Goal: Task Accomplishment & Management: Manage account settings

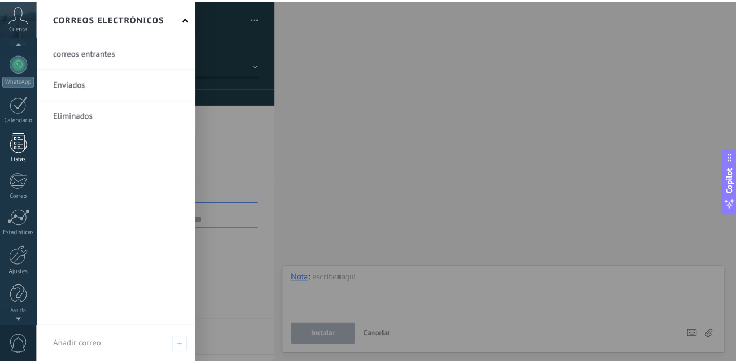
scroll to position [107, 0]
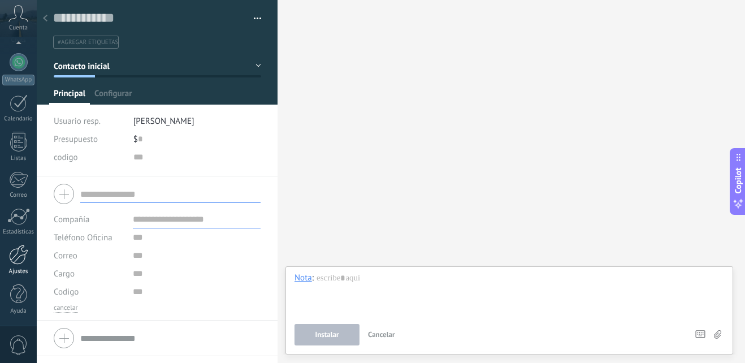
click at [12, 259] on div at bounding box center [18, 255] width 19 height 20
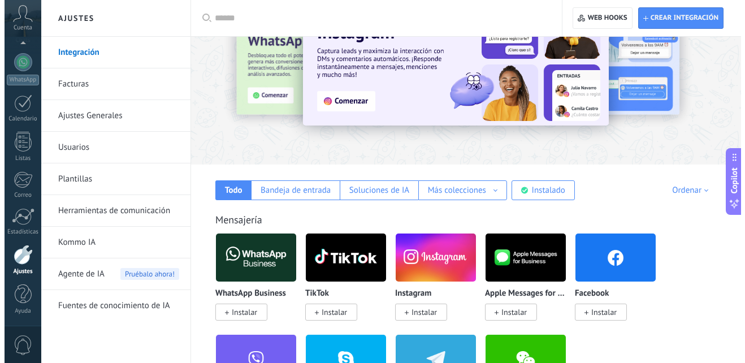
scroll to position [113, 0]
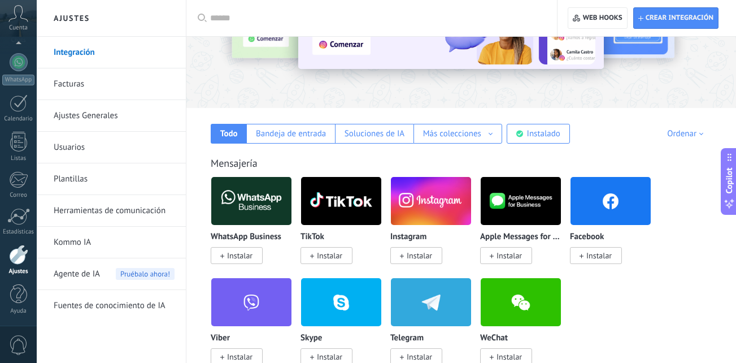
click at [429, 255] on span "Instalar" at bounding box center [419, 255] width 25 height 10
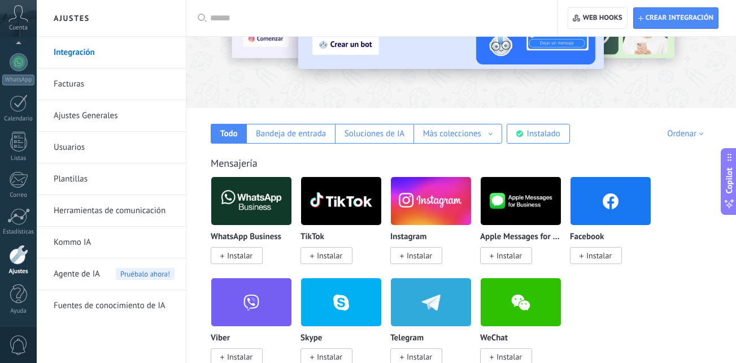
click at [599, 254] on span "Instalar" at bounding box center [598, 255] width 25 height 10
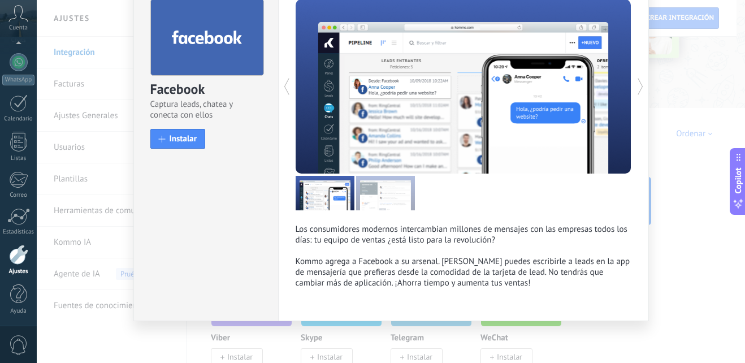
scroll to position [58, 0]
click at [183, 142] on span "Instalar" at bounding box center [183, 138] width 28 height 8
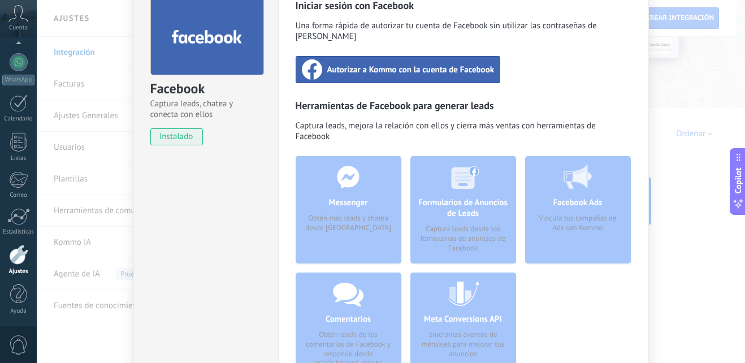
click at [389, 64] on span "Autorizar a Kommo con la cuenta de Facebook" at bounding box center [410, 69] width 167 height 11
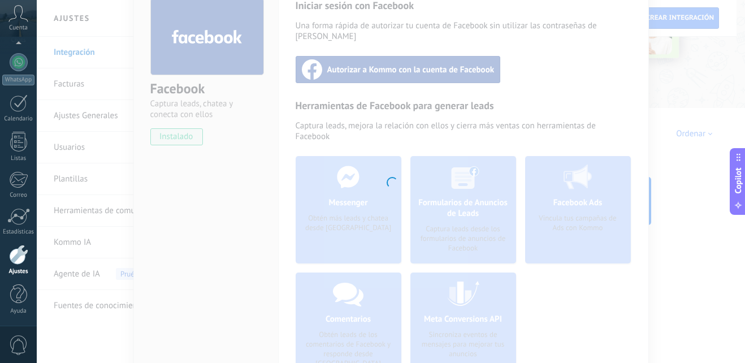
click at [327, 239] on div at bounding box center [391, 181] width 708 height 363
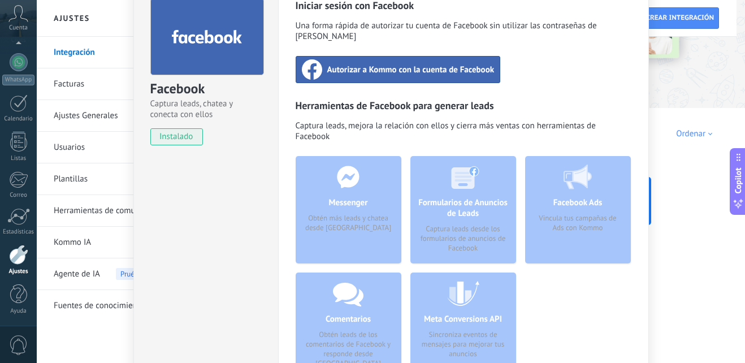
click at [397, 64] on span "Autorizar a Kommo con la cuenta de Facebook" at bounding box center [410, 69] width 167 height 11
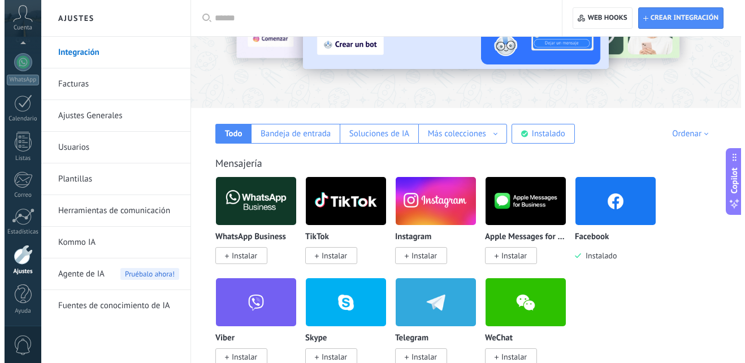
scroll to position [169, 0]
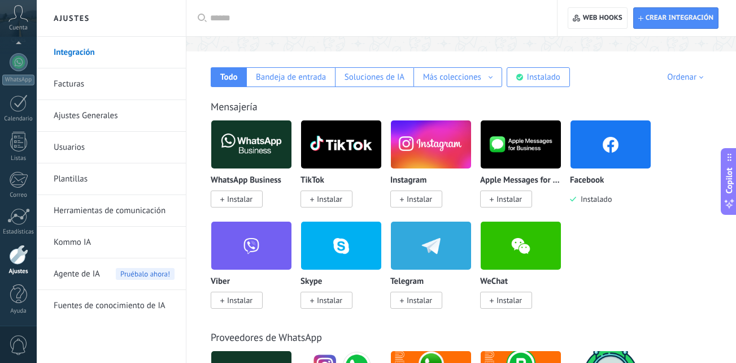
click at [406, 196] on span "Instalar" at bounding box center [416, 198] width 52 height 17
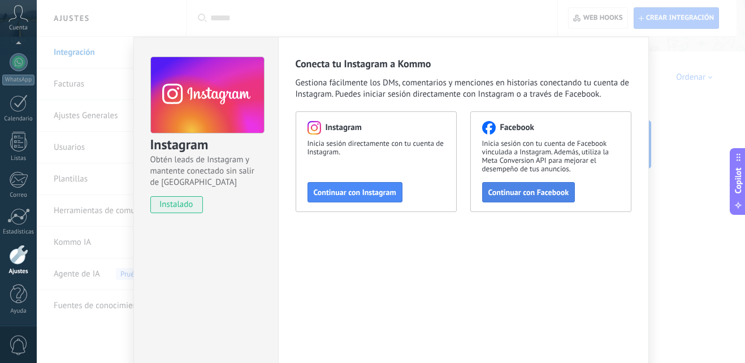
click at [515, 191] on span "Continuar con Facebook" at bounding box center [528, 192] width 81 height 8
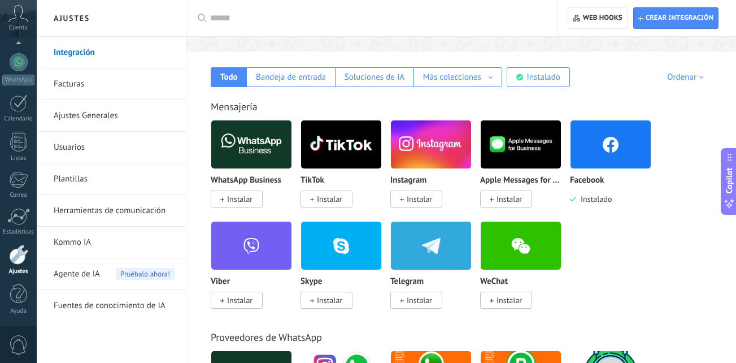
click at [268, 149] on img at bounding box center [251, 144] width 80 height 55
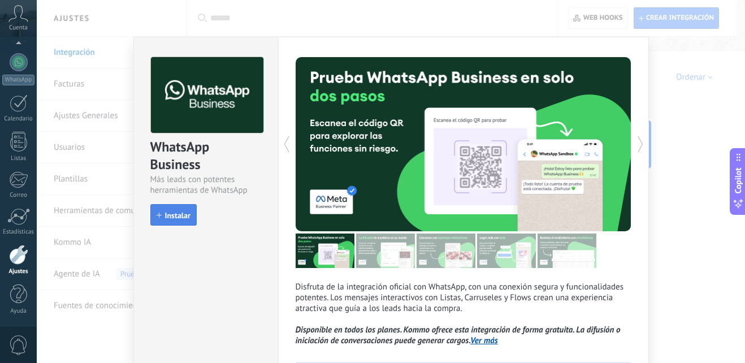
click at [165, 216] on span "Instalar" at bounding box center [177, 215] width 25 height 8
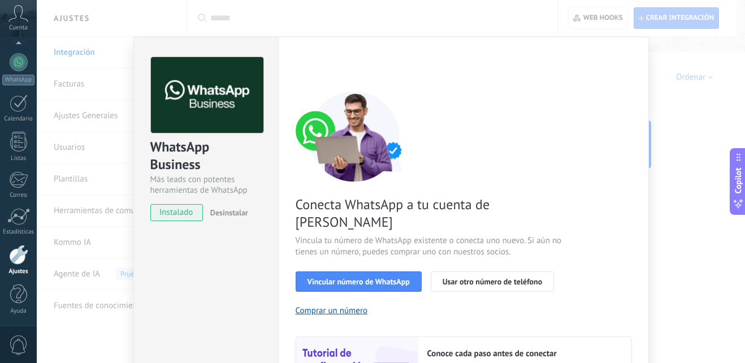
scroll to position [56, 0]
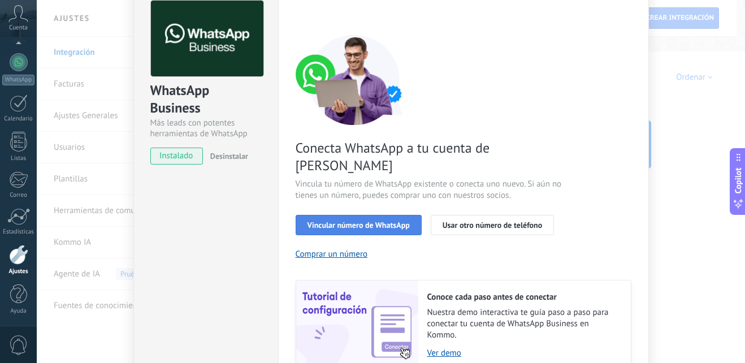
click at [318, 215] on button "Vincular número de WhatsApp" at bounding box center [358, 225] width 126 height 20
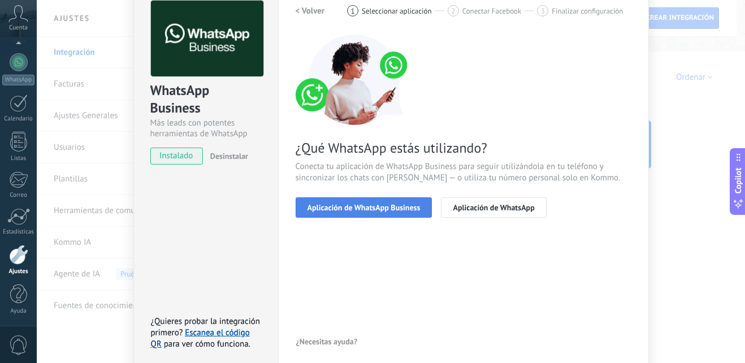
click at [358, 208] on span "Aplicación de WhatsApp Business" at bounding box center [363, 207] width 113 height 8
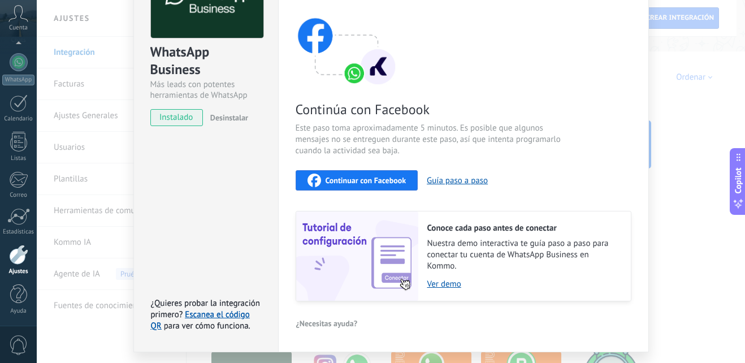
scroll to position [113, 0]
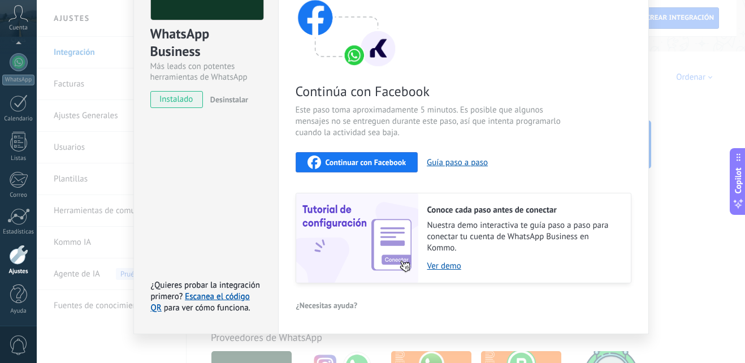
click at [342, 161] on span "Continuar con Facebook" at bounding box center [365, 162] width 81 height 8
click at [375, 163] on span "Continuar con Facebook" at bounding box center [365, 162] width 81 height 8
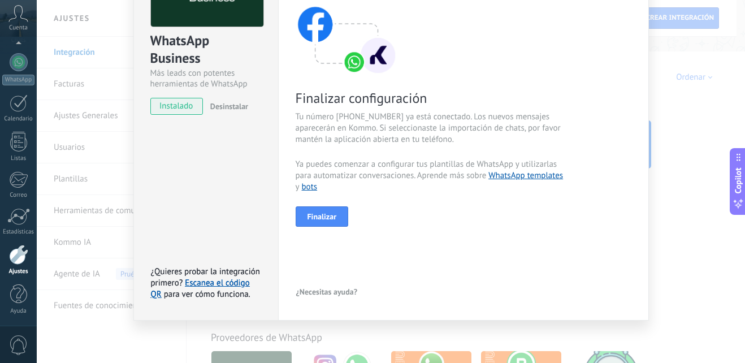
scroll to position [106, 0]
click at [328, 212] on span "Finalizar" at bounding box center [321, 216] width 29 height 8
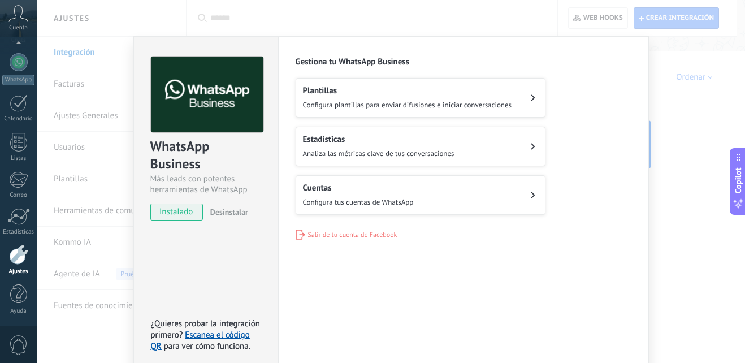
scroll to position [0, 0]
click at [324, 191] on h2 "Cuentas" at bounding box center [358, 188] width 111 height 11
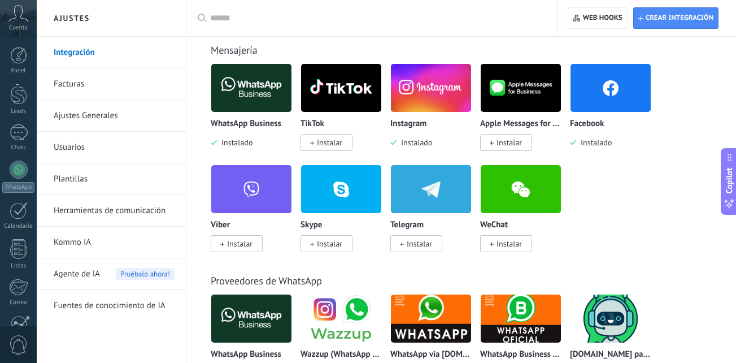
click at [258, 81] on img at bounding box center [251, 87] width 80 height 55
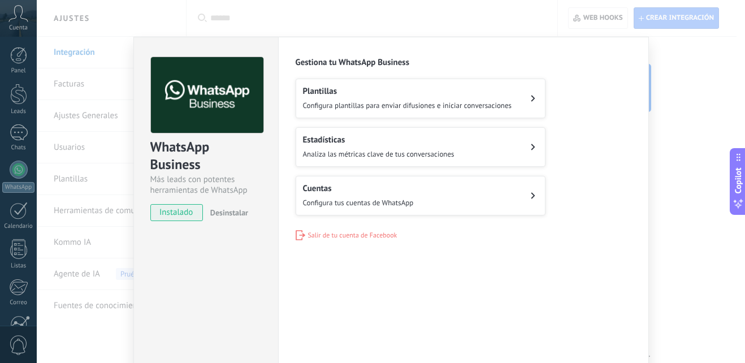
click at [380, 191] on h2 "Cuentas" at bounding box center [358, 188] width 111 height 11
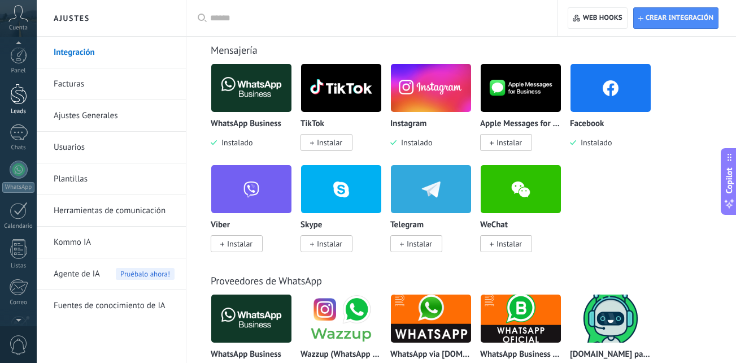
click at [22, 99] on div at bounding box center [18, 94] width 17 height 21
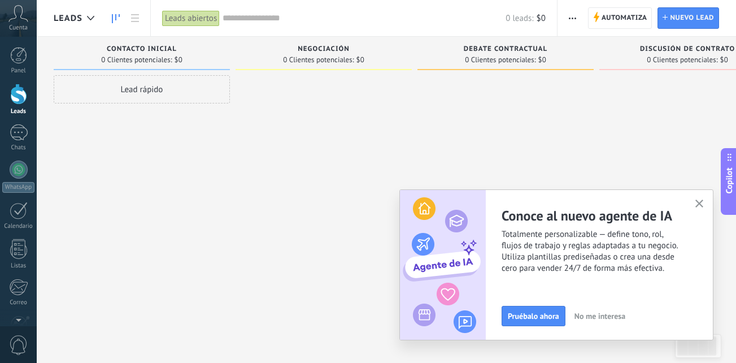
click at [695, 203] on icon "button" at bounding box center [699, 203] width 8 height 8
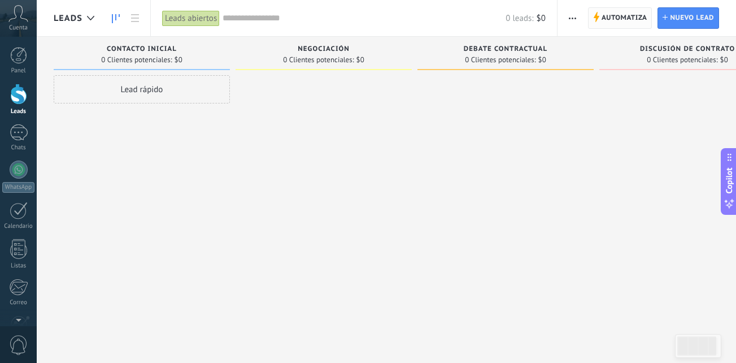
click at [621, 20] on span "Automatiza" at bounding box center [625, 18] width 46 height 20
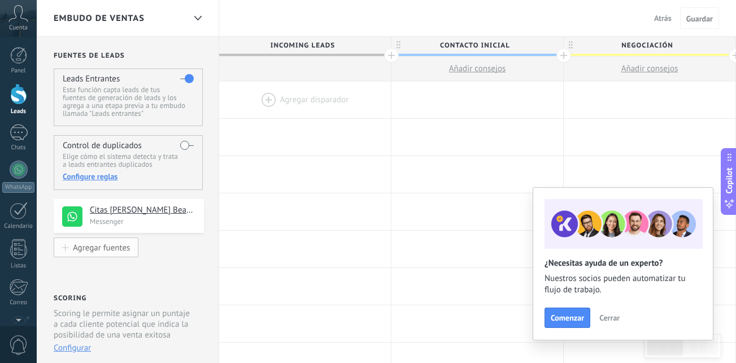
click at [88, 244] on div "Agregar fuentes" at bounding box center [101, 247] width 57 height 10
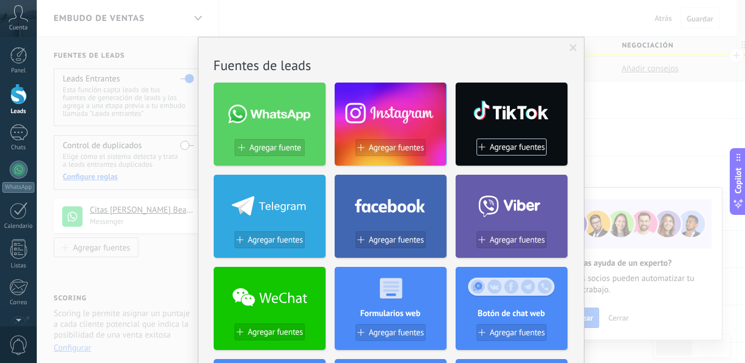
click at [418, 125] on div at bounding box center [390, 111] width 112 height 49
click at [404, 149] on span "Agregar fuentes" at bounding box center [395, 148] width 55 height 10
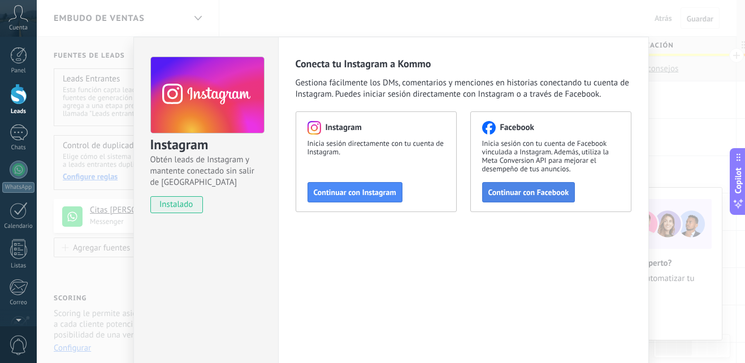
click at [515, 191] on span "Continuar con Facebook" at bounding box center [528, 192] width 81 height 8
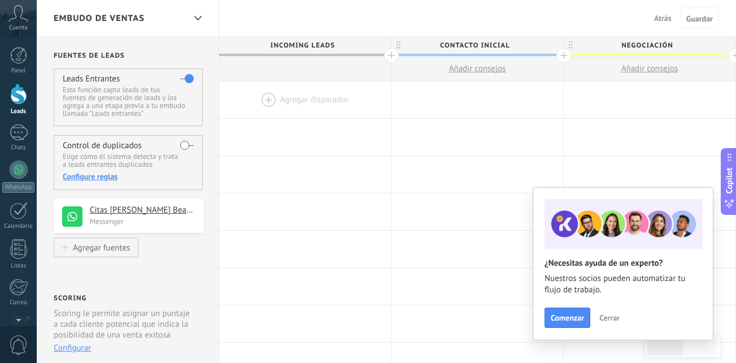
click at [608, 316] on span "Cerrar" at bounding box center [609, 318] width 20 height 8
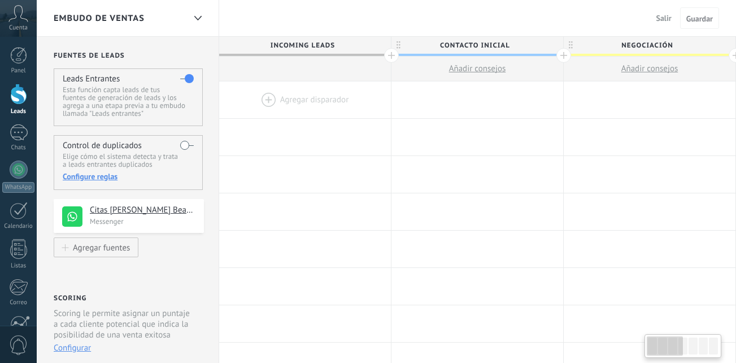
click at [184, 143] on label at bounding box center [187, 145] width 14 height 18
click at [107, 221] on p "Messenger" at bounding box center [143, 221] width 107 height 10
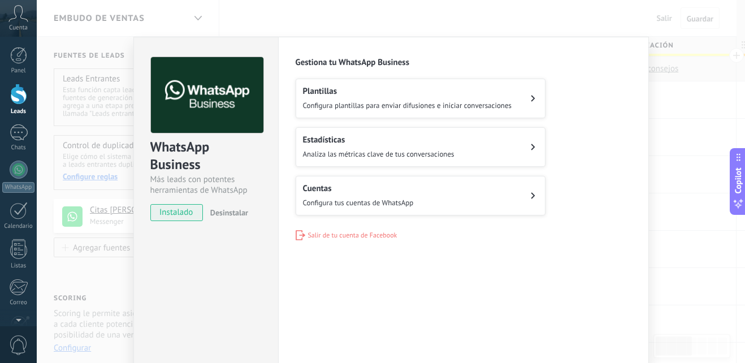
click at [343, 194] on div "Cuentas Configura tus cuentas de WhatsApp" at bounding box center [358, 195] width 111 height 25
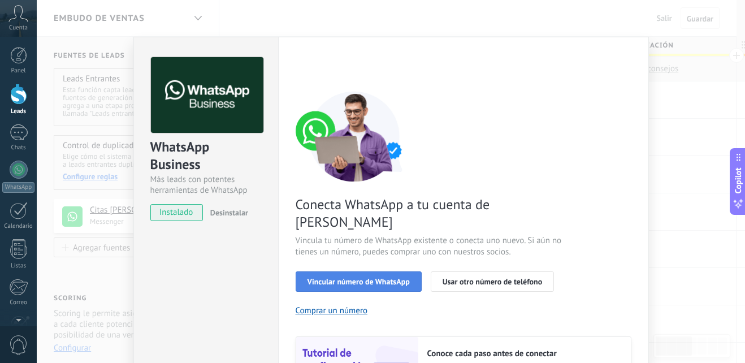
click at [384, 277] on span "Vincular número de WhatsApp" at bounding box center [358, 281] width 102 height 8
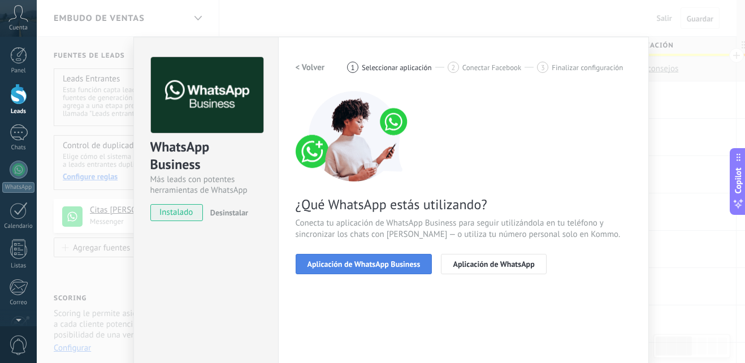
click at [361, 262] on span "Aplicación de WhatsApp Business" at bounding box center [363, 264] width 113 height 8
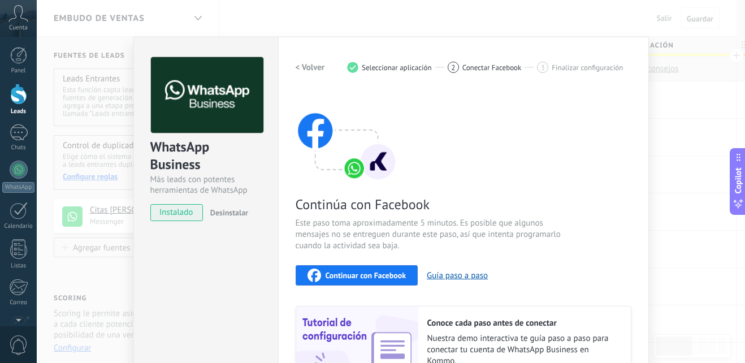
click at [369, 274] on span "Continuar con Facebook" at bounding box center [365, 275] width 81 height 8
click at [642, 80] on div "Configuraciones Autorizaciones Esta pestaña registra a los usuarios que han con…" at bounding box center [463, 242] width 371 height 410
click at [662, 83] on div "WhatsApp Business Más leads con potentes herramientas de WhatsApp instalado Des…" at bounding box center [391, 181] width 708 height 363
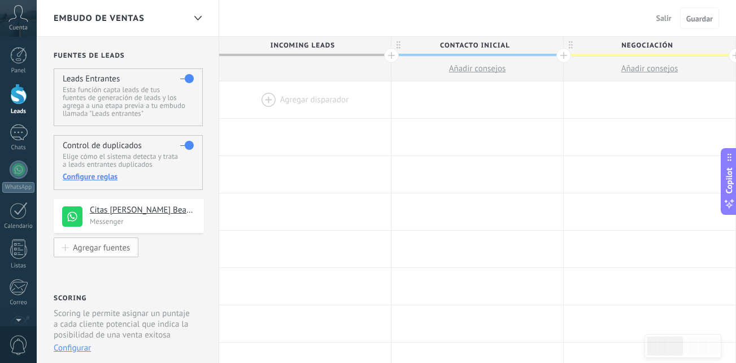
click at [92, 251] on div "Agregar fuentes" at bounding box center [101, 247] width 57 height 10
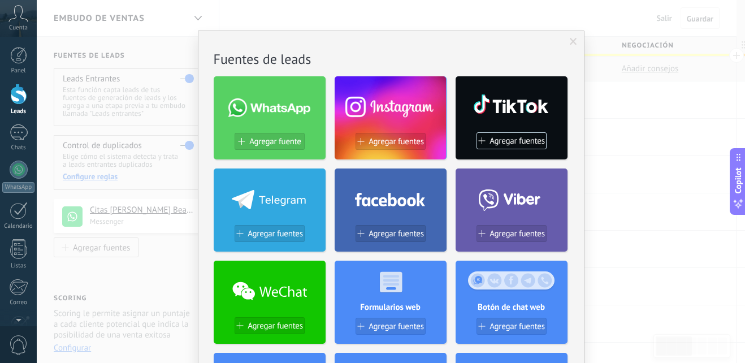
scroll to position [6, 0]
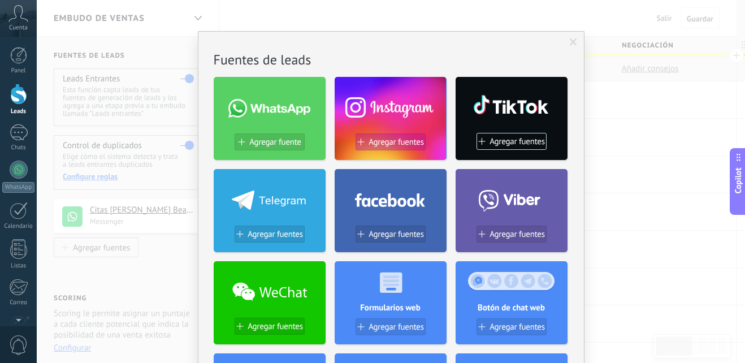
click at [390, 138] on span "Agregar fuentes" at bounding box center [395, 142] width 55 height 10
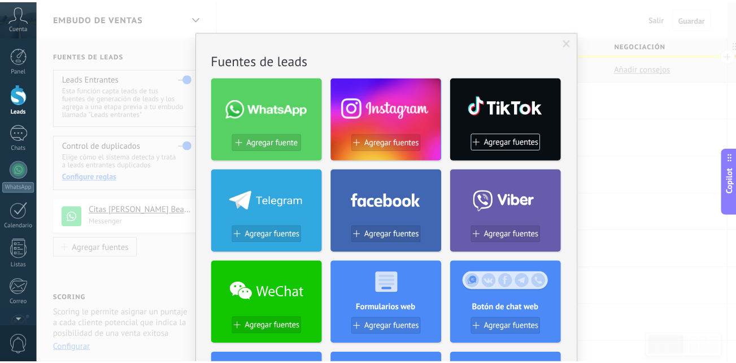
scroll to position [0, 0]
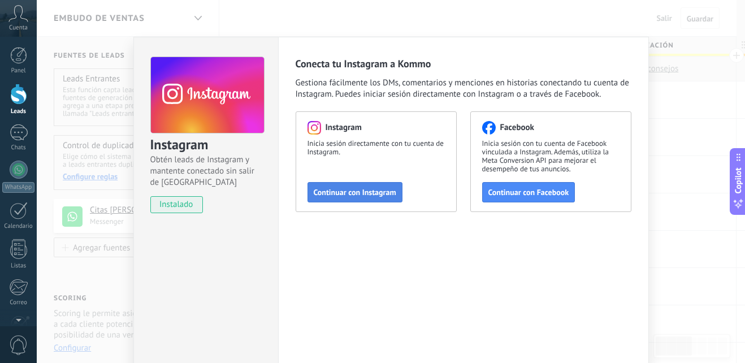
click at [359, 185] on button "Continuar con Instagram" at bounding box center [354, 192] width 95 height 20
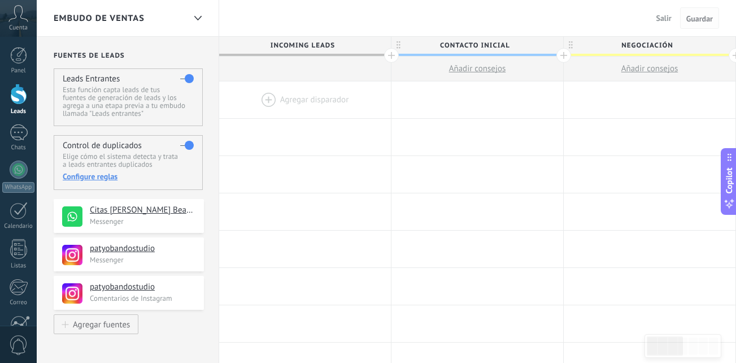
click at [712, 21] on span "Guardar" at bounding box center [699, 19] width 27 height 8
click at [701, 19] on span "Guardar" at bounding box center [699, 19] width 27 height 8
click at [664, 12] on button "Salir" at bounding box center [664, 18] width 24 height 17
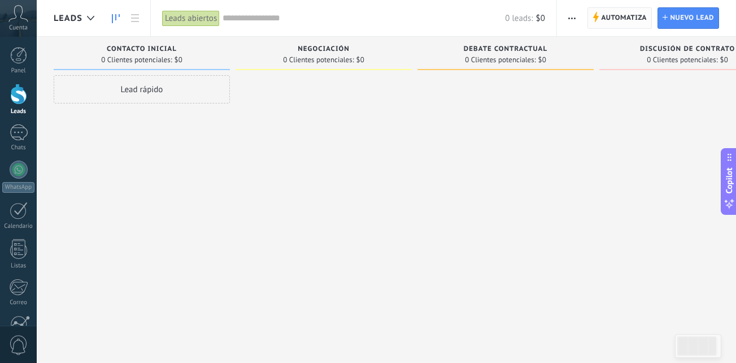
click at [619, 20] on span "Automatiza" at bounding box center [624, 18] width 46 height 20
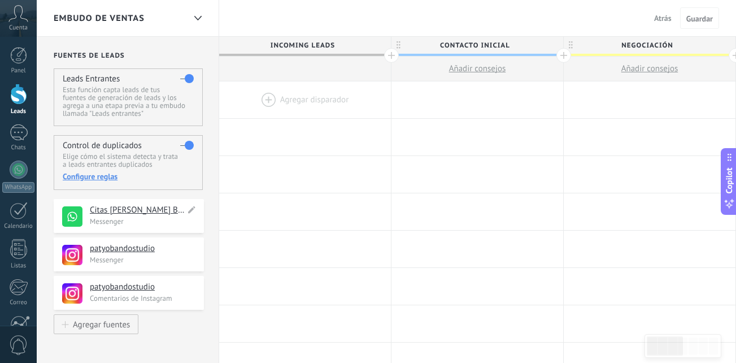
click at [147, 209] on h4 "Citas [PERSON_NAME] Beauty Studio" at bounding box center [137, 209] width 95 height 11
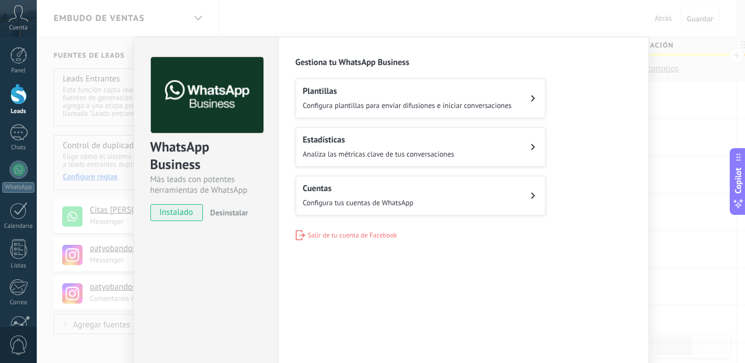
click at [356, 90] on h2 "Plantillas" at bounding box center [407, 91] width 209 height 11
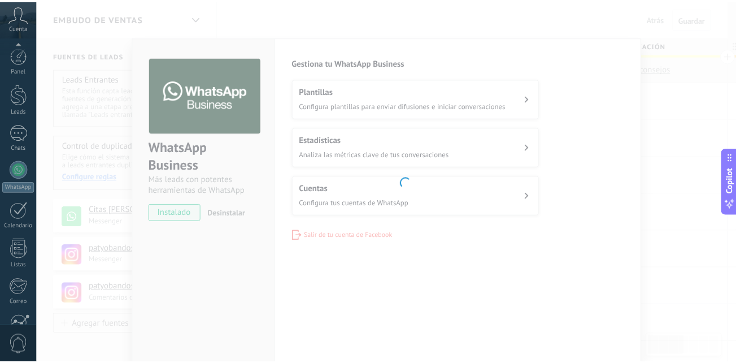
scroll to position [107, 0]
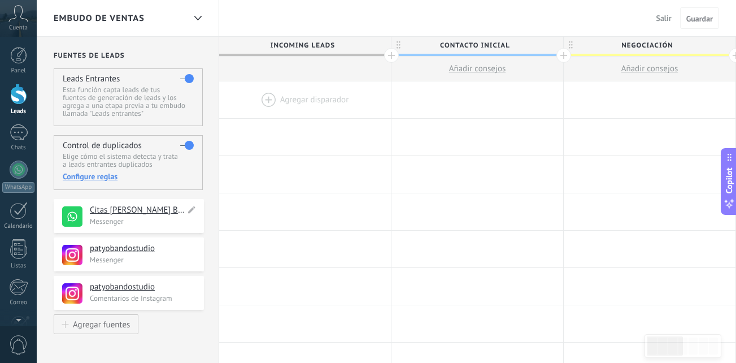
click at [154, 212] on h4 "Citas [PERSON_NAME] Beauty Studio" at bounding box center [137, 209] width 95 height 11
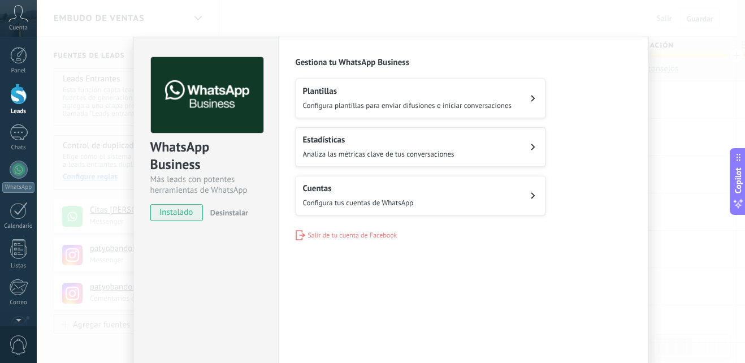
click at [531, 192] on icon at bounding box center [532, 195] width 5 height 7
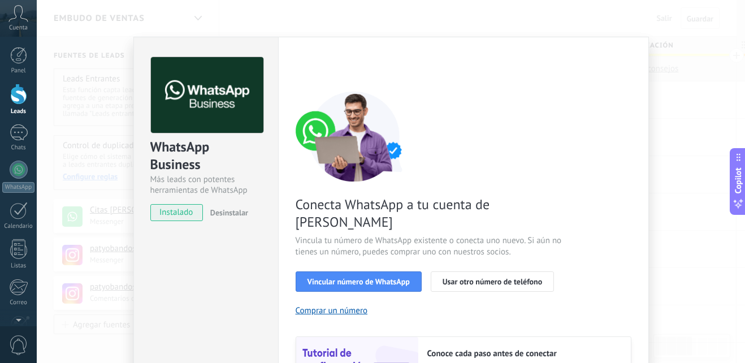
scroll to position [100, 0]
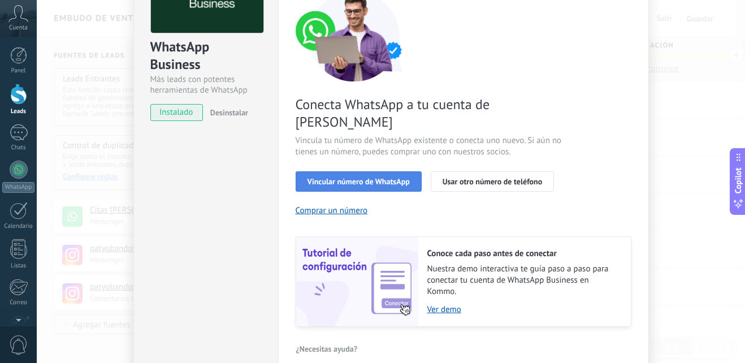
click at [372, 177] on span "Vincular número de WhatsApp" at bounding box center [358, 181] width 102 height 8
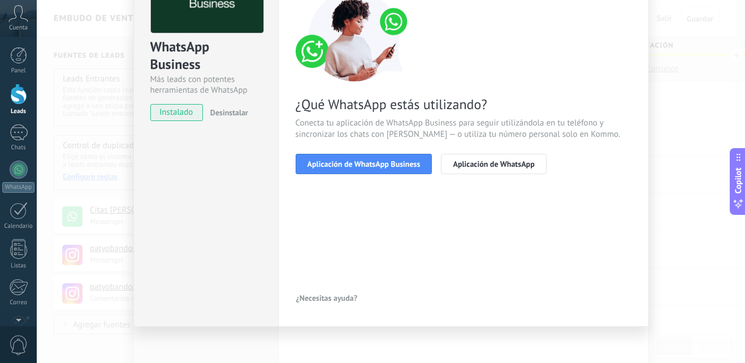
click at [372, 166] on span "Aplicación de WhatsApp Business" at bounding box center [363, 164] width 113 height 8
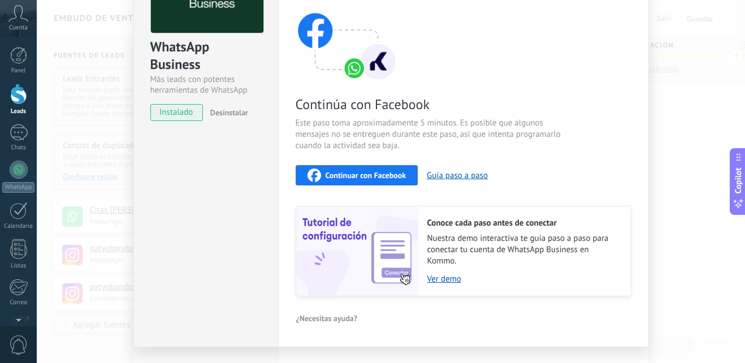
click at [372, 166] on button "Continuar con Facebook" at bounding box center [356, 175] width 123 height 20
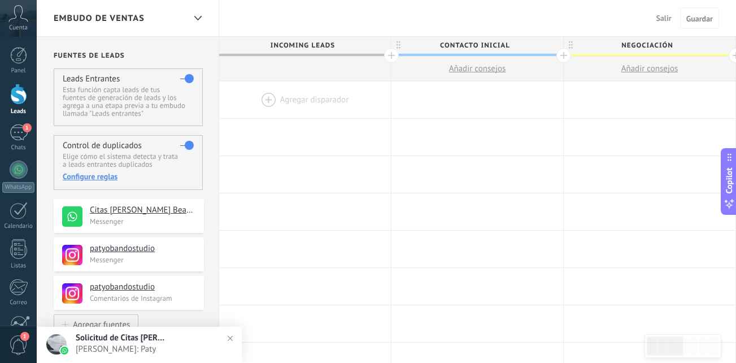
click at [141, 345] on span "Ingrid Alvarez: Paty" at bounding box center [151, 348] width 150 height 11
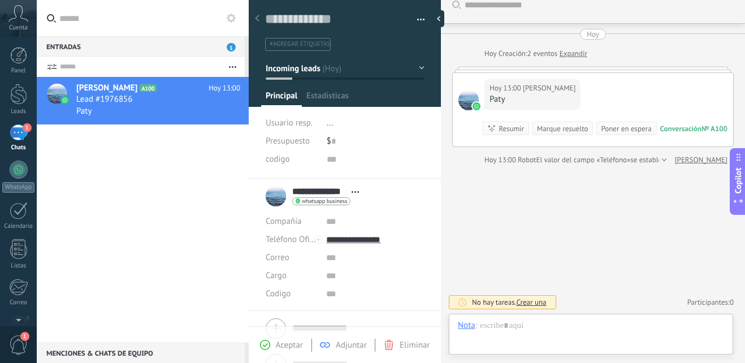
scroll to position [17, 0]
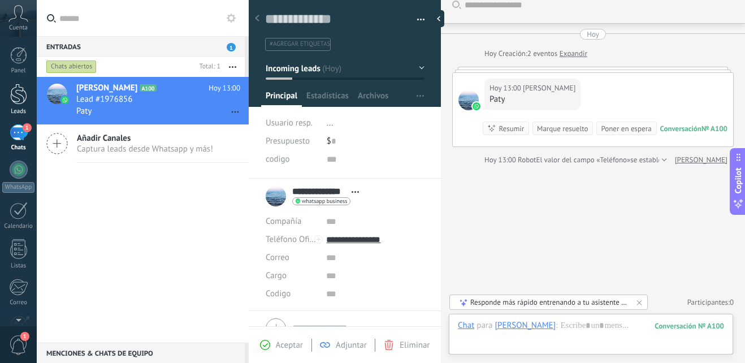
click at [16, 99] on div at bounding box center [18, 94] width 17 height 21
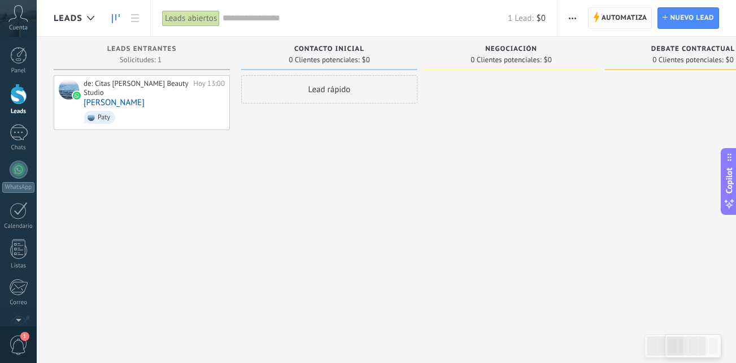
click at [619, 12] on span "Automatiza" at bounding box center [625, 18] width 46 height 20
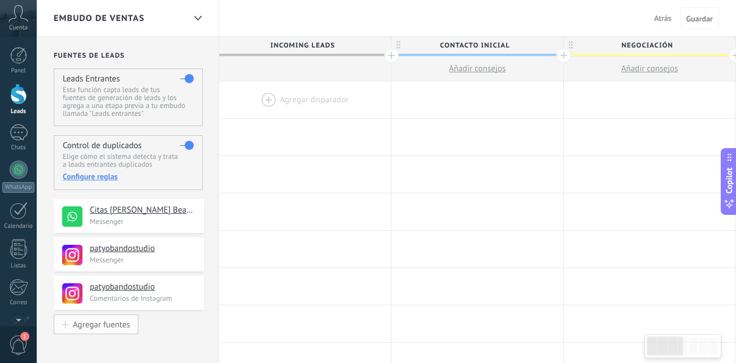
click at [113, 328] on div "Agregar fuentes" at bounding box center [101, 324] width 57 height 10
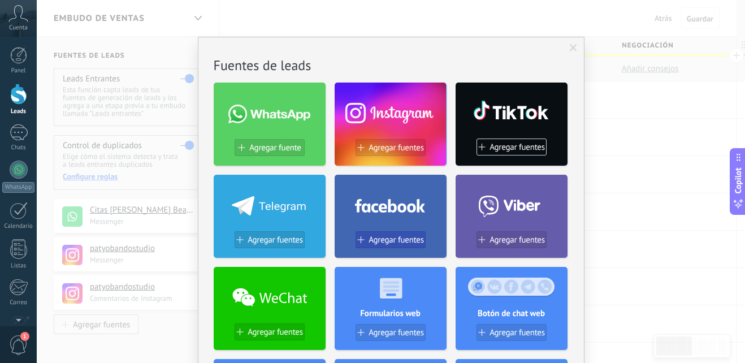
click at [377, 242] on span "Agregar fuentes" at bounding box center [395, 240] width 55 height 10
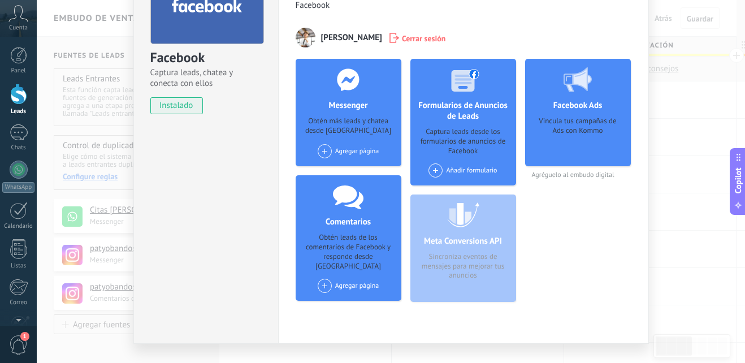
scroll to position [90, 0]
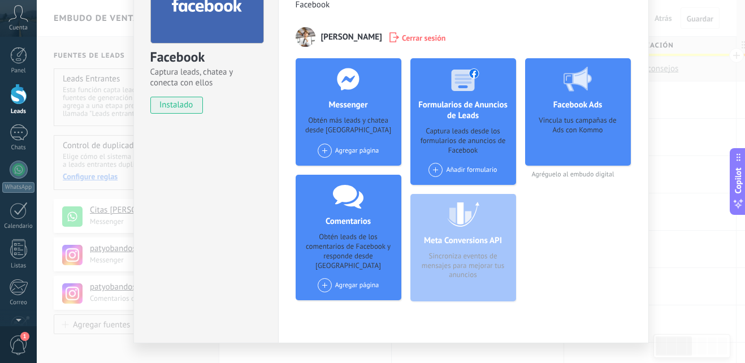
click at [360, 149] on div "Agregar página" at bounding box center [348, 150] width 62 height 14
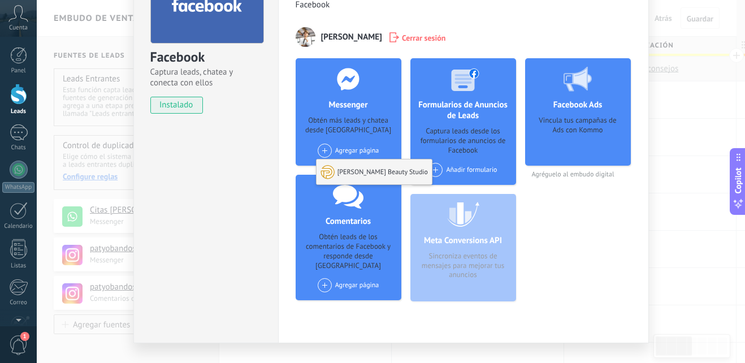
click at [326, 171] on div at bounding box center [327, 172] width 14 height 14
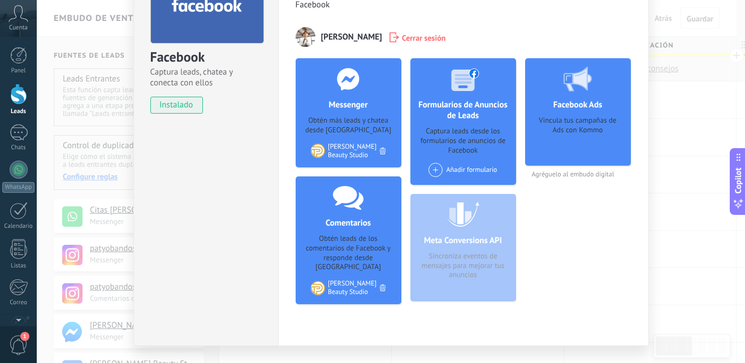
click at [697, 140] on div "Facebook Captura leads, chatea y conecta con ellos instalado Desinstalar Herram…" at bounding box center [391, 181] width 708 height 363
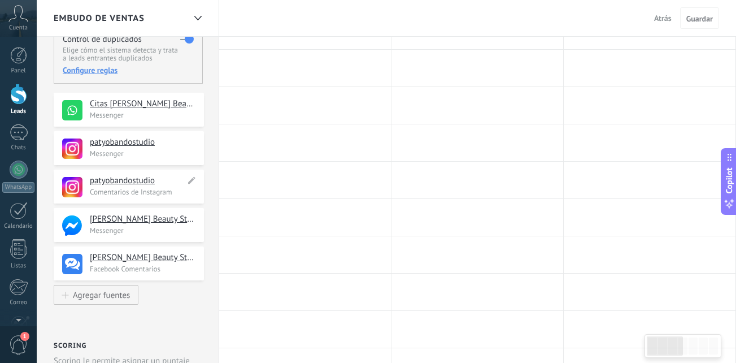
scroll to position [110, 0]
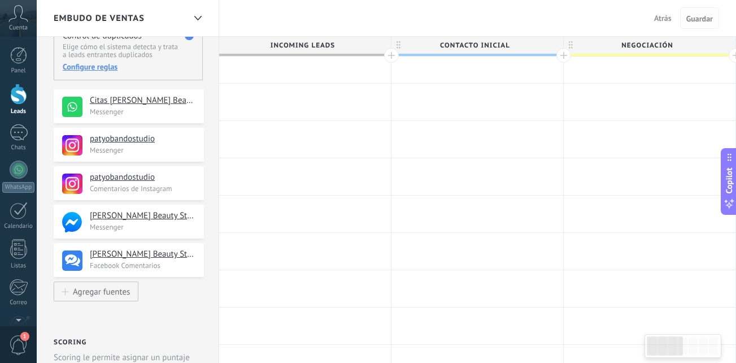
click at [702, 19] on span "Guardar" at bounding box center [699, 19] width 27 height 8
click at [667, 19] on span "Atrás" at bounding box center [663, 18] width 18 height 10
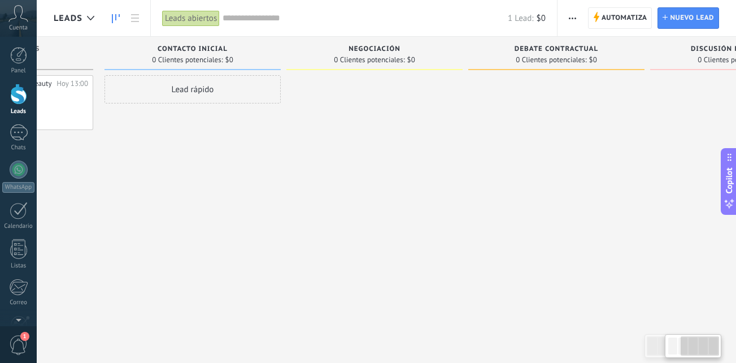
scroll to position [0, 244]
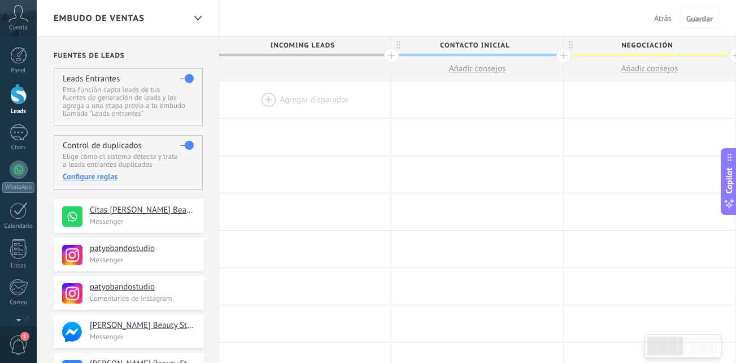
click at [664, 11] on button "Atrás" at bounding box center [663, 18] width 27 height 17
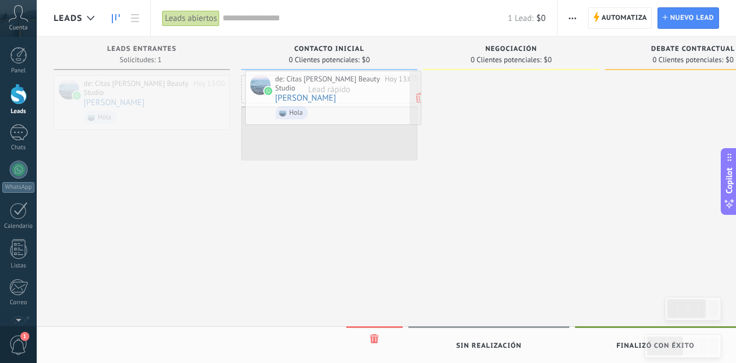
drag, startPoint x: 157, startPoint y: 100, endPoint x: 349, endPoint y: 95, distance: 191.5
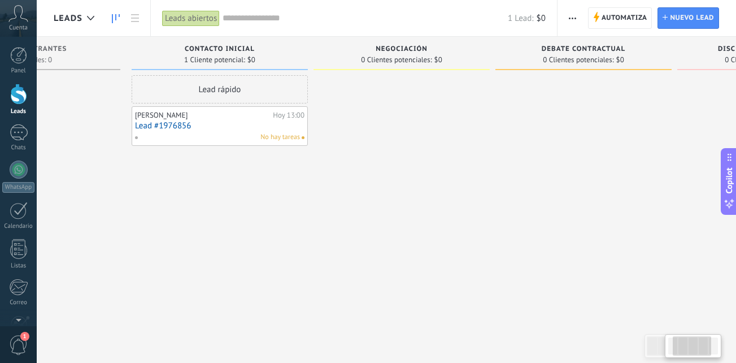
scroll to position [0, 112]
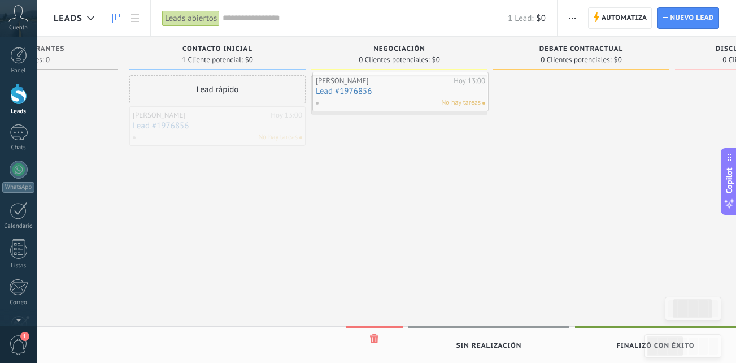
drag, startPoint x: 230, startPoint y: 124, endPoint x: 413, endPoint y: 90, distance: 186.2
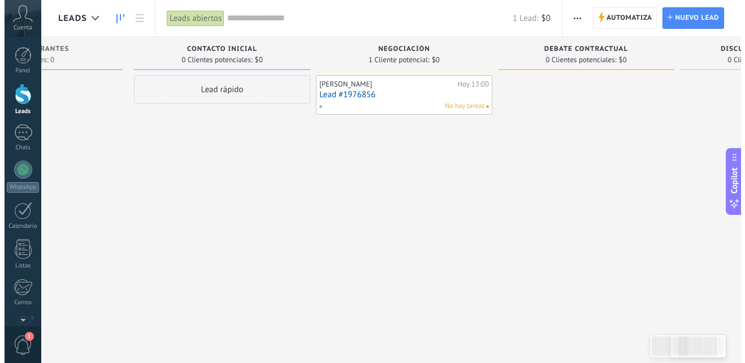
scroll to position [0, 0]
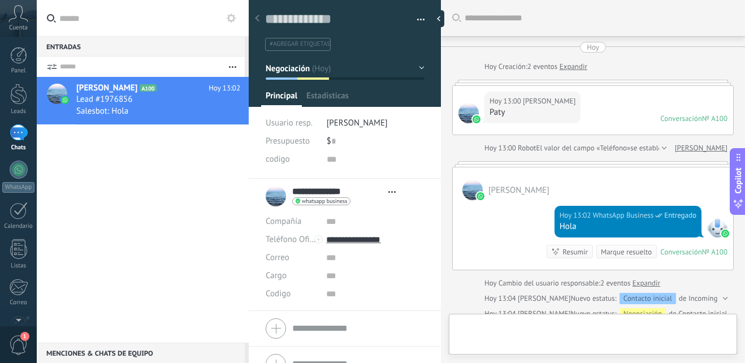
type textarea "**********"
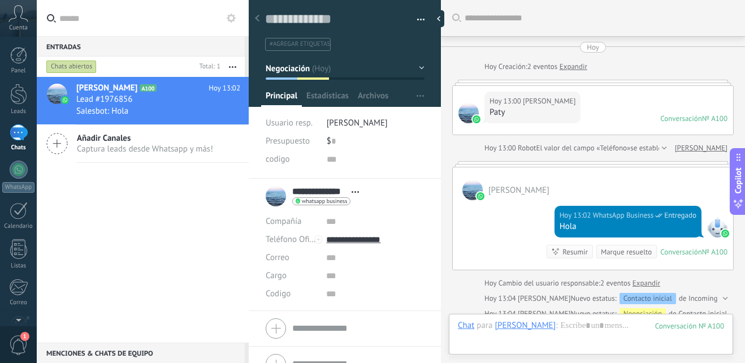
scroll to position [154, 0]
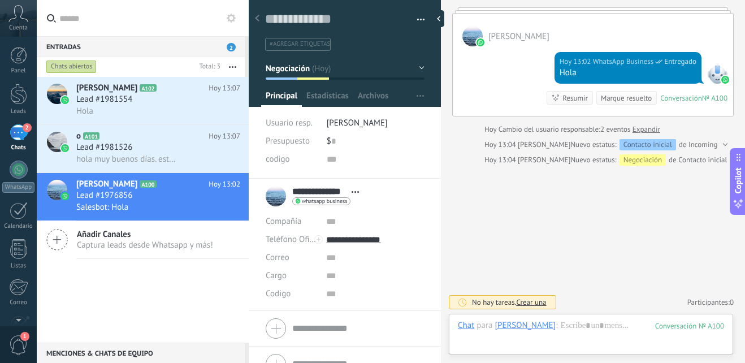
click at [15, 140] on div "2" at bounding box center [19, 132] width 18 height 16
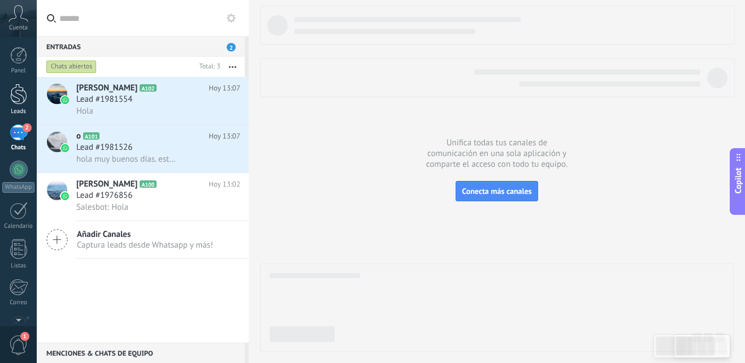
click at [21, 93] on div at bounding box center [18, 94] width 17 height 21
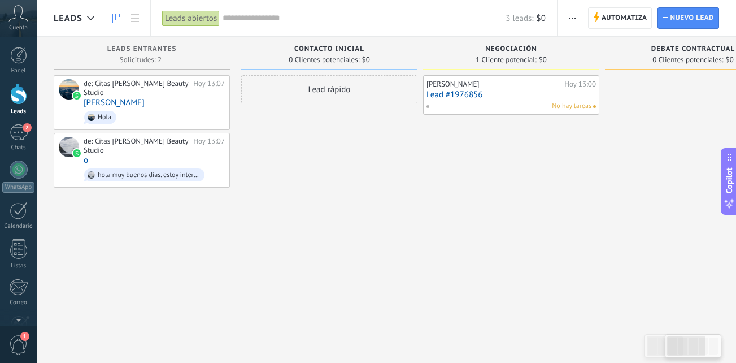
click at [569, 18] on icon "button" at bounding box center [572, 19] width 7 height 2
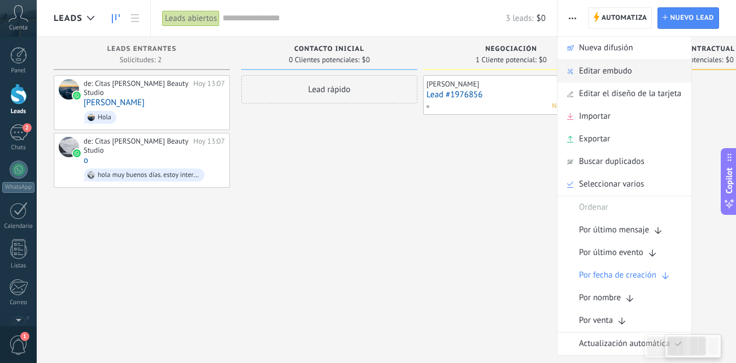
click at [613, 72] on span "Editar embudo" at bounding box center [605, 71] width 53 height 23
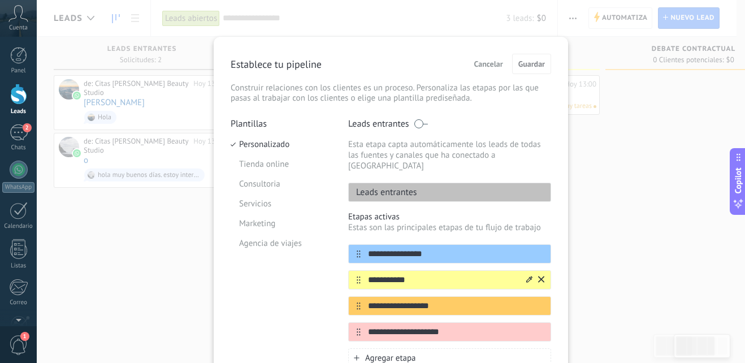
click at [443, 274] on input "**********" at bounding box center [442, 280] width 164 height 12
click at [530, 276] on icon at bounding box center [529, 279] width 6 height 7
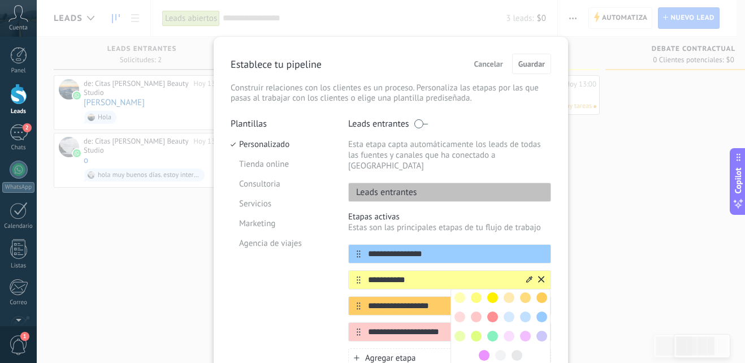
click at [528, 276] on icon at bounding box center [529, 279] width 6 height 6
click at [450, 255] on div "**********" at bounding box center [449, 292] width 203 height 97
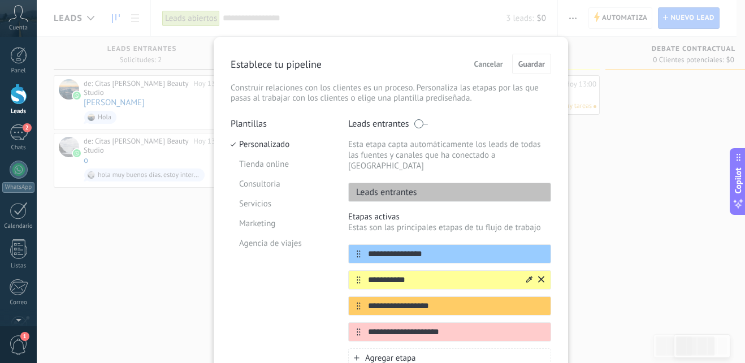
click at [419, 274] on input "**********" at bounding box center [442, 280] width 164 height 12
type input "*"
click at [419, 274] on input "**" at bounding box center [442, 280] width 164 height 12
click at [413, 274] on input "**********" at bounding box center [442, 280] width 164 height 12
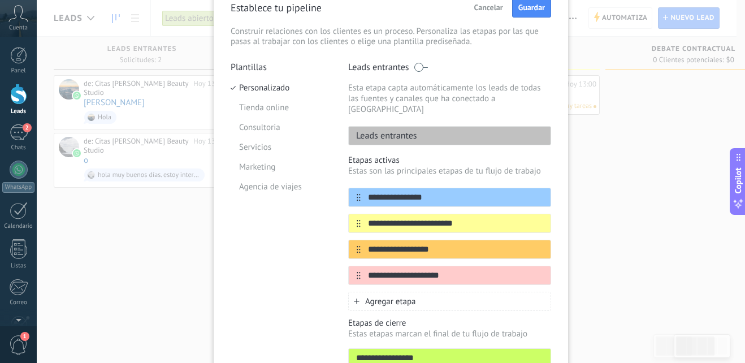
scroll to position [113, 0]
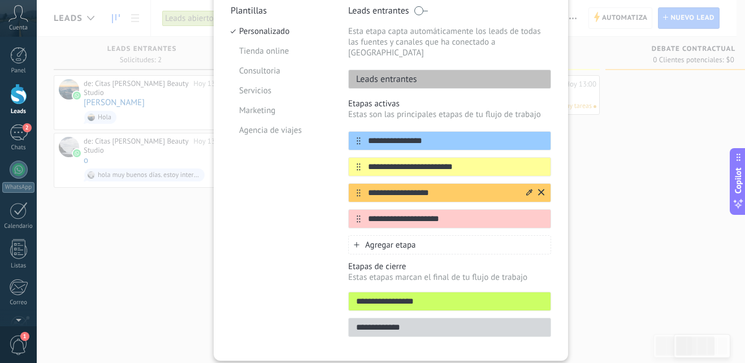
type input "**********"
click at [437, 187] on input "**********" at bounding box center [442, 193] width 164 height 12
type input "*"
type input "**********"
click at [454, 213] on input "**********" at bounding box center [442, 219] width 164 height 12
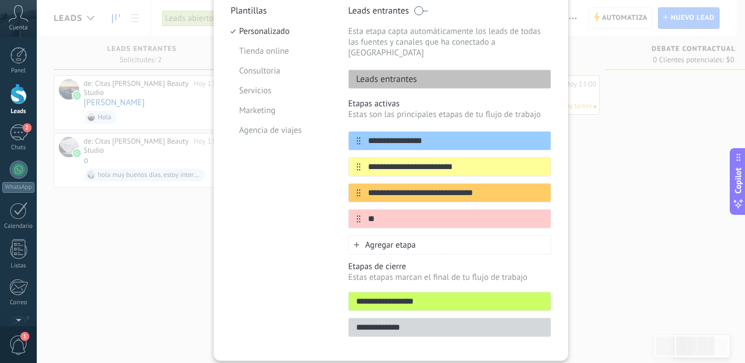
type input "*"
click at [407, 213] on input "text" at bounding box center [442, 219] width 164 height 12
click at [404, 213] on input "text" at bounding box center [442, 219] width 164 height 12
type input "**********"
click at [391, 240] on span "Agregar etapa" at bounding box center [390, 245] width 51 height 11
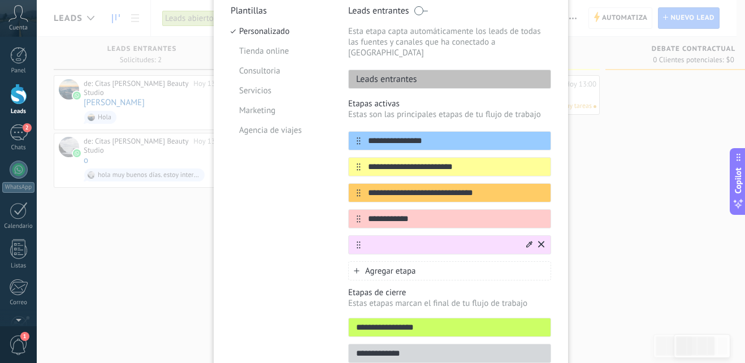
click at [386, 239] on input "text" at bounding box center [442, 245] width 164 height 12
click at [379, 239] on input "text" at bounding box center [442, 245] width 164 height 12
type input "**********"
click at [416, 268] on div "Agregar etapa" at bounding box center [449, 270] width 203 height 19
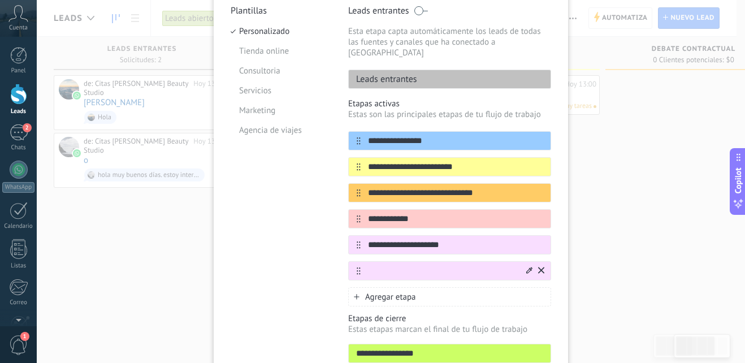
click at [394, 265] on input "text" at bounding box center [442, 271] width 164 height 12
click at [389, 265] on input "text" at bounding box center [442, 271] width 164 height 12
click at [397, 265] on input "**********" at bounding box center [442, 271] width 164 height 12
type input "**********"
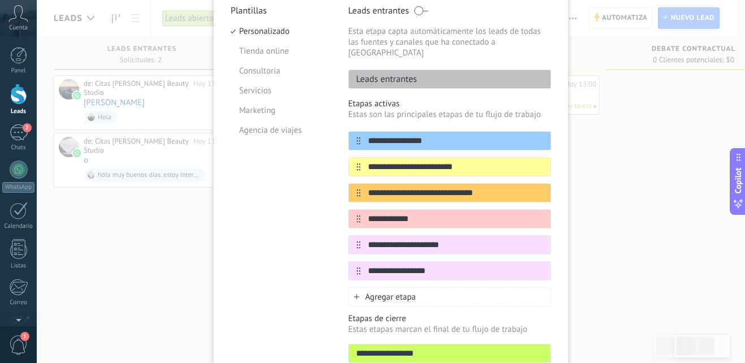
click at [403, 291] on span "Agregar etapa" at bounding box center [390, 296] width 51 height 11
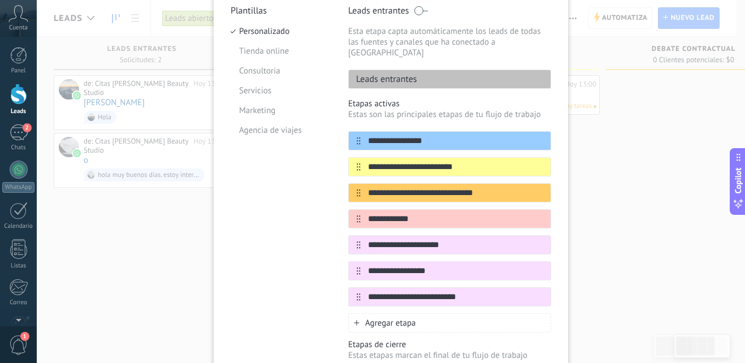
scroll to position [215, 0]
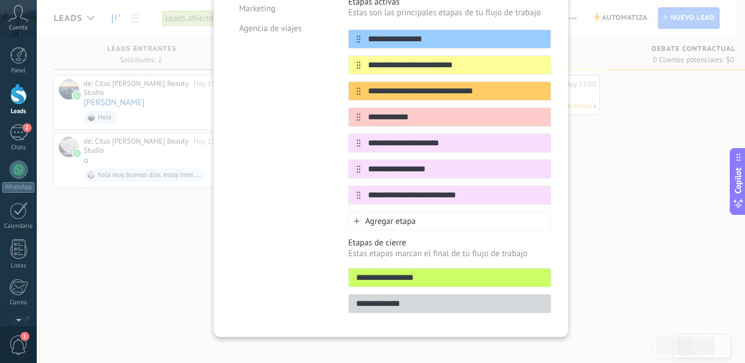
type input "**********"
click at [414, 212] on div "Agregar etapa" at bounding box center [449, 220] width 203 height 19
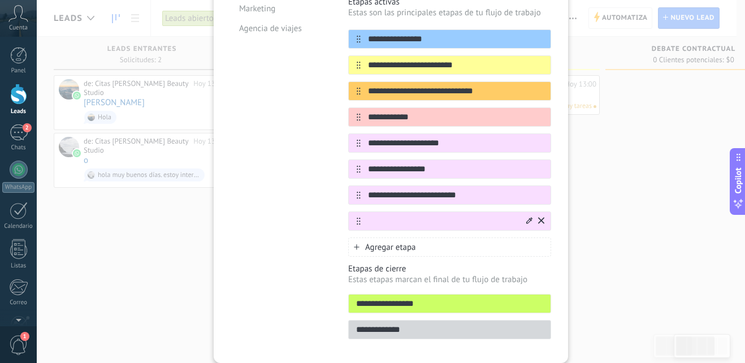
click at [386, 215] on input "text" at bounding box center [442, 221] width 164 height 12
type input "**********"
click at [426, 237] on div "Agregar etapa" at bounding box center [449, 246] width 203 height 19
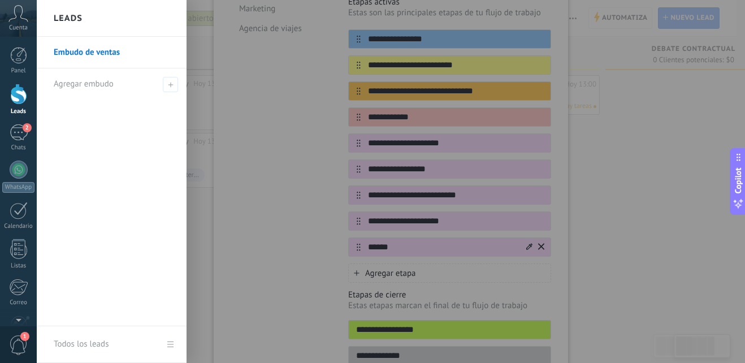
type input "*******"
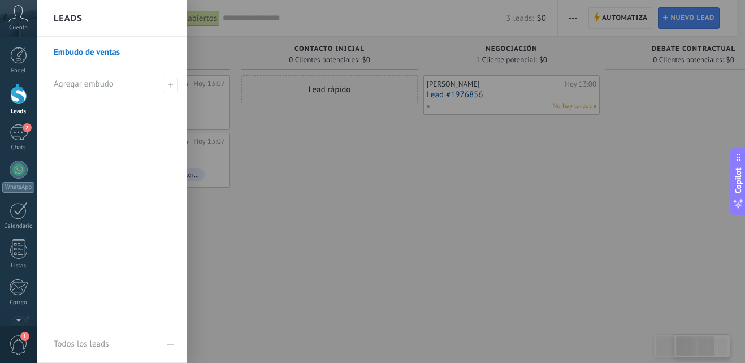
scroll to position [0, 0]
click at [321, 236] on div at bounding box center [409, 181] width 745 height 363
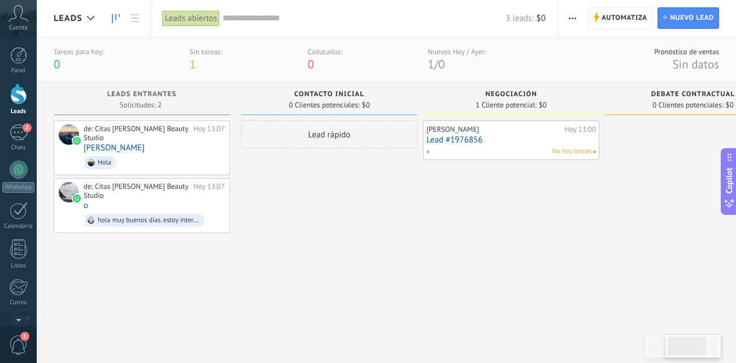
click at [571, 16] on span "button" at bounding box center [572, 17] width 7 height 21
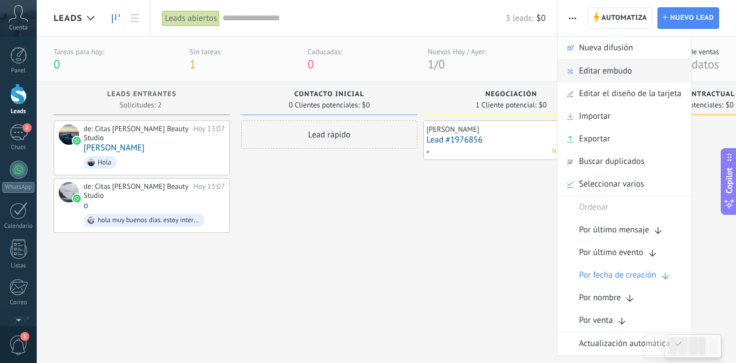
click at [602, 66] on span "Editar embudo" at bounding box center [605, 71] width 53 height 23
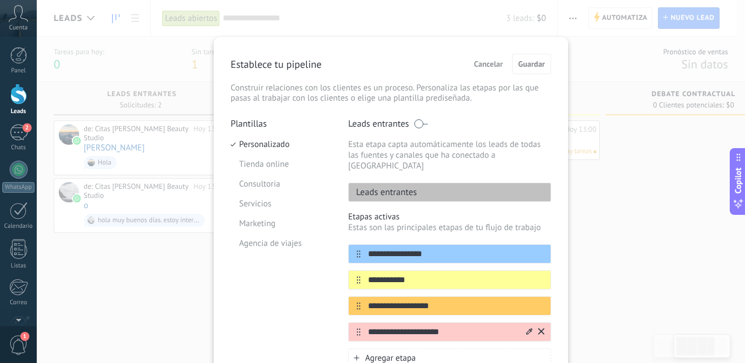
scroll to position [56, 0]
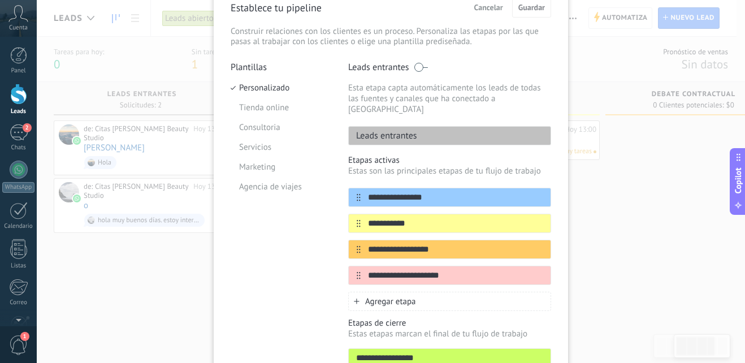
click at [431, 176] on div "**********" at bounding box center [449, 233] width 203 height 156
click at [437, 191] on input "**********" at bounding box center [442, 197] width 164 height 12
click at [438, 214] on div "**********" at bounding box center [449, 223] width 203 height 19
click at [437, 221] on div "**********" at bounding box center [449, 223] width 203 height 19
click at [434, 217] on input "**********" at bounding box center [442, 223] width 164 height 12
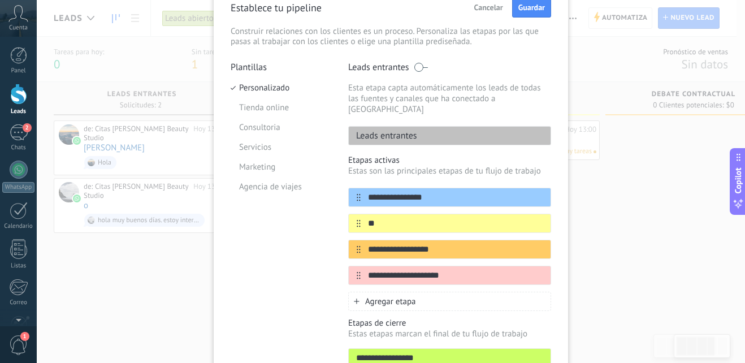
type input "*"
type input "**********"
click at [468, 243] on input "**********" at bounding box center [442, 249] width 164 height 12
type input "*"
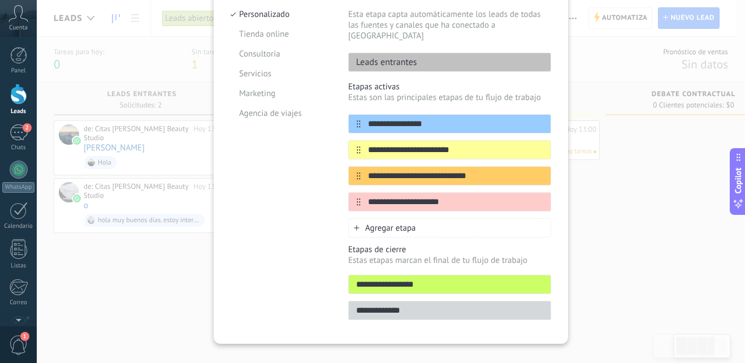
scroll to position [137, 0]
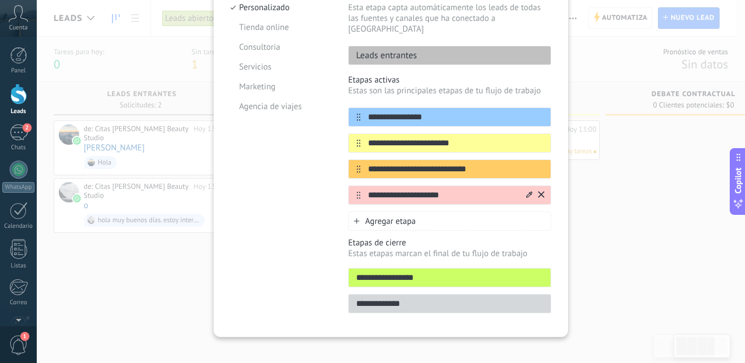
type input "**********"
click at [455, 189] on input "**********" at bounding box center [442, 195] width 164 height 12
type input "*"
click at [411, 189] on input "text" at bounding box center [442, 195] width 164 height 12
type input "**********"
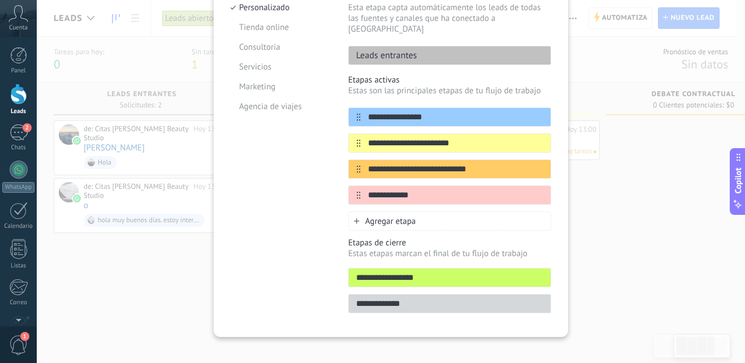
click at [411, 216] on span "Agregar etapa" at bounding box center [390, 221] width 51 height 11
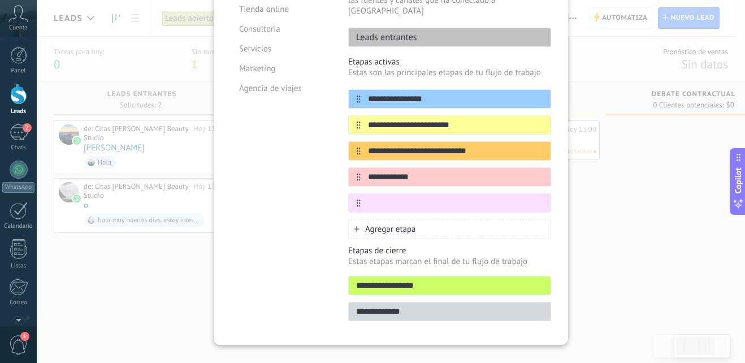
scroll to position [163, 0]
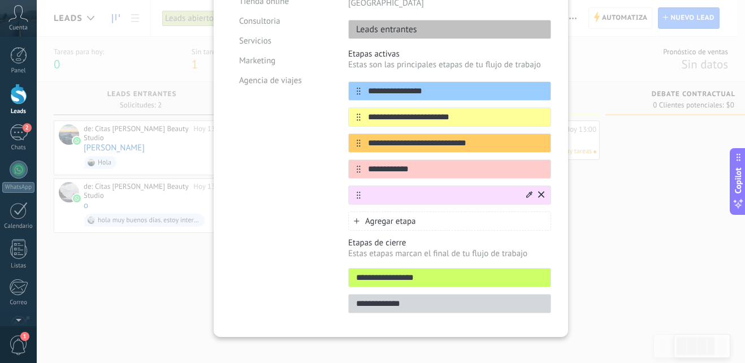
click at [418, 189] on input "text" at bounding box center [442, 195] width 164 height 12
click at [382, 189] on input "text" at bounding box center [442, 195] width 164 height 12
type input "**********"
click at [404, 216] on span "Agregar etapa" at bounding box center [390, 221] width 51 height 11
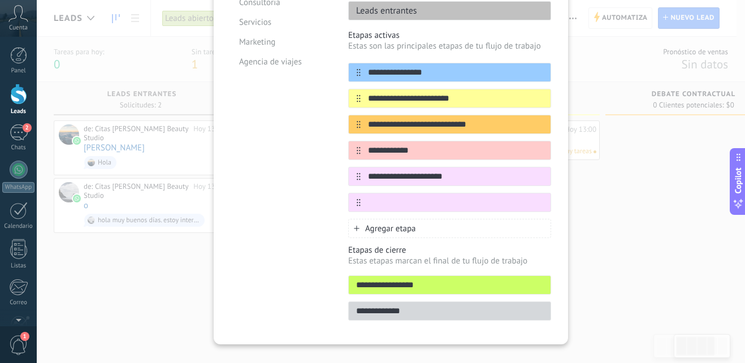
scroll to position [189, 0]
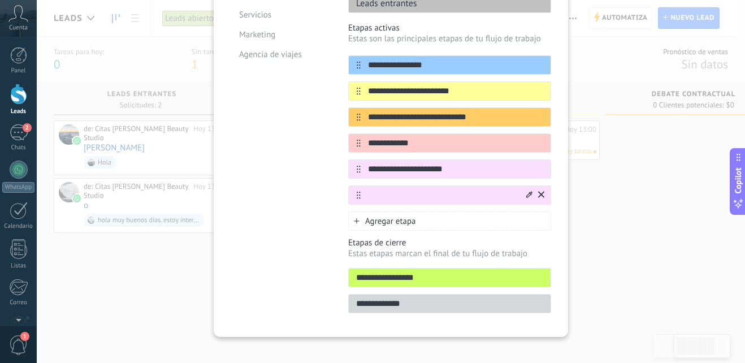
click at [389, 189] on input "text" at bounding box center [442, 195] width 164 height 12
type input "**********"
click at [354, 218] on icon at bounding box center [357, 221] width 6 height 6
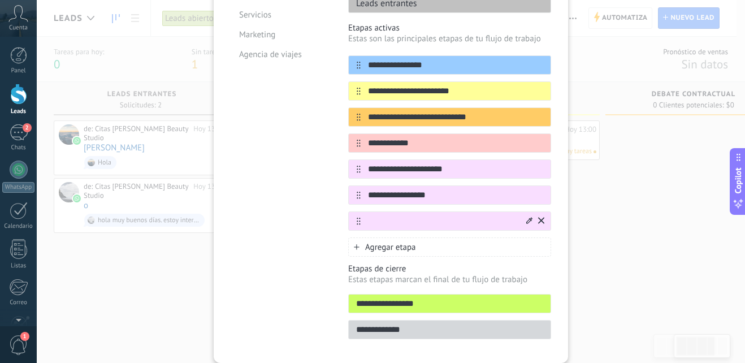
click at [424, 215] on input "text" at bounding box center [442, 221] width 164 height 12
type input "**********"
click at [382, 242] on span "Agregar etapa" at bounding box center [390, 247] width 51 height 11
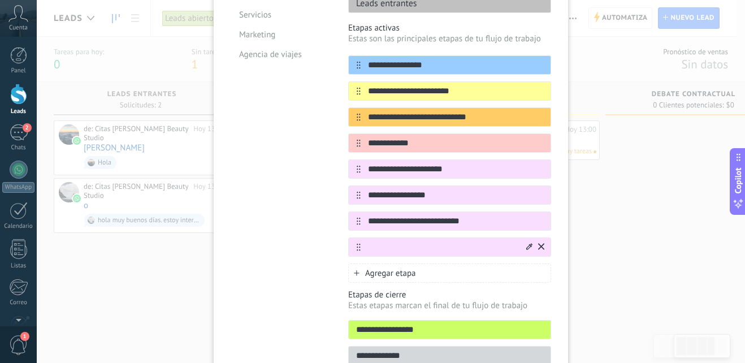
click at [389, 241] on input "text" at bounding box center [442, 247] width 164 height 12
type input "**********"
drag, startPoint x: 427, startPoint y: 241, endPoint x: 293, endPoint y: 282, distance: 139.9
click at [280, 282] on div "Plantillas Personalizado Tienda online Consultoria Servicios Marketing Agencia …" at bounding box center [280, 150] width 101 height 442
click at [379, 268] on span "Agregar etapa" at bounding box center [390, 273] width 51 height 11
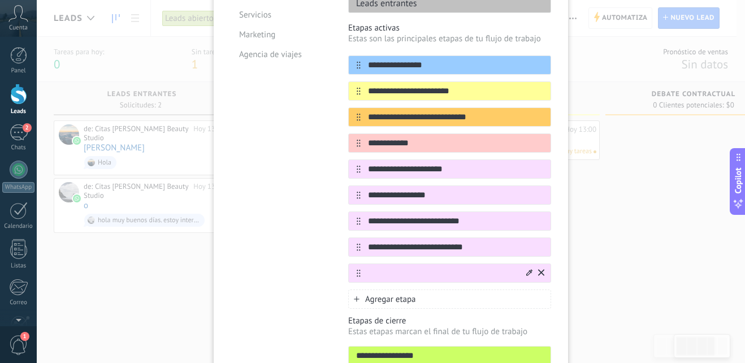
click at [403, 267] on input "text" at bounding box center [442, 273] width 164 height 12
type input "**********"
click at [398, 294] on span "Agregar etapa" at bounding box center [390, 299] width 51 height 11
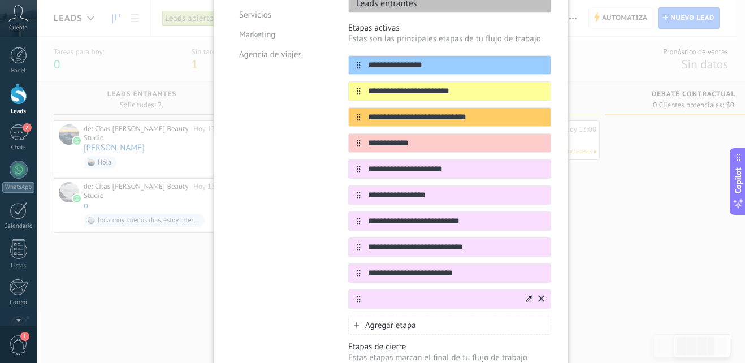
click at [389, 293] on input "text" at bounding box center [442, 299] width 164 height 12
click at [364, 293] on input "**********" at bounding box center [442, 299] width 164 height 12
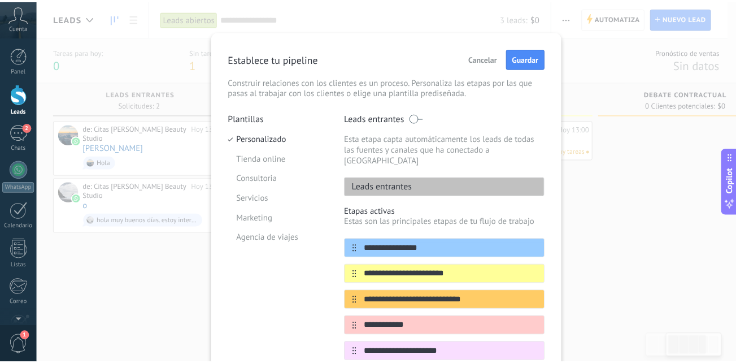
scroll to position [0, 0]
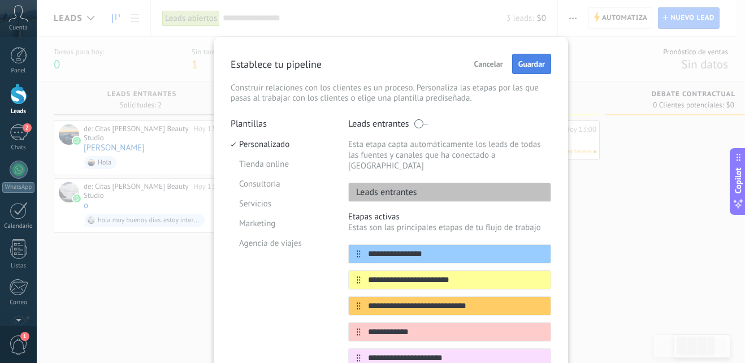
type input "**********"
click at [527, 65] on span "Guardar" at bounding box center [531, 64] width 27 height 8
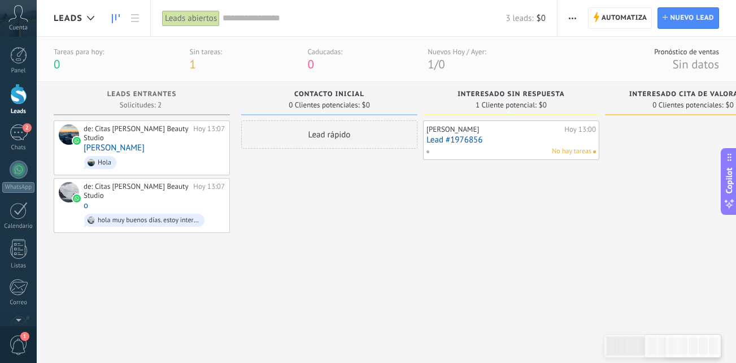
click at [580, 217] on div "Ingrid Alvarez Hoy 13:00 Lead #1976856 No hay tareas" at bounding box center [511, 227] width 176 height 215
click at [632, 15] on span "Automatiza" at bounding box center [625, 18] width 46 height 20
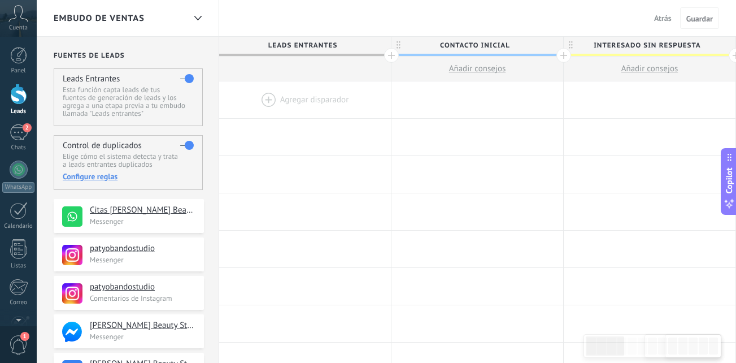
click at [482, 46] on span "Contacto inicial" at bounding box center [474, 46] width 166 height 18
click at [481, 58] on button "Añadir consejos" at bounding box center [477, 68] width 172 height 24
type textarea "**********"
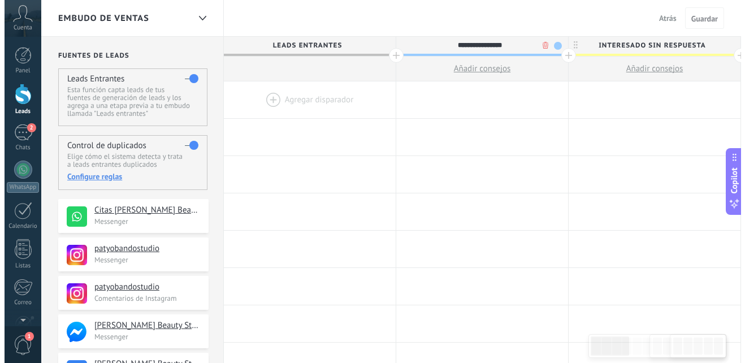
scroll to position [11, 0]
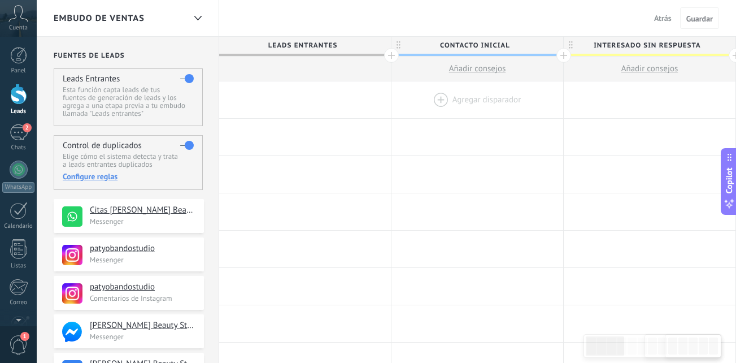
click at [444, 96] on div at bounding box center [477, 99] width 172 height 37
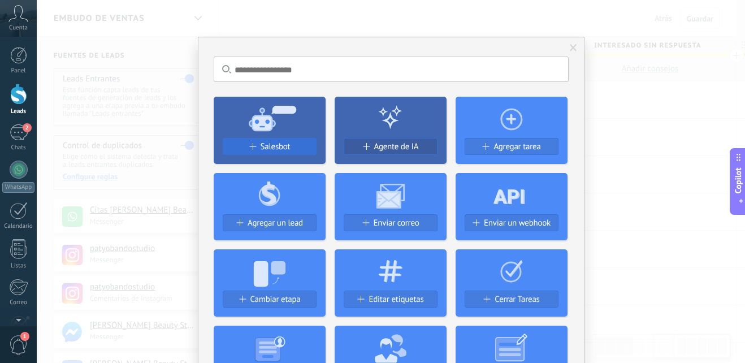
click at [271, 145] on span "Salesbot" at bounding box center [275, 147] width 30 height 10
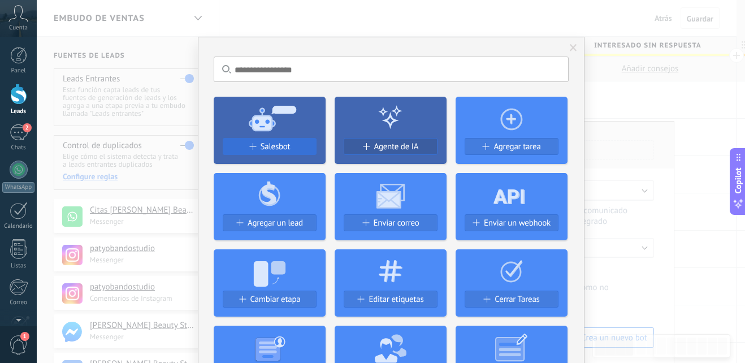
click at [250, 146] on span at bounding box center [252, 146] width 7 height 7
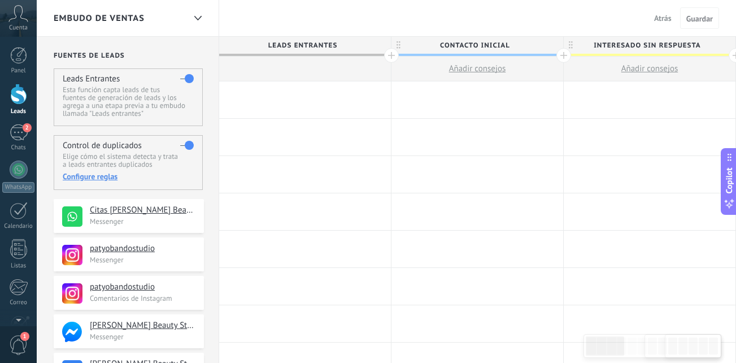
click at [437, 101] on div at bounding box center [477, 99] width 172 height 37
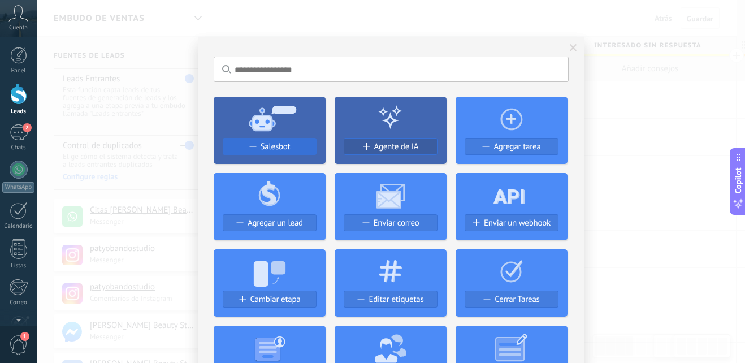
click at [283, 144] on span "Salesbot" at bounding box center [275, 147] width 30 height 10
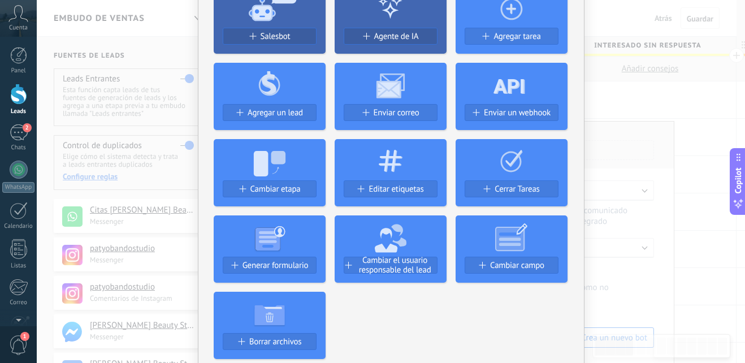
scroll to position [113, 0]
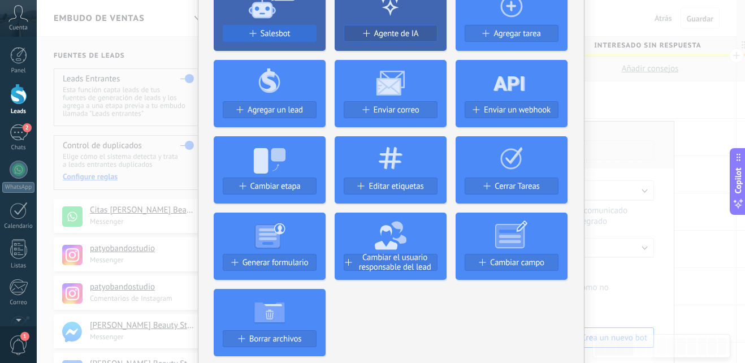
click at [268, 36] on span "Salesbot" at bounding box center [275, 34] width 30 height 10
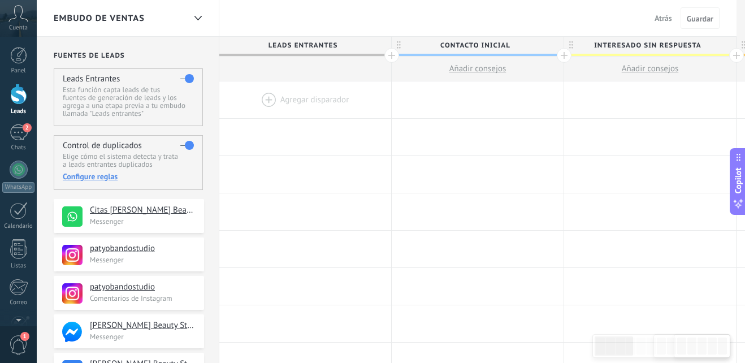
scroll to position [0, 0]
click at [438, 102] on div at bounding box center [477, 99] width 172 height 37
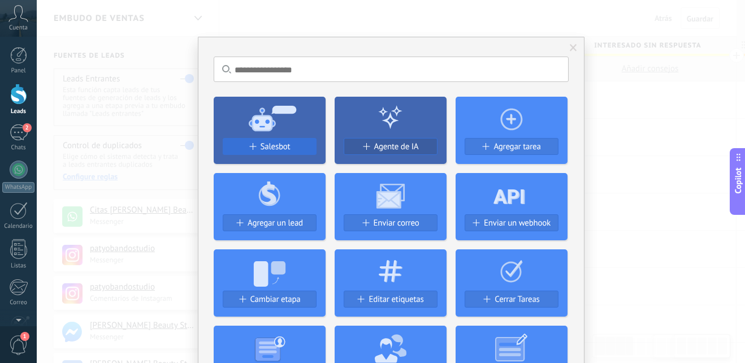
click at [260, 143] on span "Salesbot" at bounding box center [275, 147] width 30 height 10
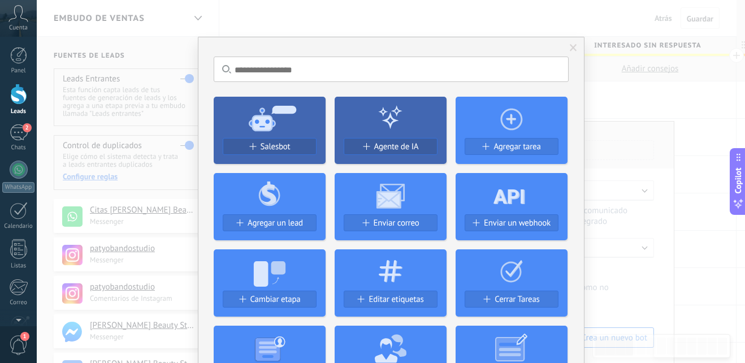
click at [260, 143] on span "Salesbot" at bounding box center [275, 147] width 30 height 10
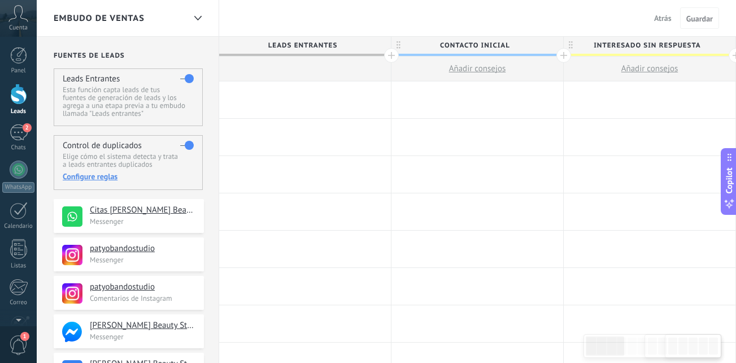
click at [434, 92] on div at bounding box center [477, 99] width 172 height 37
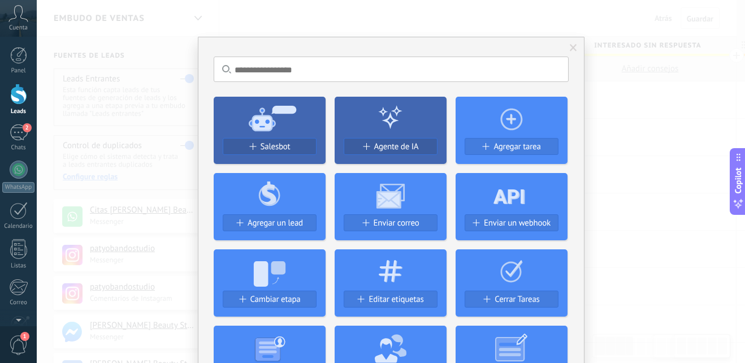
click at [620, 93] on div "No hay resultados Salesbot Agente de IA Agregar tarea Agregar un lead Enviar co…" at bounding box center [391, 181] width 708 height 363
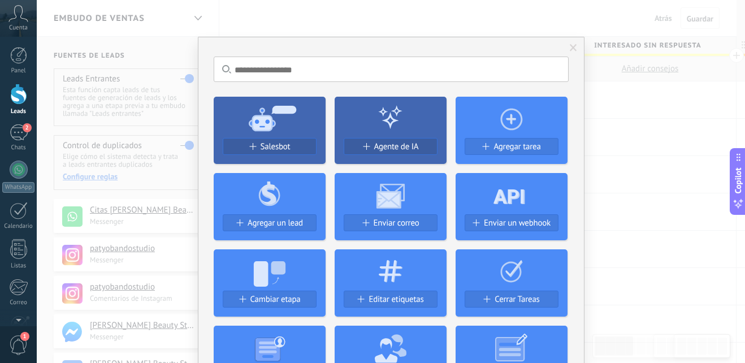
click at [620, 93] on div at bounding box center [391, 181] width 708 height 363
click at [620, 93] on div "No hay resultados Salesbot Agente de IA Agregar tarea Agregar un lead Enviar co…" at bounding box center [391, 181] width 708 height 363
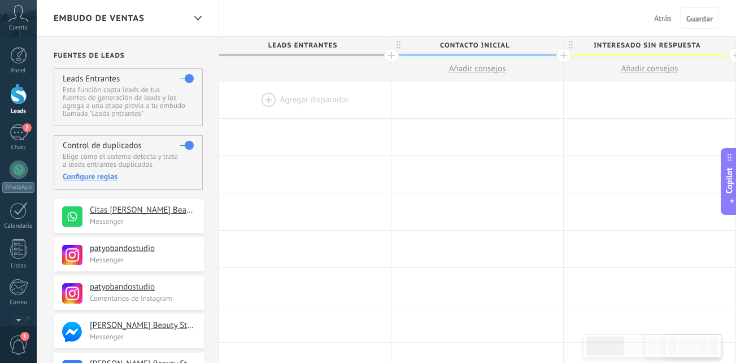
click at [268, 95] on div at bounding box center [305, 99] width 172 height 37
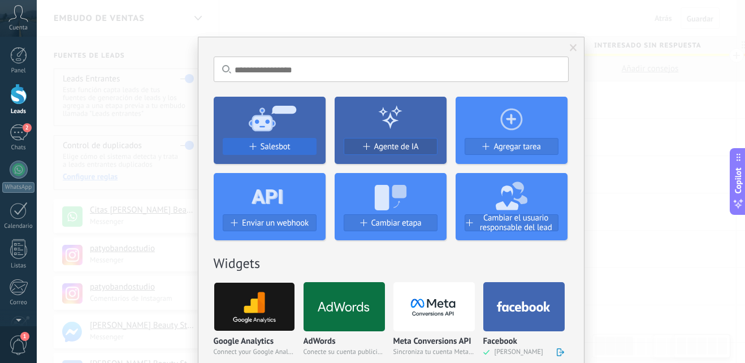
click at [270, 140] on button "Salesbot" at bounding box center [270, 146] width 94 height 17
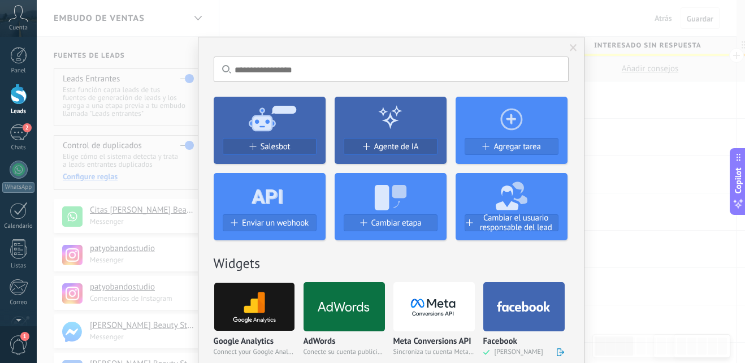
click at [270, 140] on button "Salesbot" at bounding box center [270, 146] width 94 height 17
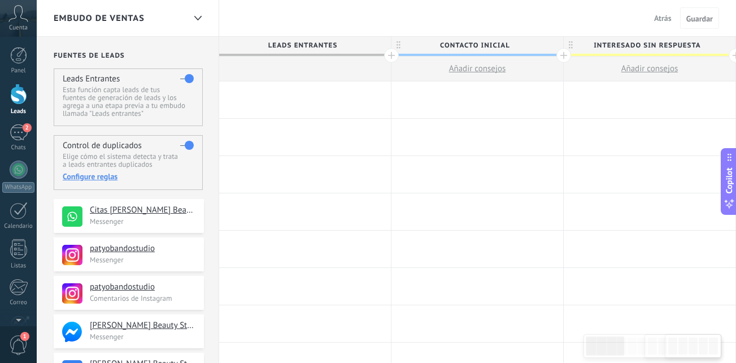
click at [659, 18] on span "Atrás" at bounding box center [663, 18] width 18 height 10
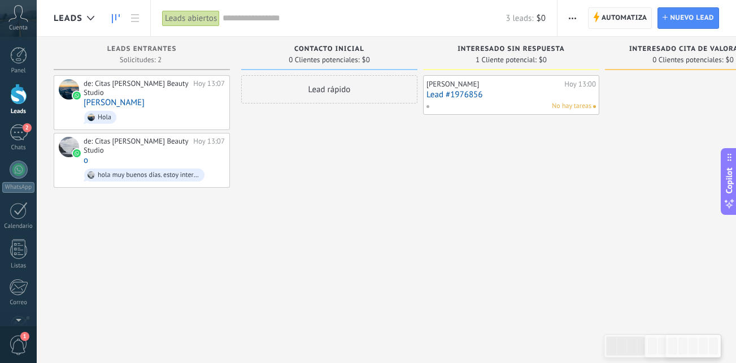
click at [633, 19] on span "Automatiza" at bounding box center [625, 18] width 46 height 20
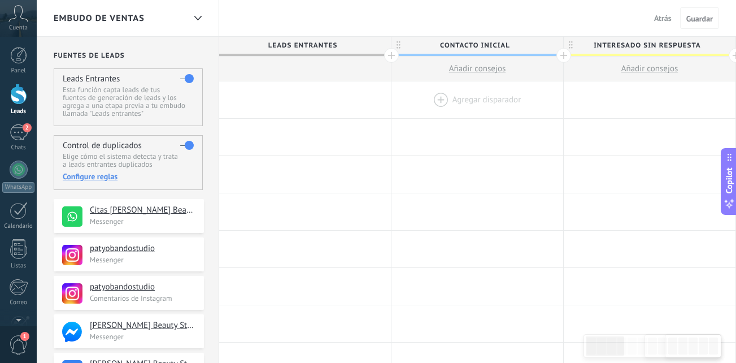
click at [440, 96] on div at bounding box center [477, 99] width 172 height 37
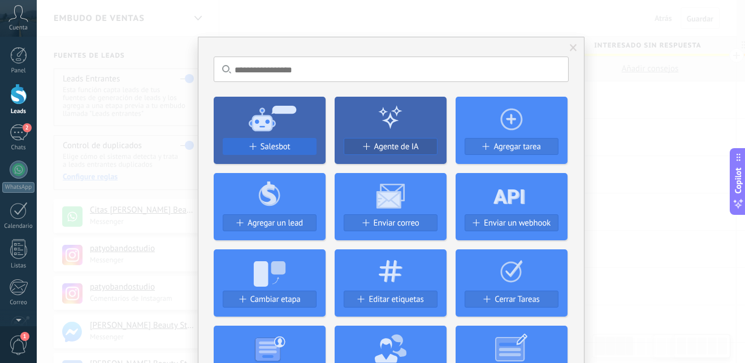
click at [273, 148] on span "Salesbot" at bounding box center [275, 147] width 30 height 10
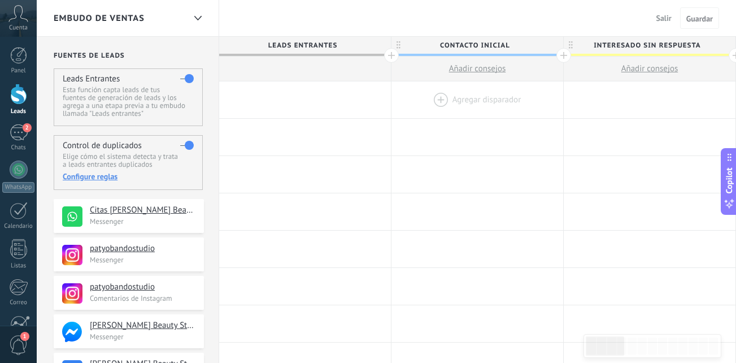
click at [438, 99] on div at bounding box center [477, 99] width 172 height 37
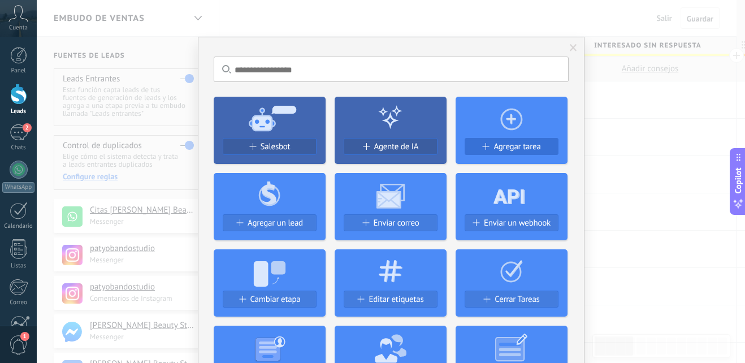
click at [500, 146] on span "Agregar tarea" at bounding box center [516, 147] width 47 height 10
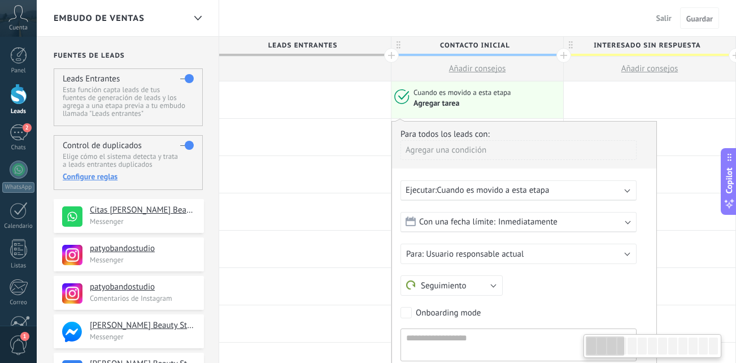
click at [489, 93] on span "Cuando es movido a esta etapa" at bounding box center [462, 93] width 99 height 10
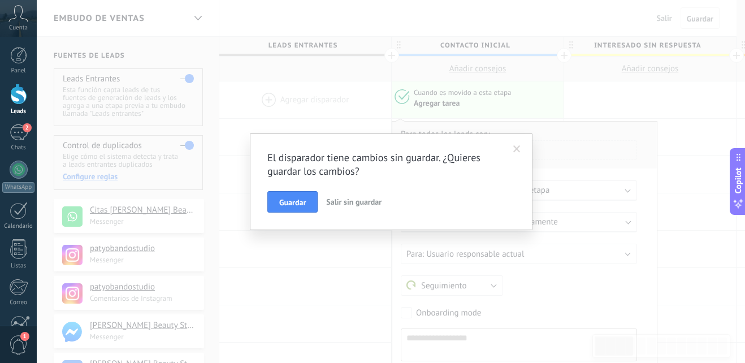
click at [351, 198] on span "Salir sin guardar" at bounding box center [353, 202] width 55 height 10
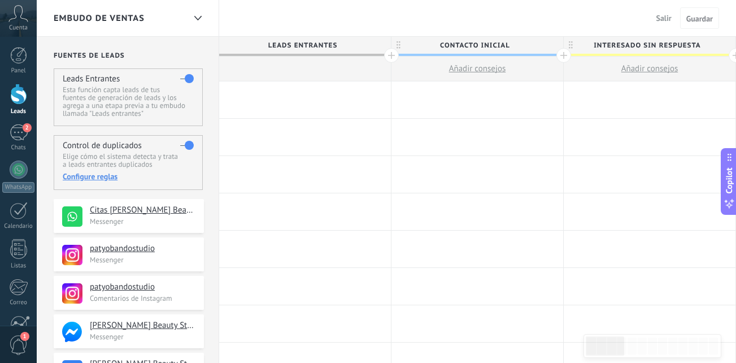
click at [438, 90] on div at bounding box center [477, 99] width 172 height 37
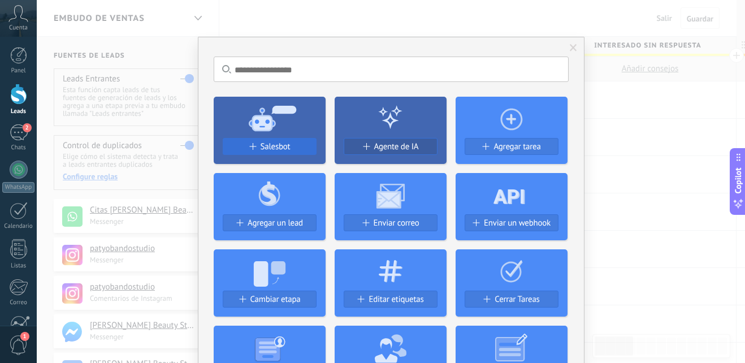
click at [283, 147] on span "Salesbot" at bounding box center [275, 147] width 30 height 10
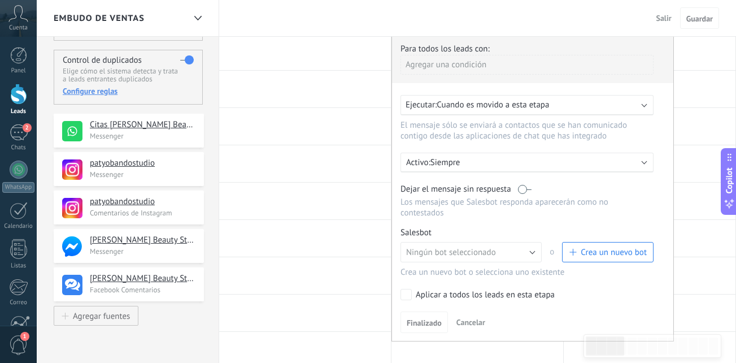
scroll to position [113, 0]
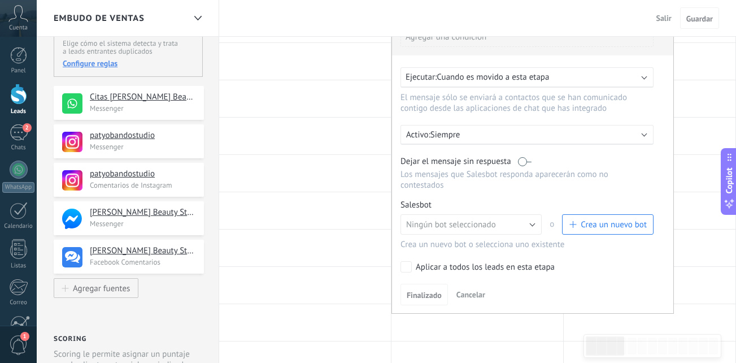
click at [588, 218] on button "Crea un nuevo bot" at bounding box center [608, 224] width 92 height 20
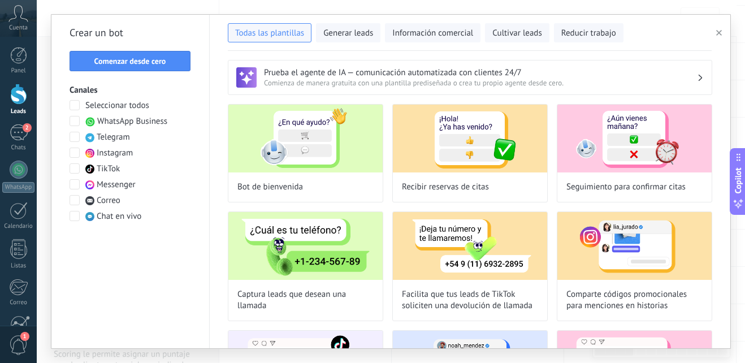
click at [71, 121] on span at bounding box center [74, 121] width 10 height 10
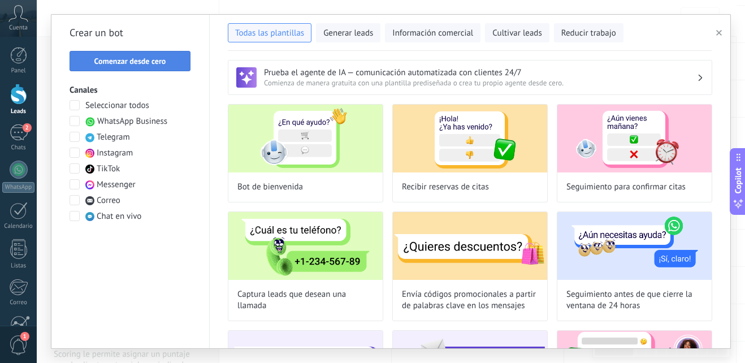
click at [164, 62] on span "Comenzar desde cero" at bounding box center [130, 61] width 72 height 8
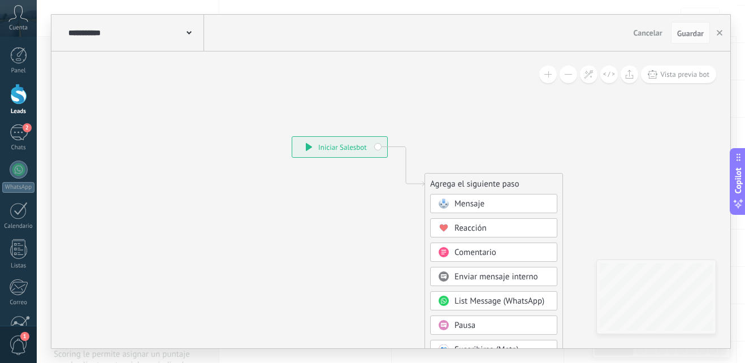
click at [490, 206] on div "Mensaje" at bounding box center [501, 203] width 95 height 11
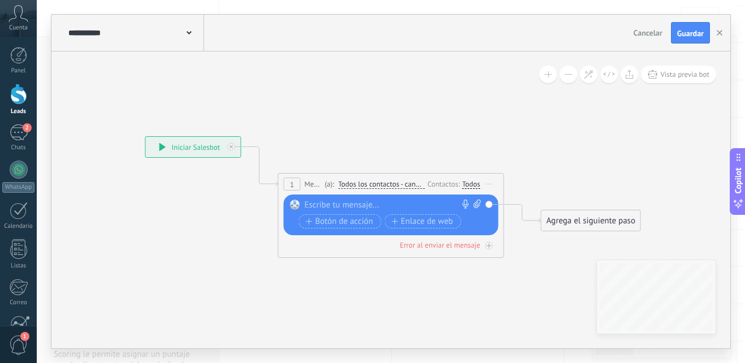
click at [369, 204] on div at bounding box center [388, 204] width 168 height 11
click at [343, 203] on div at bounding box center [388, 204] width 168 height 11
paste div
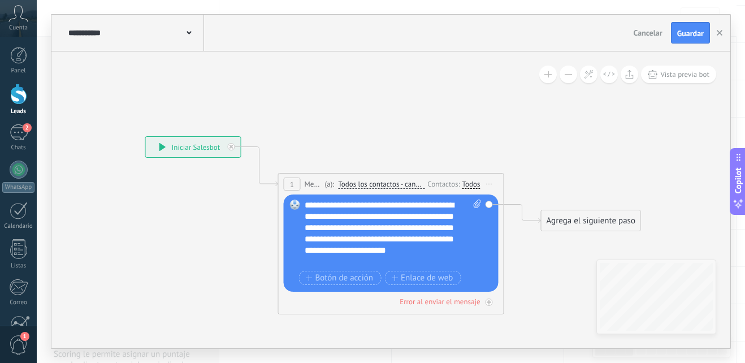
click at [386, 207] on div "**********" at bounding box center [392, 233] width 177 height 68
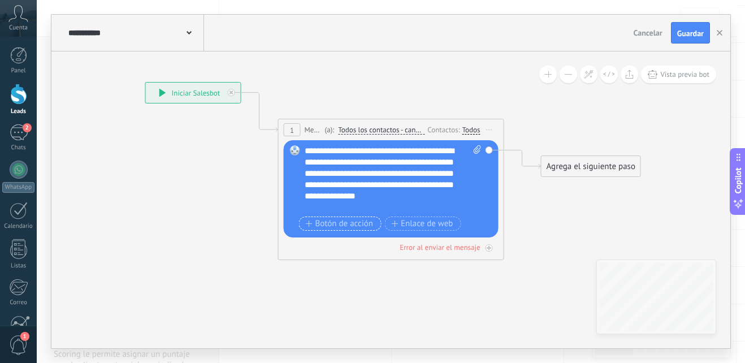
click at [356, 226] on span "Botón de acción" at bounding box center [340, 223] width 68 height 9
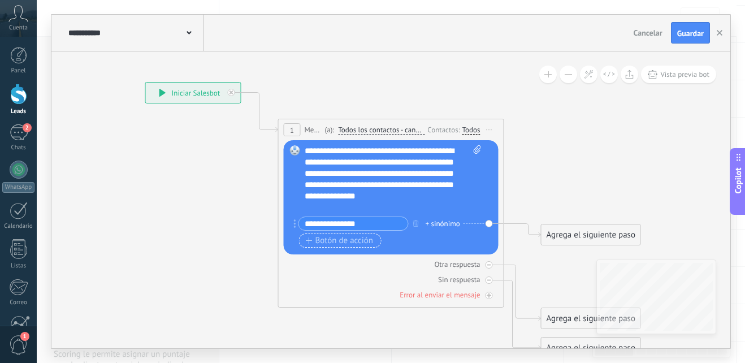
type input "**********"
click at [337, 239] on span "Botón de acción" at bounding box center [340, 240] width 68 height 9
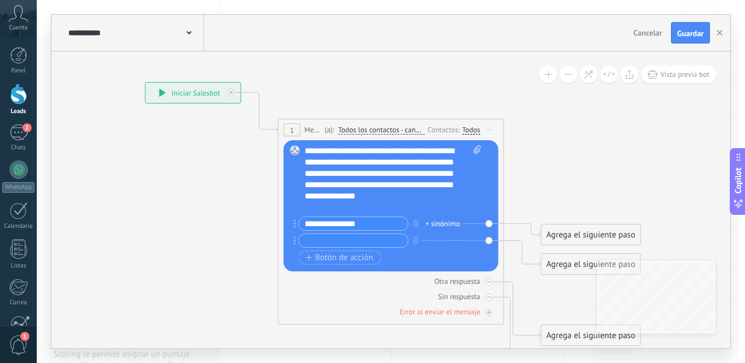
click at [337, 242] on input "text" at bounding box center [353, 240] width 109 height 13
type input "*********"
click at [359, 263] on button "Botón de acción" at bounding box center [340, 257] width 82 height 14
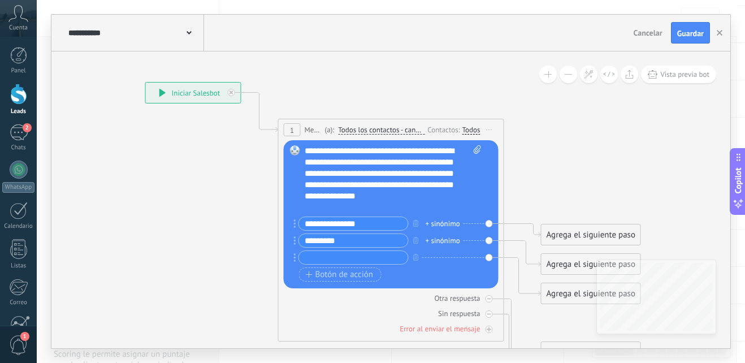
click at [345, 259] on input "text" at bounding box center [353, 257] width 109 height 13
type input "**********"
click at [689, 35] on span "Guardar" at bounding box center [690, 33] width 27 height 8
click at [715, 33] on button "button" at bounding box center [719, 32] width 17 height 21
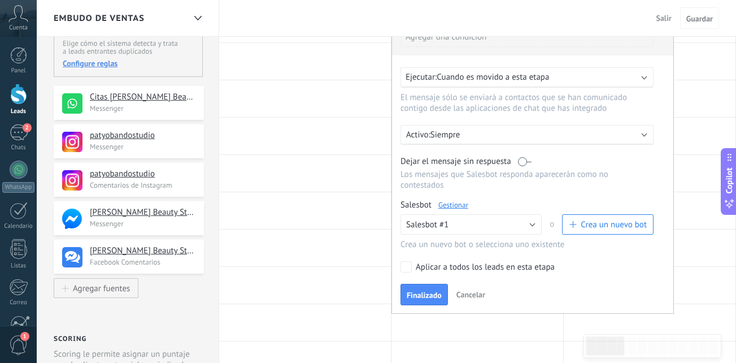
click at [432, 298] on span "Finalizado" at bounding box center [424, 295] width 35 height 8
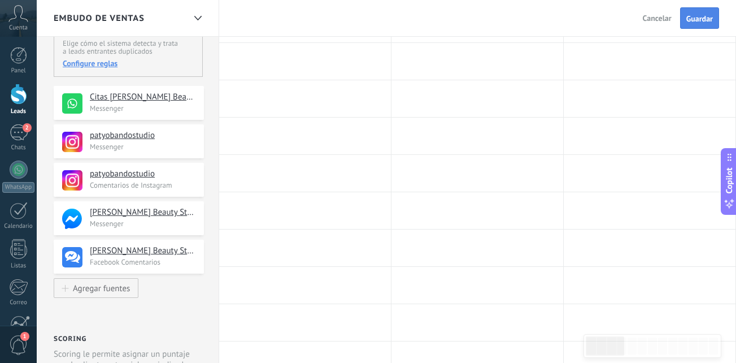
click at [695, 27] on button "Guardar" at bounding box center [699, 17] width 39 height 21
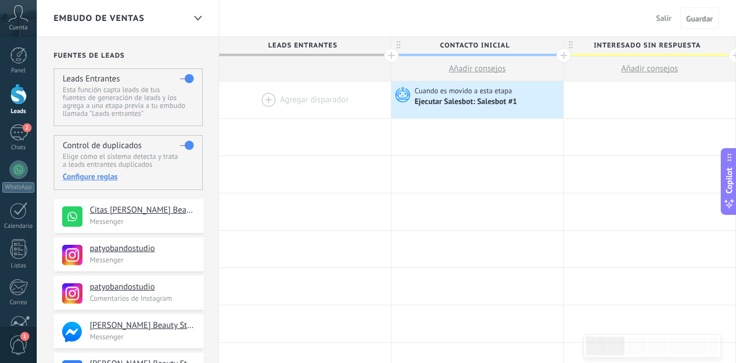
click at [663, 19] on span "Salir" at bounding box center [663, 18] width 15 height 10
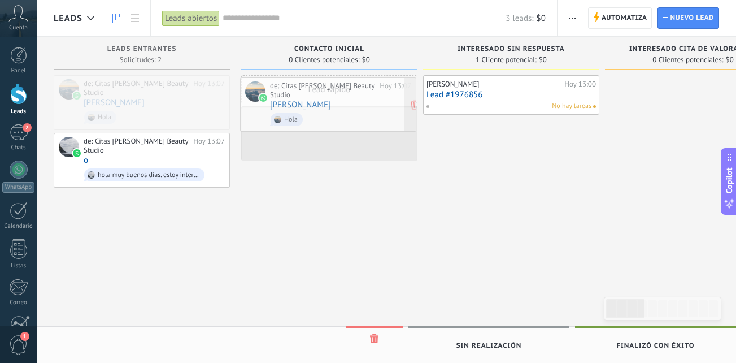
drag, startPoint x: 175, startPoint y: 99, endPoint x: 361, endPoint y: 101, distance: 186.4
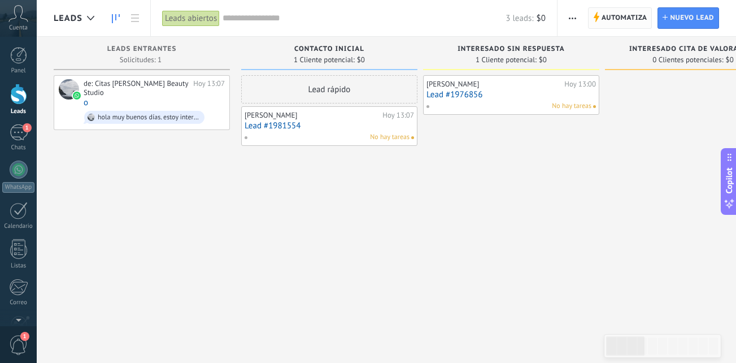
click at [629, 20] on span "Automatiza" at bounding box center [625, 18] width 46 height 20
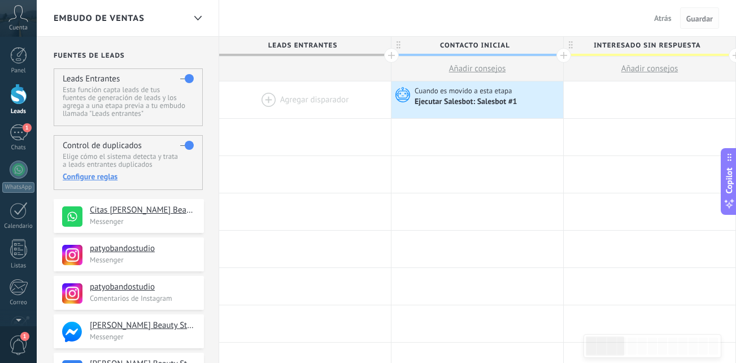
click at [700, 15] on span "Guardar" at bounding box center [699, 19] width 27 height 8
click at [475, 93] on span "Cuando es movido a esta etapa" at bounding box center [464, 91] width 99 height 10
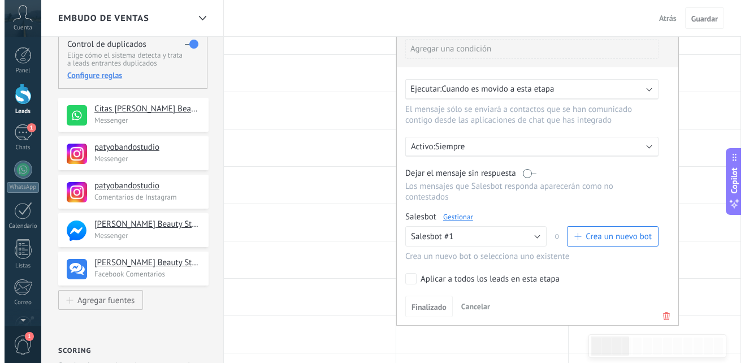
scroll to position [102, 0]
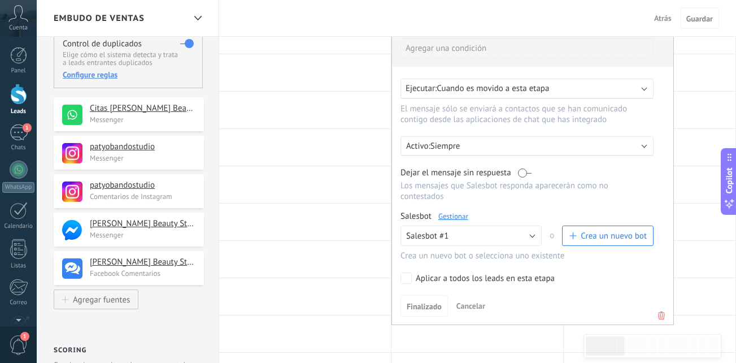
click at [461, 215] on link "Gestionar" at bounding box center [453, 216] width 30 height 10
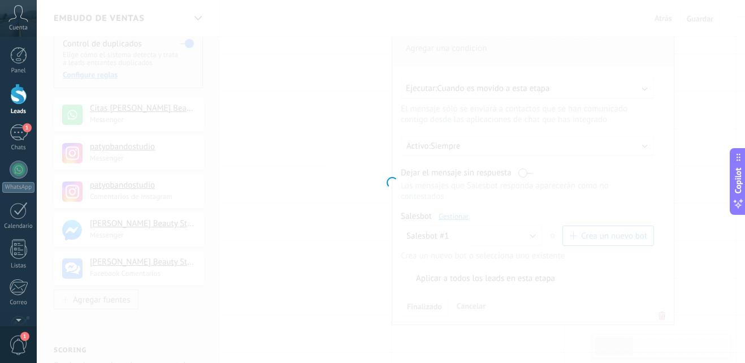
type input "**********"
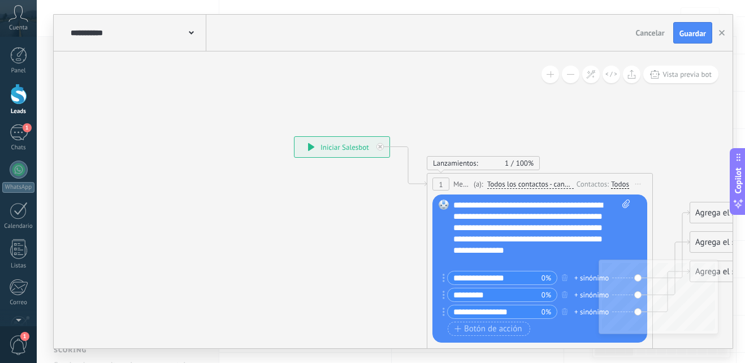
click at [614, 185] on div "Todos" at bounding box center [620, 184] width 18 height 9
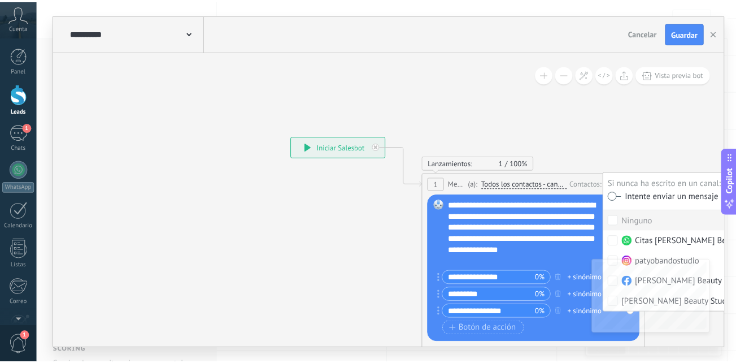
scroll to position [0, 0]
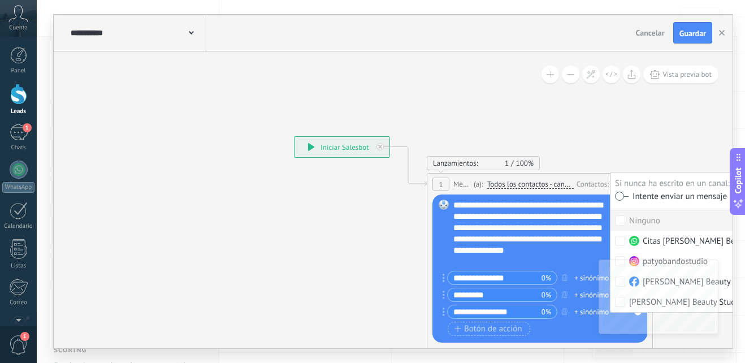
click at [626, 110] on icon at bounding box center [522, 291] width 1022 height 875
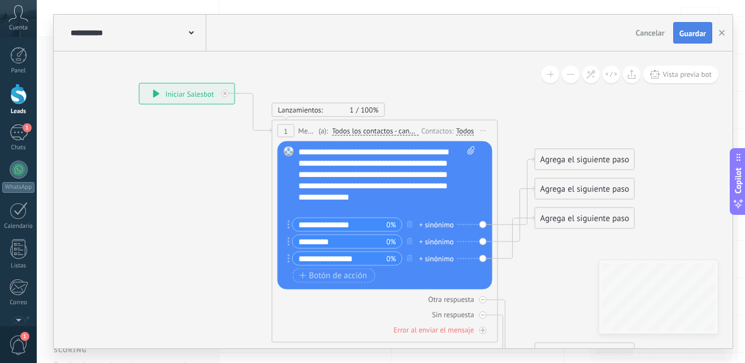
click at [696, 28] on button "Guardar" at bounding box center [692, 32] width 39 height 21
click at [723, 36] on button "button" at bounding box center [721, 33] width 17 height 20
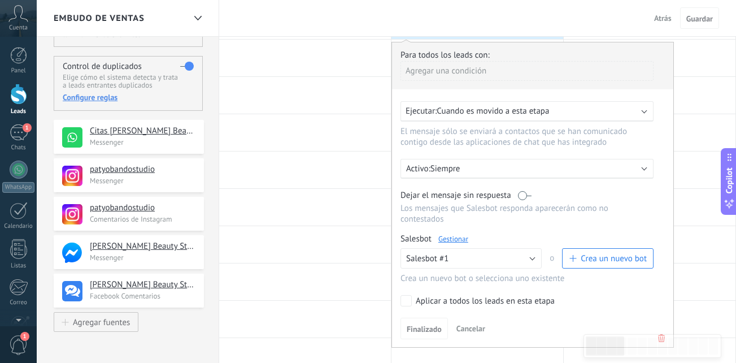
scroll to position [79, 0]
click at [699, 116] on div at bounding box center [650, 133] width 172 height 37
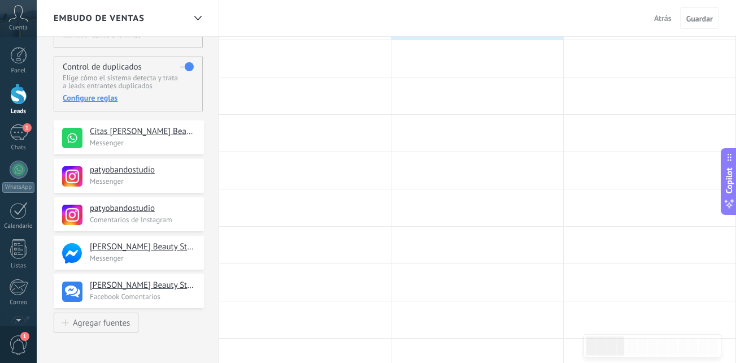
click at [653, 14] on button "Atrás" at bounding box center [663, 18] width 27 height 17
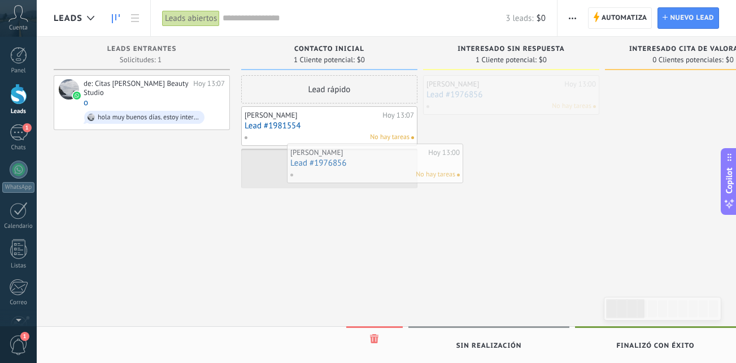
drag, startPoint x: 491, startPoint y: 94, endPoint x: 354, endPoint y: 162, distance: 152.8
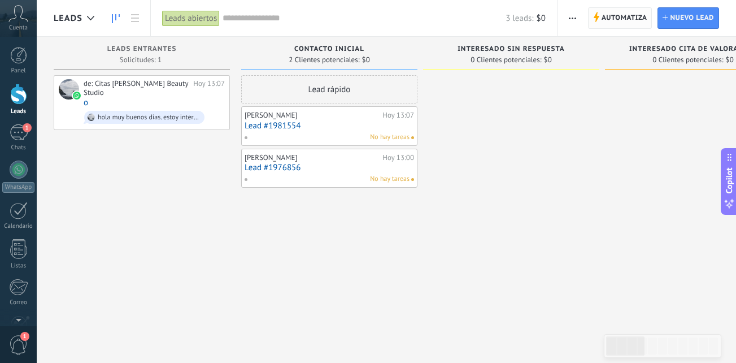
click at [634, 12] on span "Automatiza" at bounding box center [625, 18] width 46 height 20
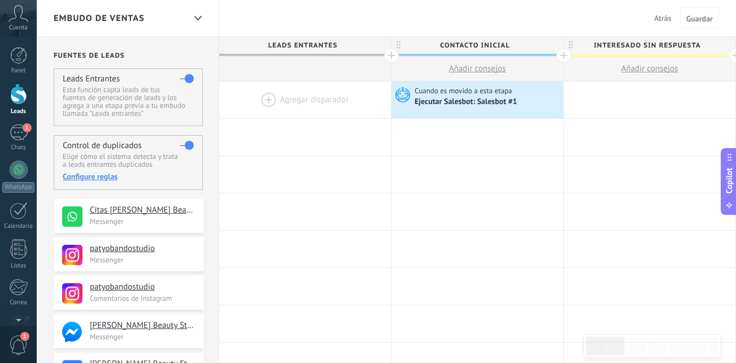
click at [669, 17] on span "Atrás" at bounding box center [663, 18] width 18 height 10
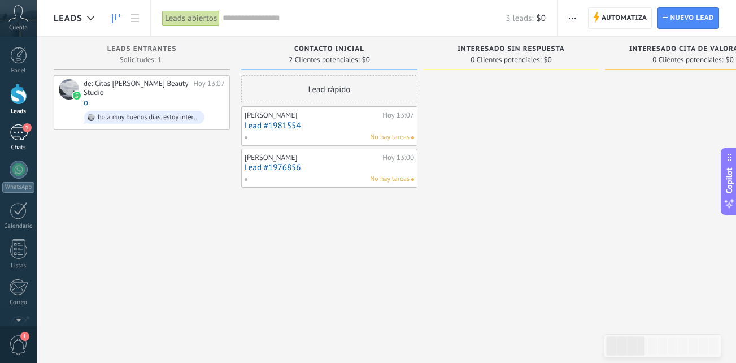
click at [21, 132] on div "1" at bounding box center [19, 132] width 18 height 16
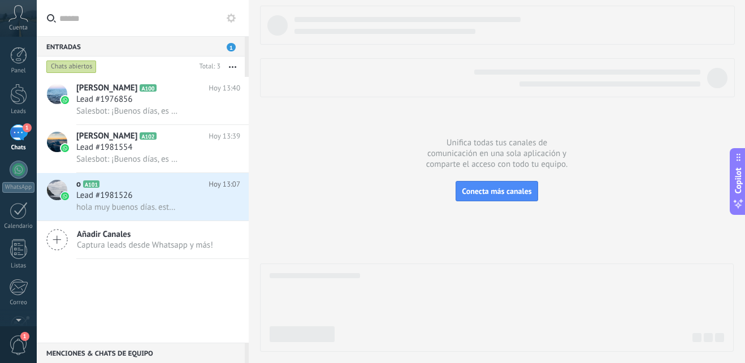
click at [21, 125] on div "1" at bounding box center [19, 132] width 18 height 16
click at [230, 21] on use at bounding box center [231, 18] width 9 height 9
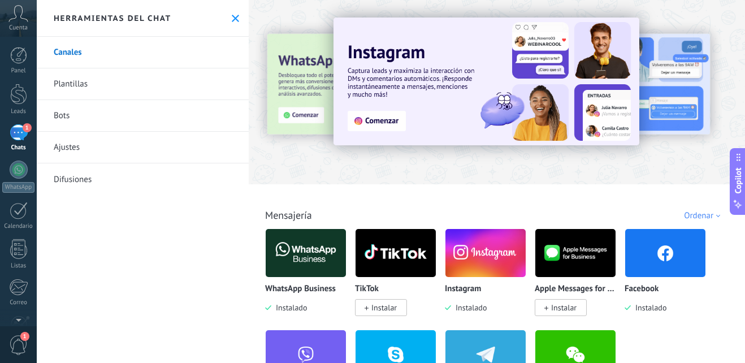
click at [124, 83] on link "Plantillas" at bounding box center [143, 84] width 212 height 32
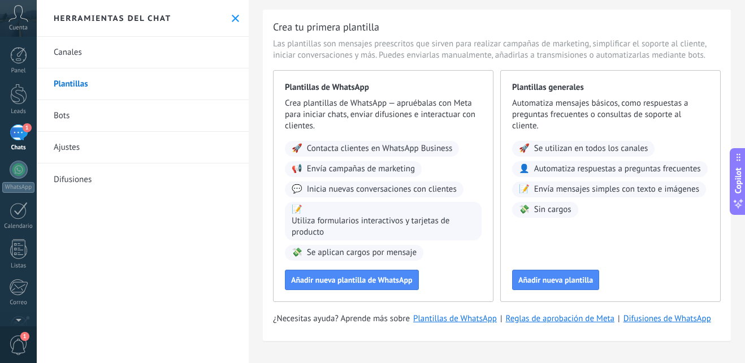
scroll to position [29, 0]
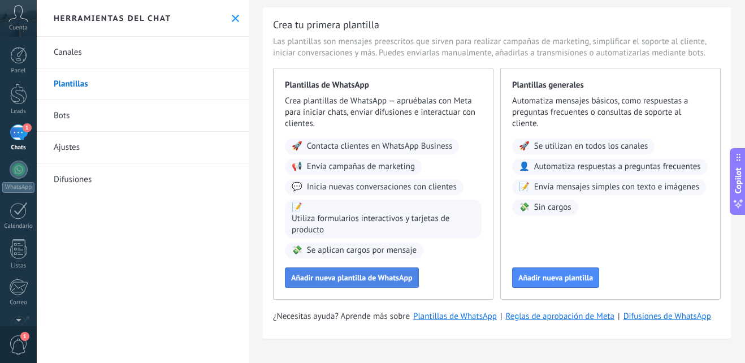
click at [342, 278] on span "Añadir nueva plantilla de WhatsApp" at bounding box center [351, 277] width 121 height 8
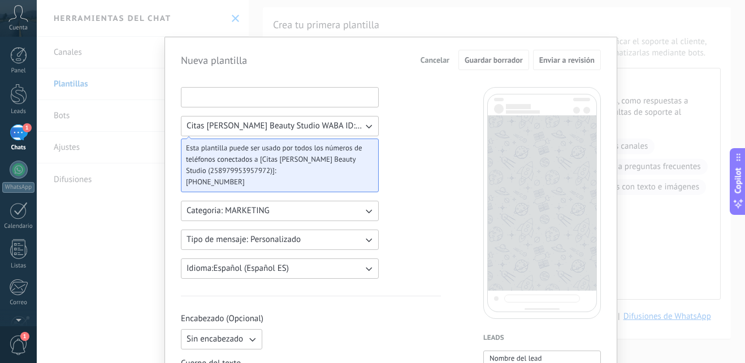
click at [305, 98] on input at bounding box center [279, 97] width 197 height 18
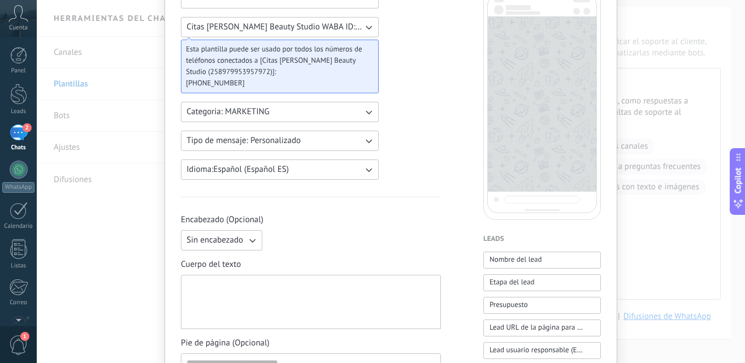
scroll to position [113, 0]
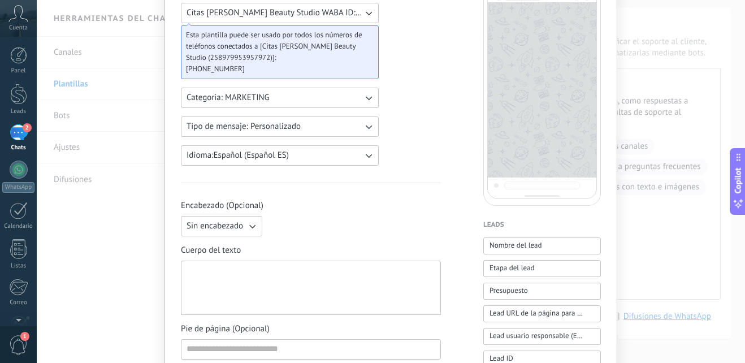
type input "**********"
click at [203, 19] on button "Citas [PERSON_NAME] Beauty Studio WABA ID: 258979953957972" at bounding box center [280, 13] width 198 height 20
click at [229, 269] on div at bounding box center [310, 287] width 249 height 45
click at [222, 282] on div at bounding box center [310, 287] width 249 height 45
paste div
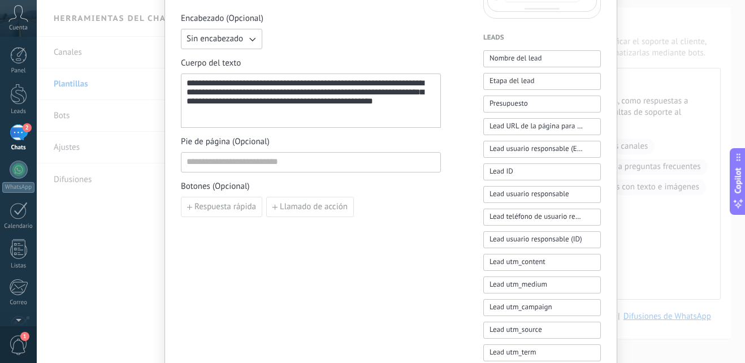
scroll to position [282, 0]
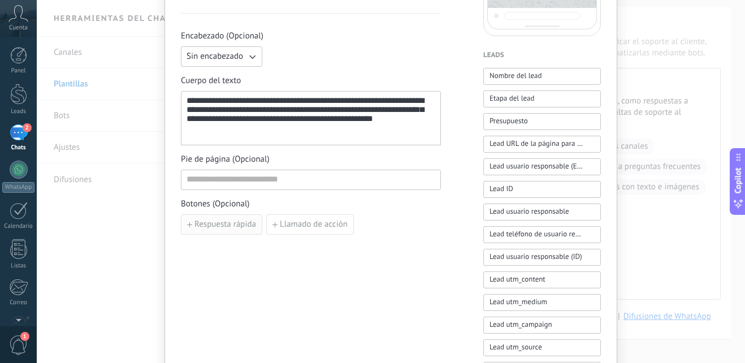
click at [214, 220] on span "Respuesta rápida" at bounding box center [225, 224] width 62 height 8
click at [242, 230] on input at bounding box center [244, 224] width 126 height 18
type input "**********"
click at [208, 255] on button "Añadir quick reply" at bounding box center [244, 250] width 127 height 20
click at [229, 247] on input at bounding box center [244, 250] width 126 height 18
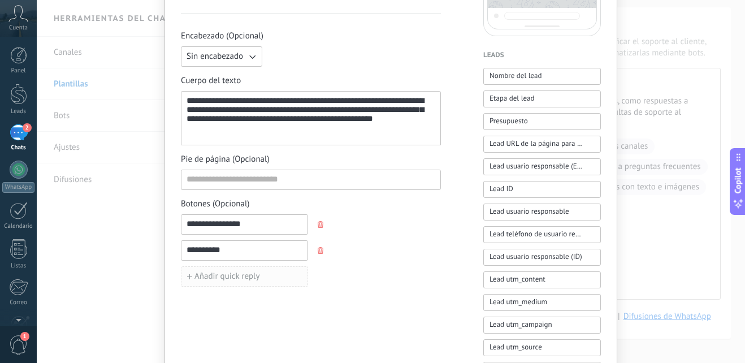
type input "*********"
click at [214, 280] on span "Añadir quick reply" at bounding box center [227, 276] width 66 height 8
click at [192, 282] on input at bounding box center [244, 276] width 126 height 18
type input "**********"
click at [221, 226] on input "**********" at bounding box center [244, 224] width 126 height 18
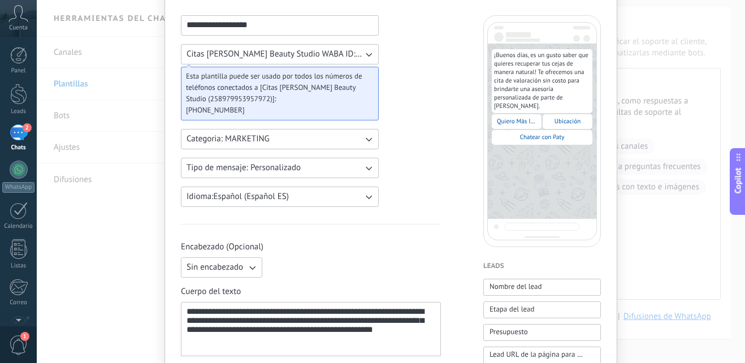
scroll to position [0, 0]
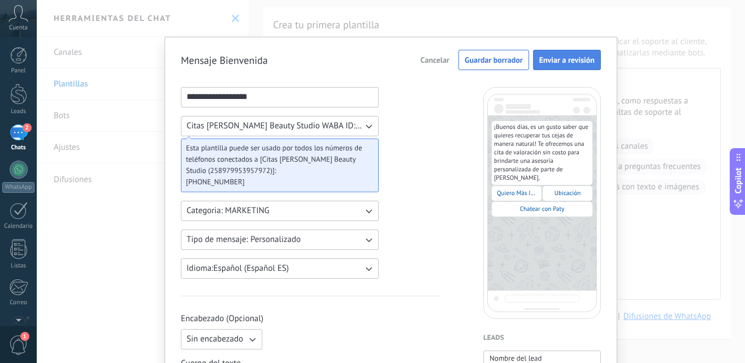
type input "**********"
click at [568, 63] on span "Enviar a revisión" at bounding box center [566, 60] width 55 height 8
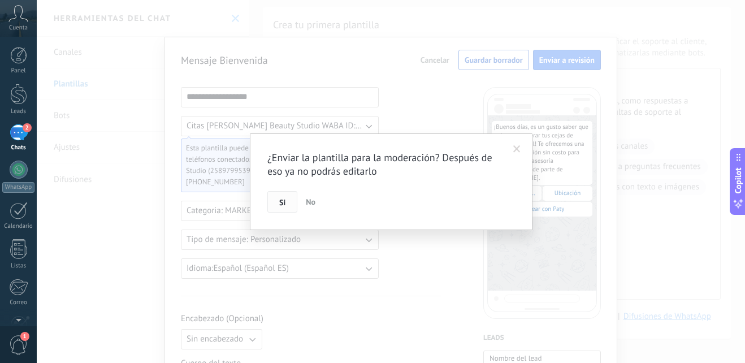
click at [282, 204] on span "Si" at bounding box center [282, 202] width 6 height 8
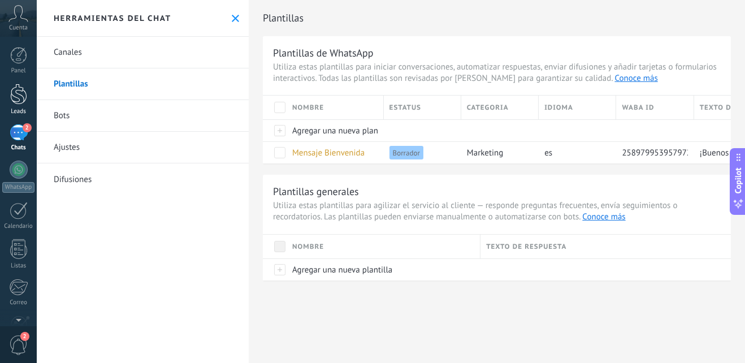
click at [12, 93] on div at bounding box center [18, 94] width 17 height 21
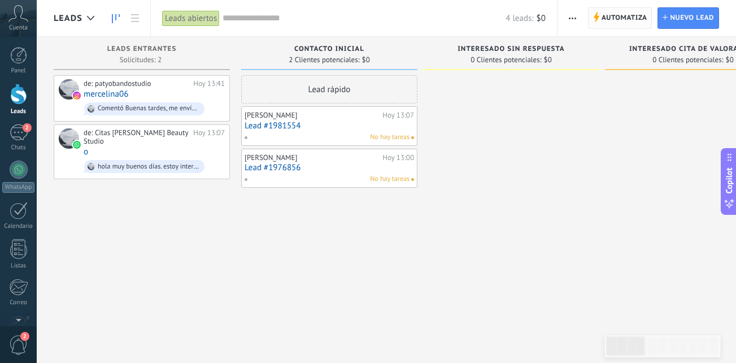
click at [632, 18] on span "Automatiza" at bounding box center [625, 18] width 46 height 20
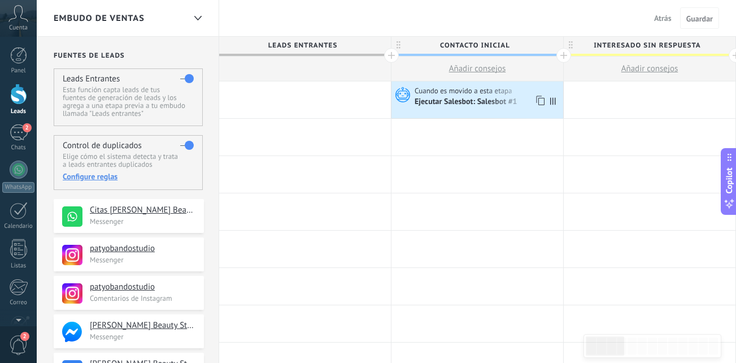
click at [437, 98] on div "Ejecutar Salesbot: Salesbot #1" at bounding box center [467, 102] width 105 height 10
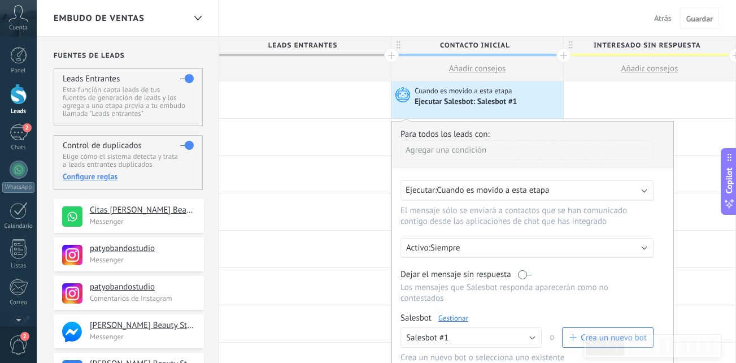
click at [456, 318] on link "Gestionar" at bounding box center [453, 318] width 30 height 10
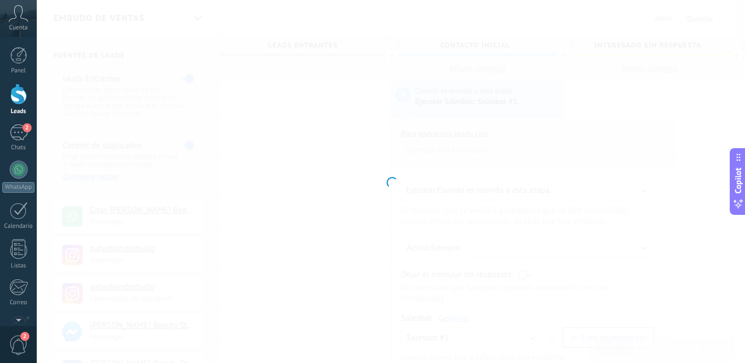
type input "**********"
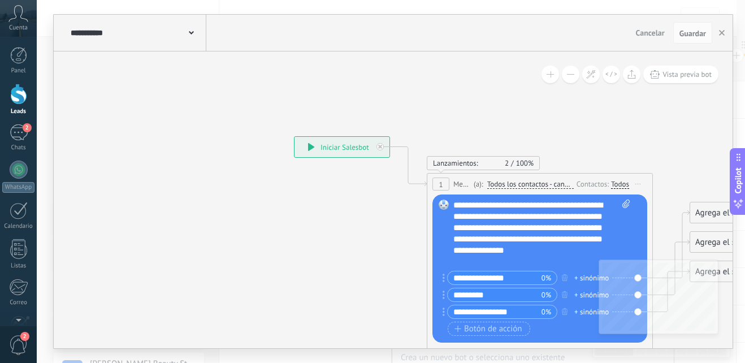
click at [486, 263] on div "**********" at bounding box center [541, 233] width 177 height 68
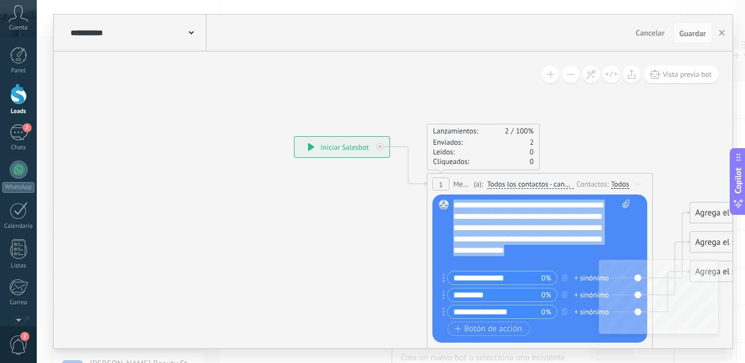
drag, startPoint x: 486, startPoint y: 263, endPoint x: 454, endPoint y: 205, distance: 66.0
click at [454, 205] on div "**********" at bounding box center [541, 233] width 177 height 68
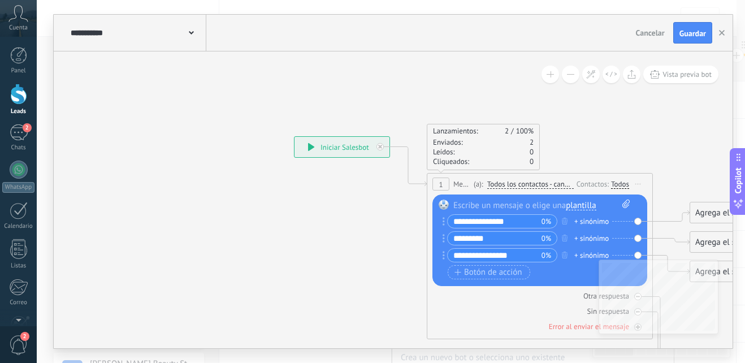
click at [593, 207] on span "plantilla" at bounding box center [580, 205] width 30 height 9
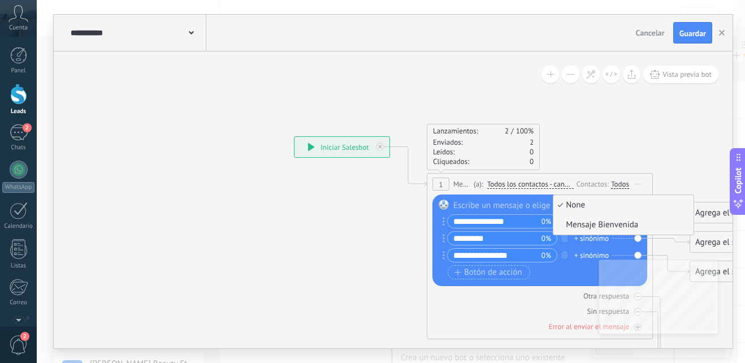
click at [583, 223] on span "Mensaje Bienvenida" at bounding box center [621, 224] width 137 height 11
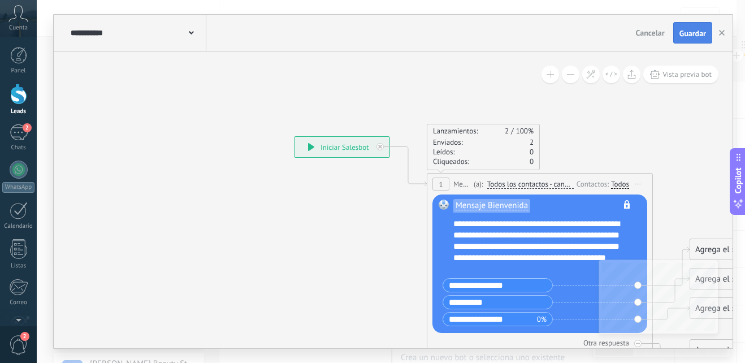
click at [685, 36] on span "Guardar" at bounding box center [692, 33] width 27 height 8
click at [718, 31] on button "button" at bounding box center [721, 32] width 17 height 21
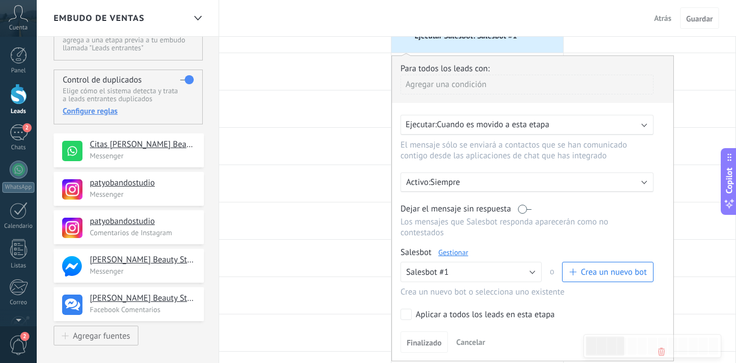
scroll to position [169, 0]
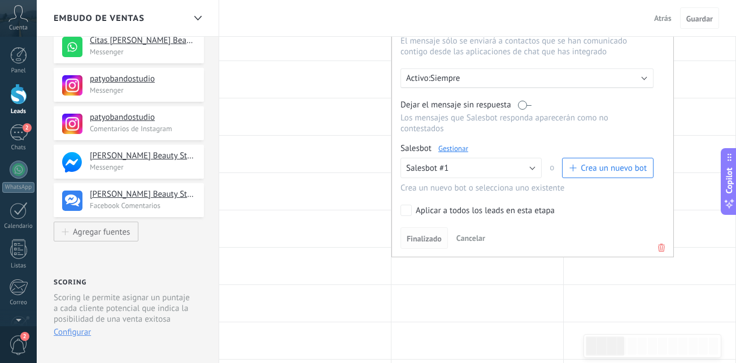
click at [424, 238] on span "Finalizado" at bounding box center [424, 238] width 35 height 8
click at [424, 241] on span "Finalizado" at bounding box center [424, 238] width 35 height 8
click at [376, 280] on div at bounding box center [305, 265] width 172 height 37
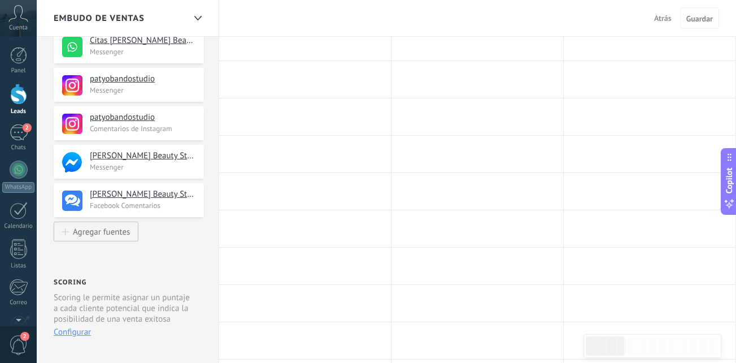
click at [699, 15] on span "Guardar" at bounding box center [699, 19] width 27 height 8
click at [697, 19] on span "Guardar" at bounding box center [699, 19] width 27 height 8
click at [663, 17] on span "Atrás" at bounding box center [663, 18] width 18 height 10
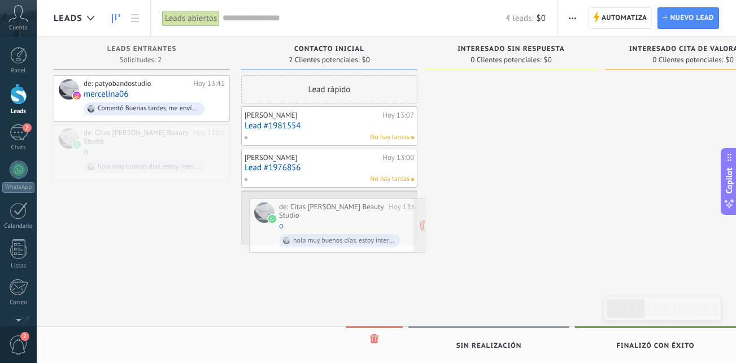
drag, startPoint x: 135, startPoint y: 145, endPoint x: 330, endPoint y: 219, distance: 209.2
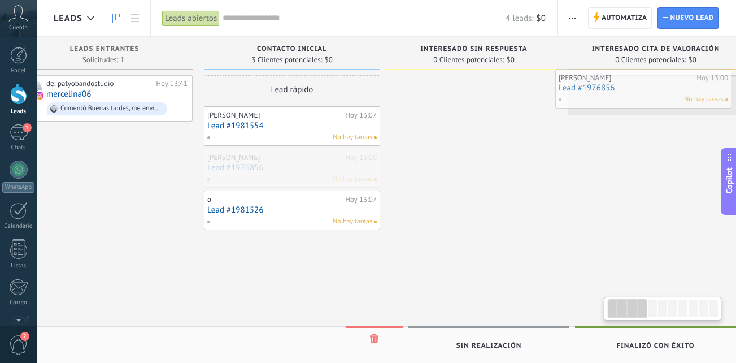
scroll to position [0, 61]
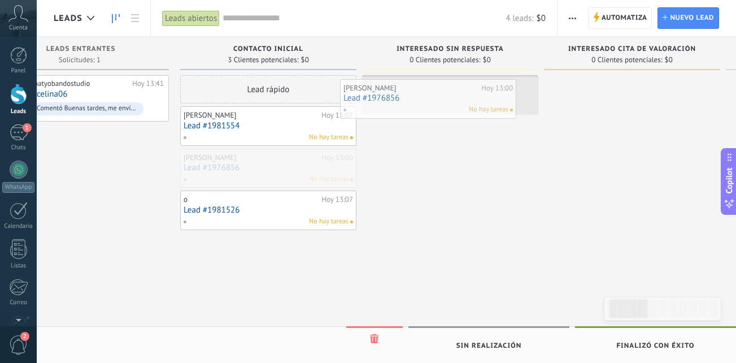
drag, startPoint x: 363, startPoint y: 169, endPoint x: 464, endPoint y: 99, distance: 123.3
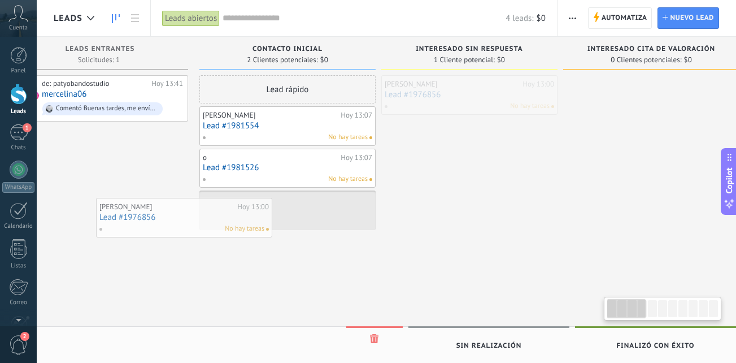
scroll to position [0, 29]
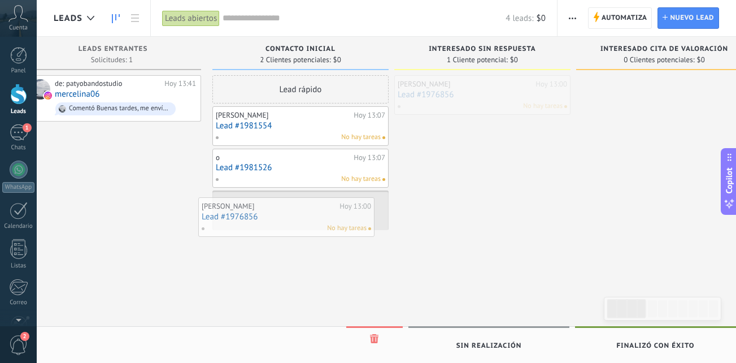
drag, startPoint x: 493, startPoint y: 93, endPoint x: 328, endPoint y: 215, distance: 204.7
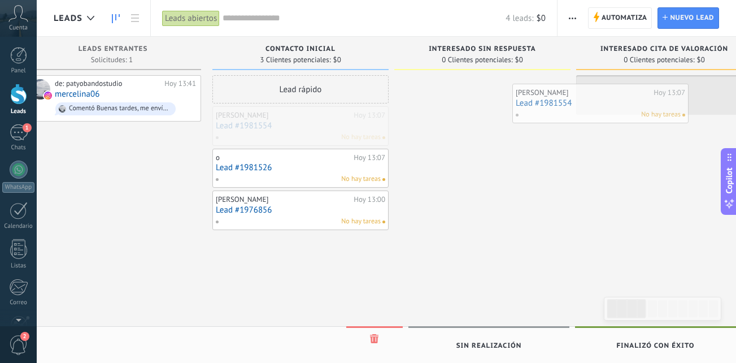
scroll to position [0, 53]
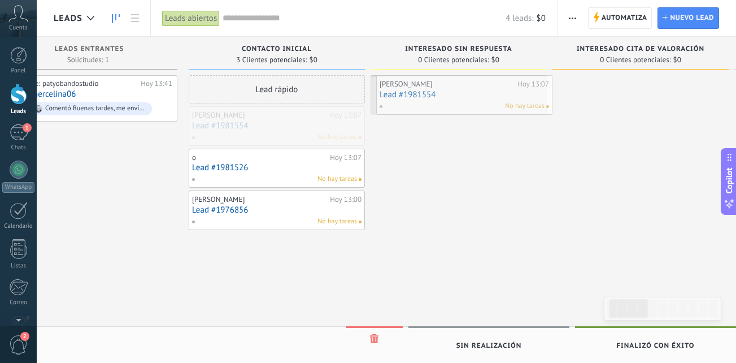
drag, startPoint x: 340, startPoint y: 129, endPoint x: 504, endPoint y: 98, distance: 166.7
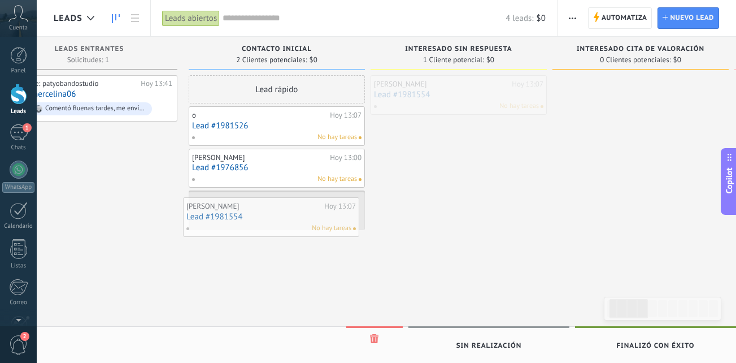
drag, startPoint x: 490, startPoint y: 101, endPoint x: 302, endPoint y: 223, distance: 224.2
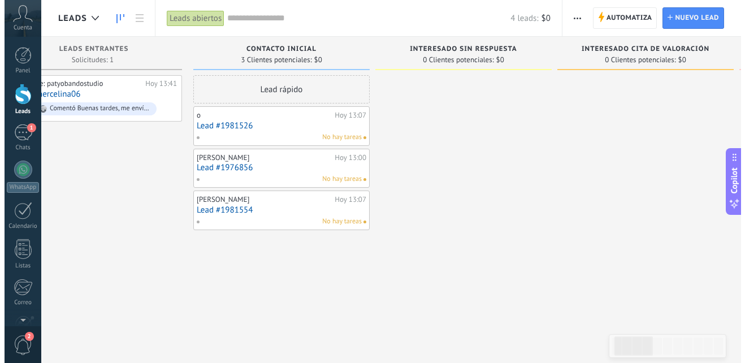
scroll to position [0, 25]
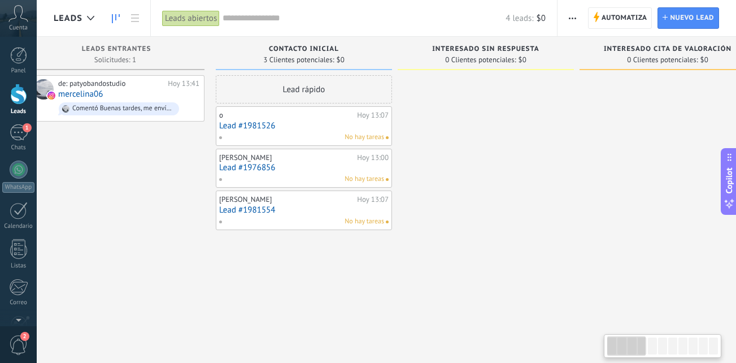
click at [113, 121] on div "de: patyobandostudio [DATE] 13:41 mercelina06 Comentó Buenas tardes, me envía i…" at bounding box center [116, 182] width 176 height 215
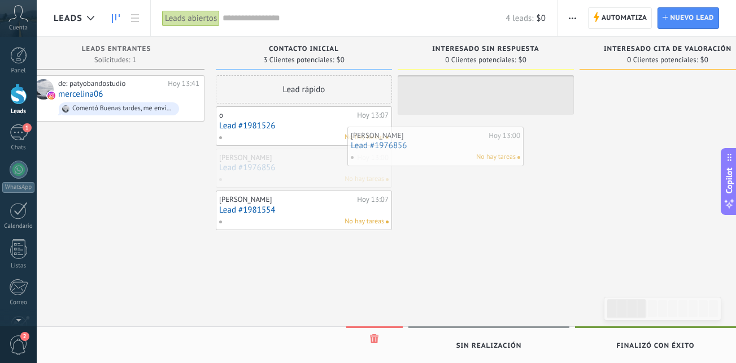
drag, startPoint x: 295, startPoint y: 164, endPoint x: 457, endPoint y: 124, distance: 166.5
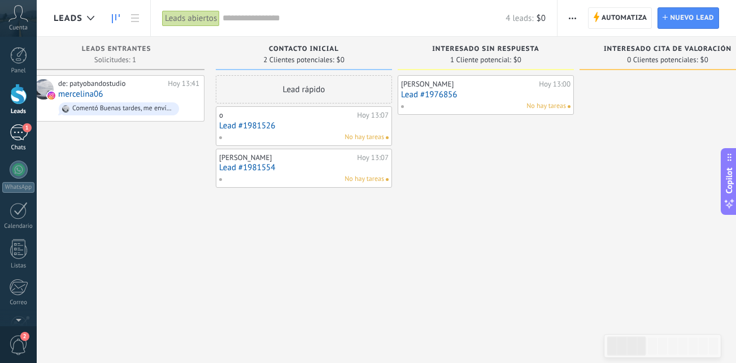
click at [6, 132] on link "1 Chats" at bounding box center [18, 137] width 37 height 27
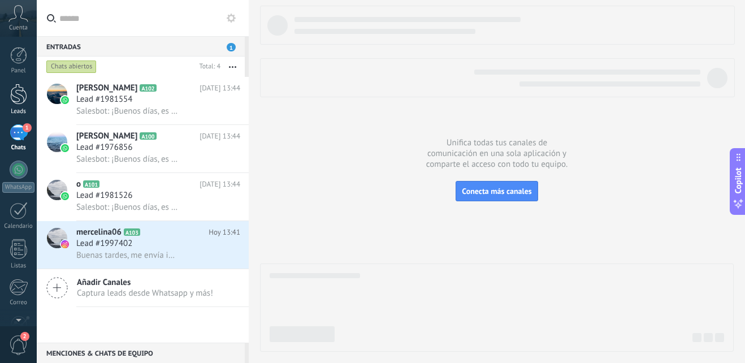
click at [19, 96] on div at bounding box center [18, 94] width 17 height 21
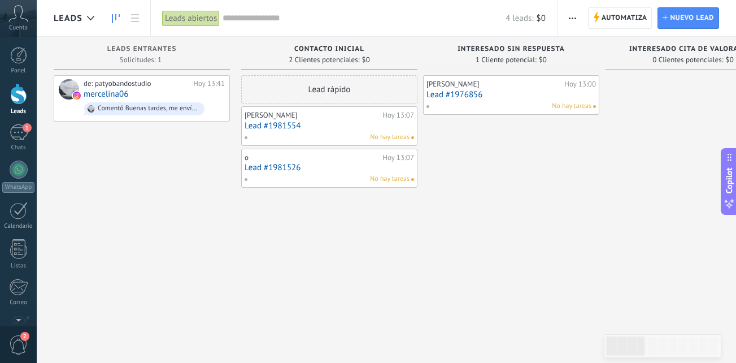
click at [494, 93] on link "Lead #1976856" at bounding box center [510, 95] width 169 height 10
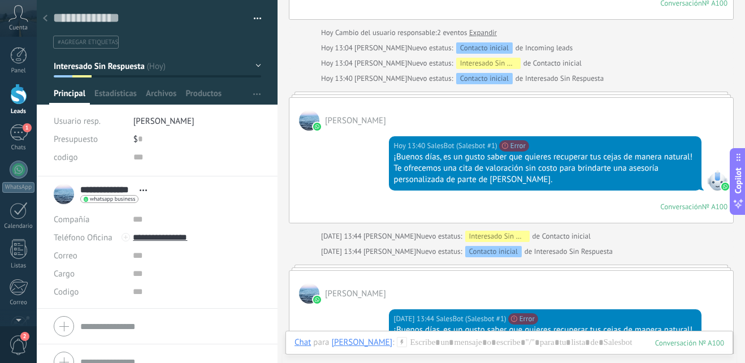
scroll to position [250, 0]
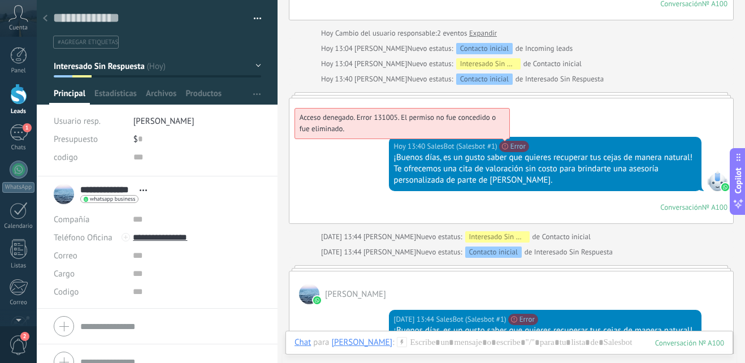
click at [495, 133] on span "Acceso denegado. Error 131005. El permiso no fue concedido o fue eliminado." at bounding box center [397, 122] width 196 height 21
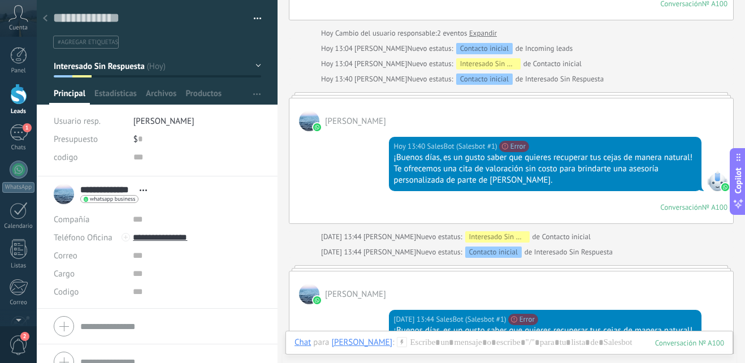
click at [51, 16] on div at bounding box center [45, 19] width 16 height 22
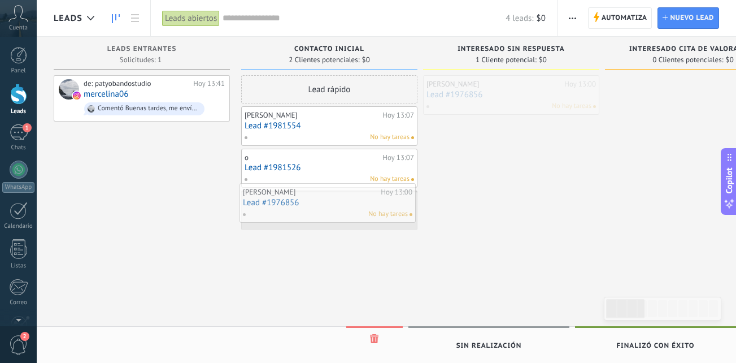
drag, startPoint x: 501, startPoint y: 101, endPoint x: 317, endPoint y: 209, distance: 212.9
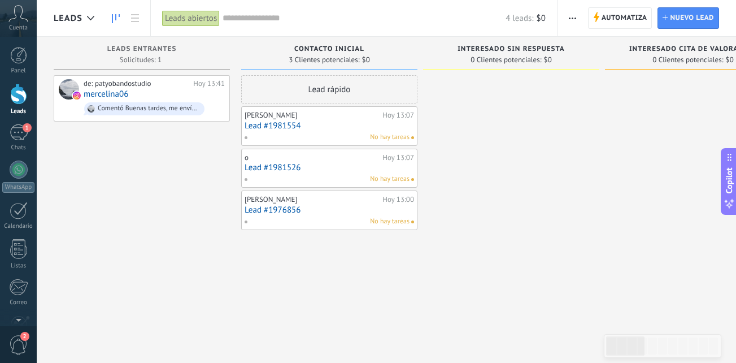
click at [317, 209] on link "Lead #1976856" at bounding box center [329, 210] width 169 height 10
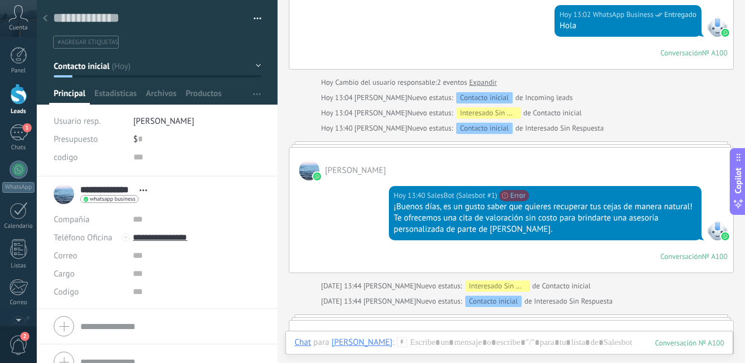
scroll to position [242, 0]
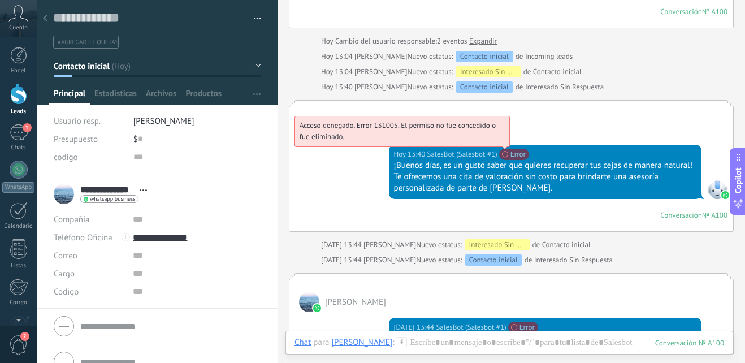
click at [465, 123] on span "Acceso denegado. Error 131005. El permiso no fue concedido o fue eliminado." at bounding box center [397, 130] width 196 height 21
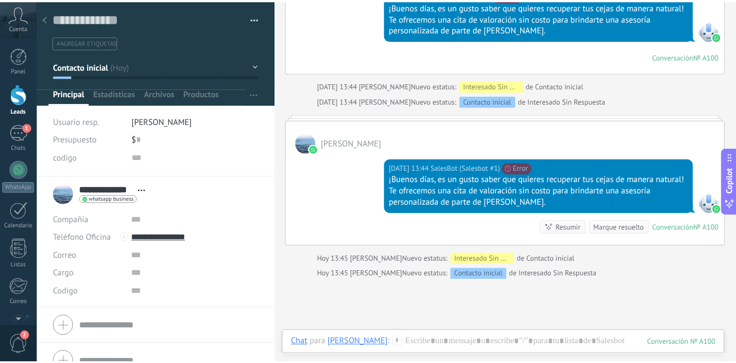
scroll to position [401, 0]
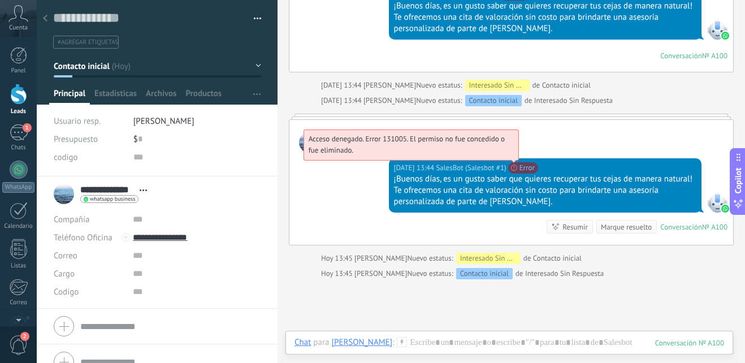
click at [504, 155] on span "Acceso denegado. Error 131005. El permiso no fue concedido o fue eliminado." at bounding box center [406, 144] width 196 height 21
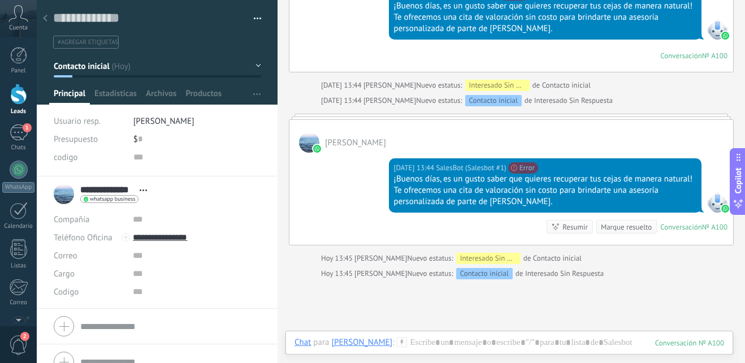
click at [50, 18] on div at bounding box center [45, 19] width 16 height 22
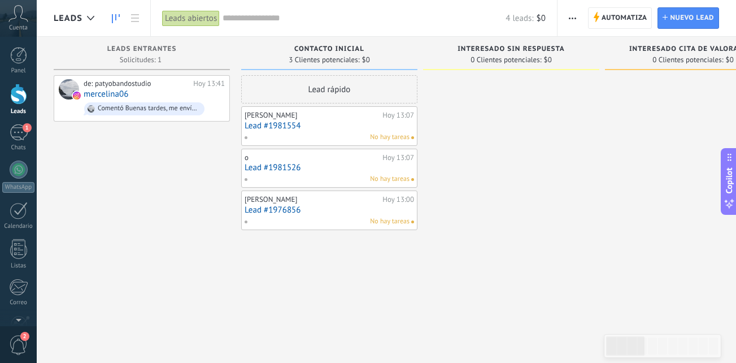
click at [314, 123] on link "Lead #1981554" at bounding box center [329, 126] width 169 height 10
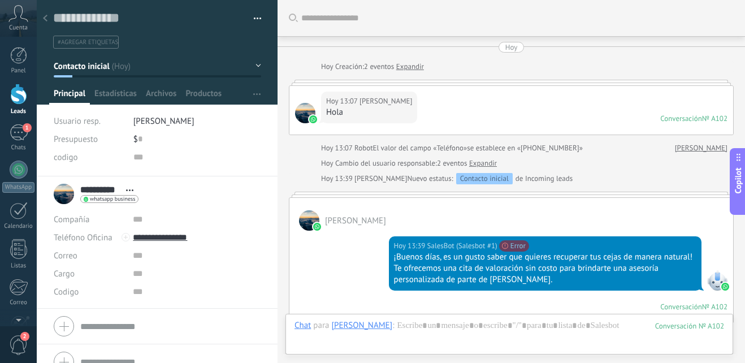
scroll to position [330, 0]
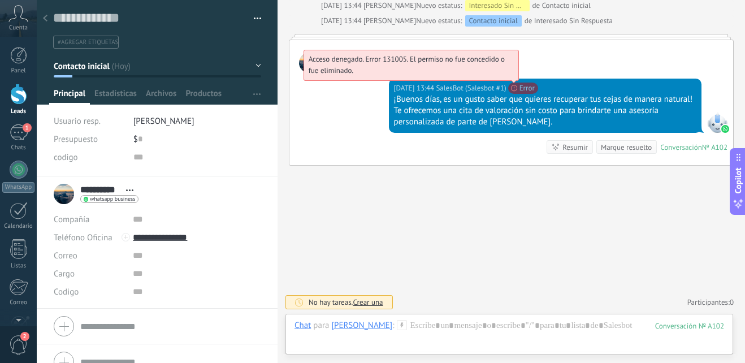
click at [504, 75] on span "Acceso denegado. Error 131005. El permiso no fue concedido o fue eliminado." at bounding box center [406, 64] width 196 height 21
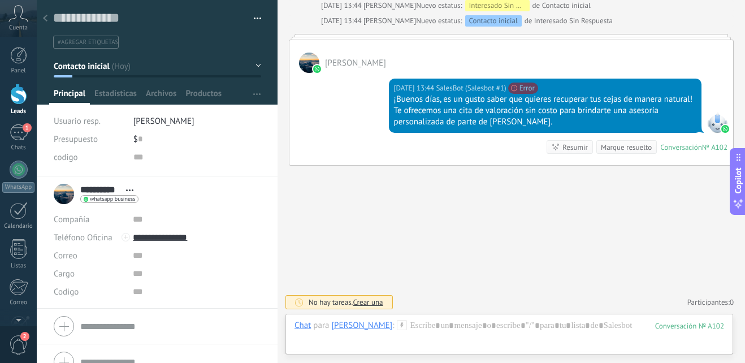
click at [47, 11] on div at bounding box center [45, 19] width 16 height 22
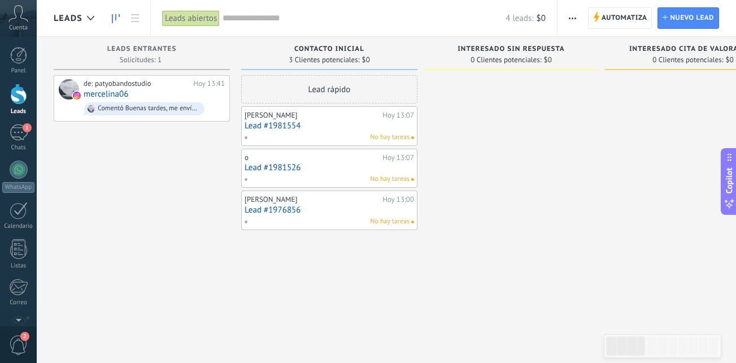
click at [311, 121] on link "Lead #1981554" at bounding box center [329, 126] width 169 height 10
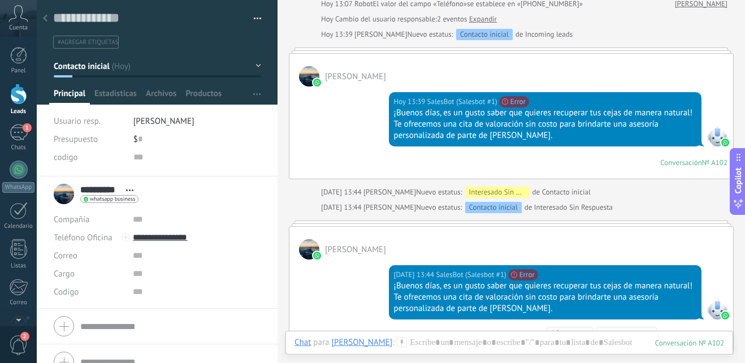
scroll to position [145, 0]
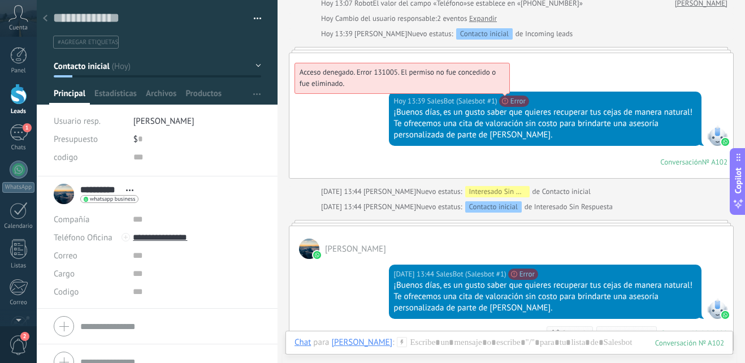
click at [495, 88] on span "Acceso denegado. Error 131005. El permiso no fue concedido o fue eliminado." at bounding box center [397, 77] width 196 height 21
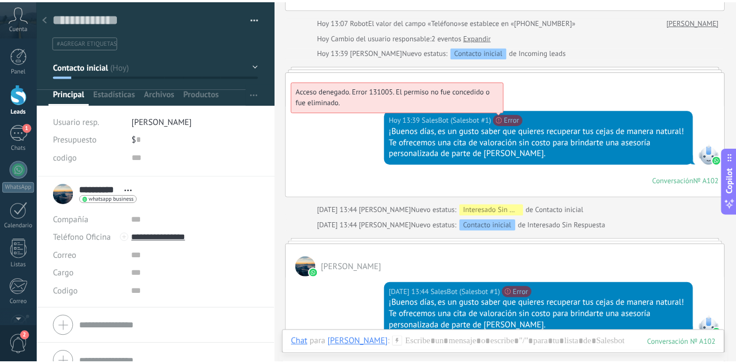
scroll to position [0, 0]
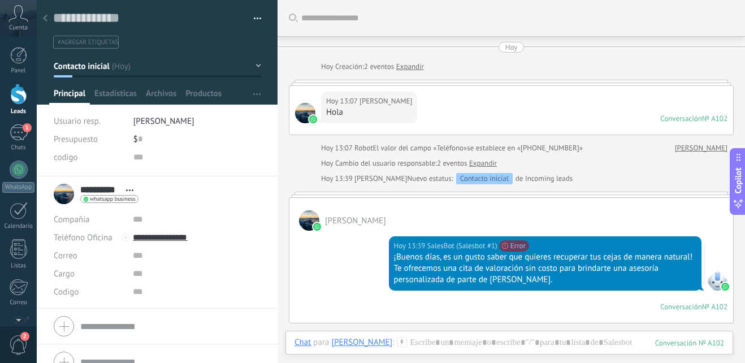
click at [47, 23] on div at bounding box center [45, 19] width 16 height 22
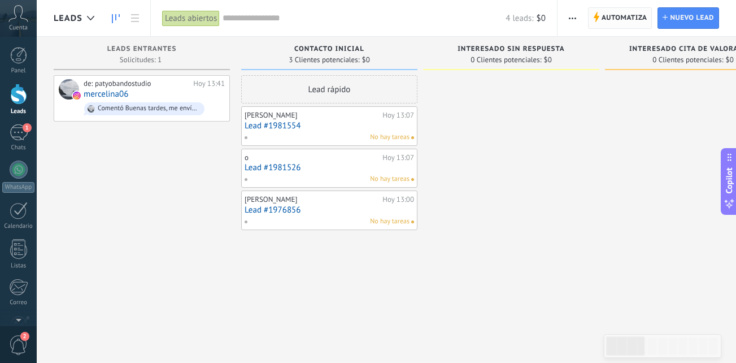
click at [641, 26] on span "Automatiza" at bounding box center [625, 18] width 46 height 20
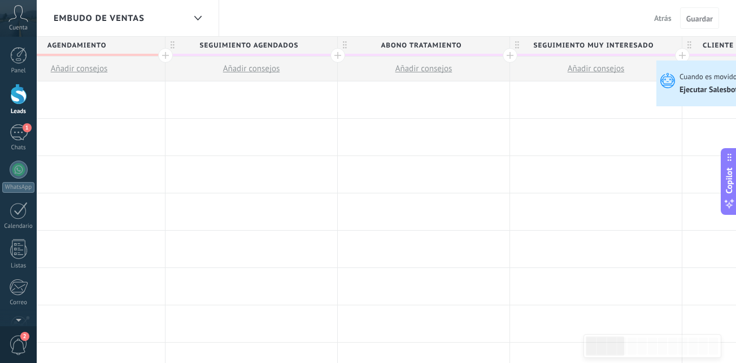
scroll to position [0, 949]
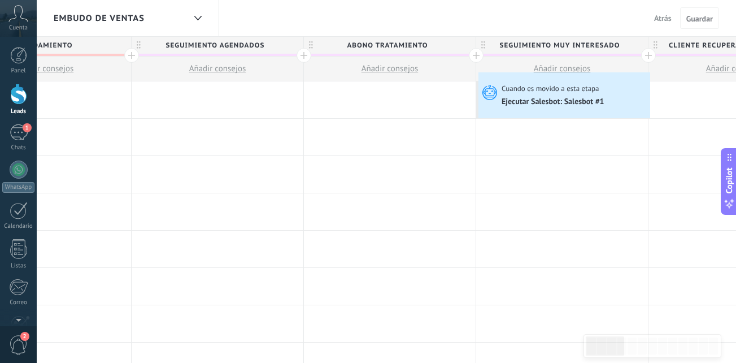
drag, startPoint x: 463, startPoint y: 103, endPoint x: 481, endPoint y: 75, distance: 33.8
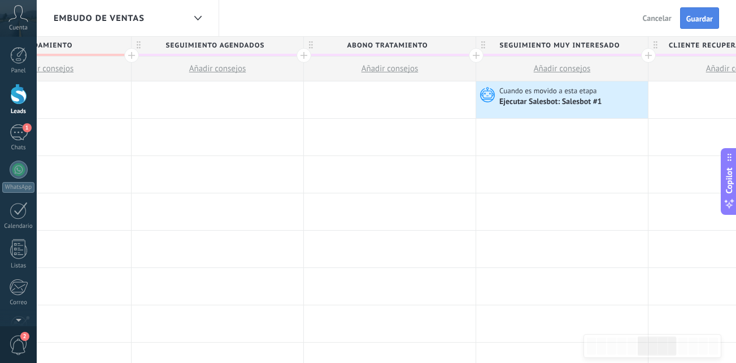
click at [711, 20] on span "Guardar" at bounding box center [699, 19] width 27 height 8
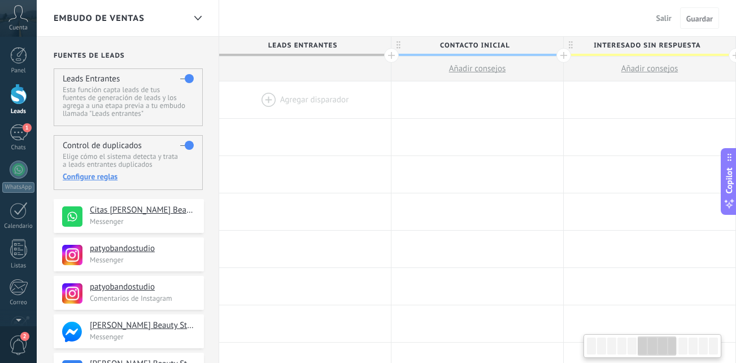
scroll to position [0, 949]
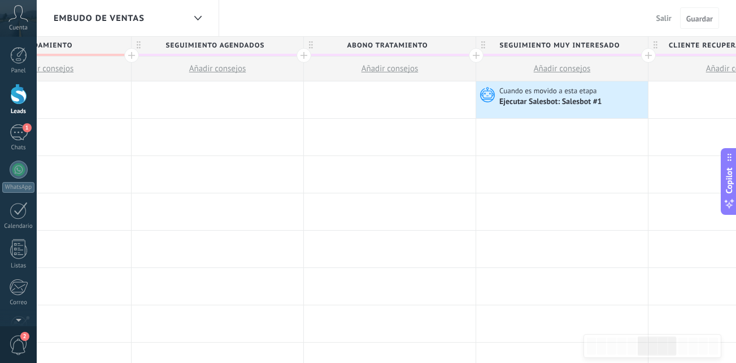
click at [21, 94] on div at bounding box center [18, 94] width 17 height 21
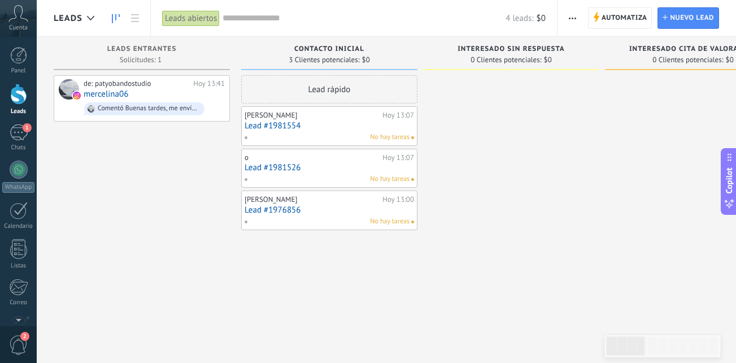
click at [468, 160] on div at bounding box center [511, 182] width 176 height 215
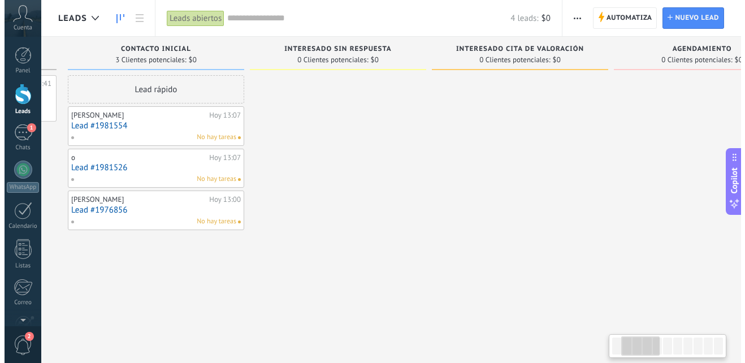
scroll to position [0, 179]
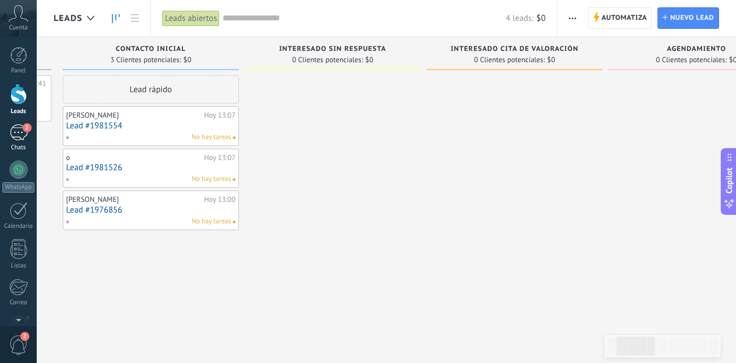
click at [14, 130] on div "2" at bounding box center [19, 132] width 18 height 16
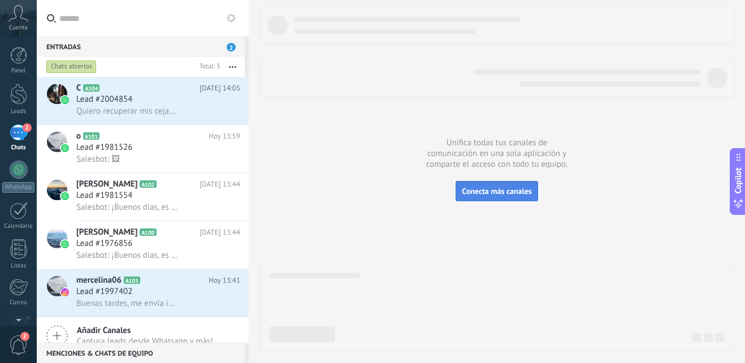
click at [524, 198] on button "Conecta más canales" at bounding box center [496, 191] width 82 height 20
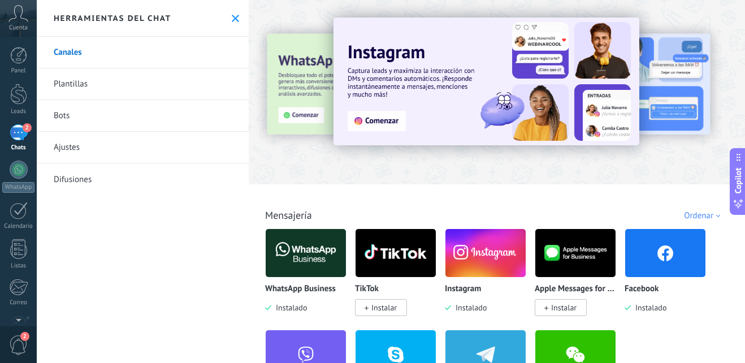
click at [24, 134] on div "2" at bounding box center [19, 132] width 18 height 16
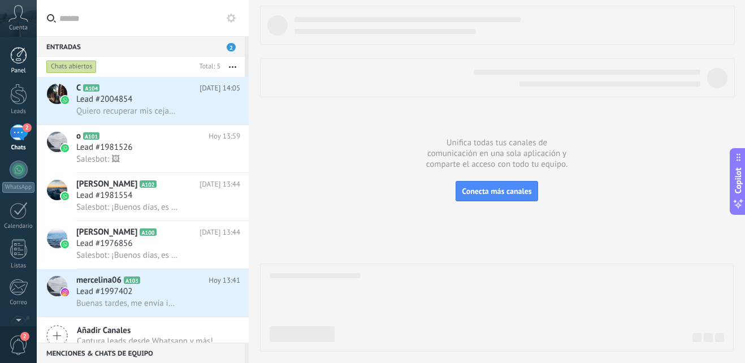
click at [21, 69] on div "Panel" at bounding box center [18, 70] width 33 height 7
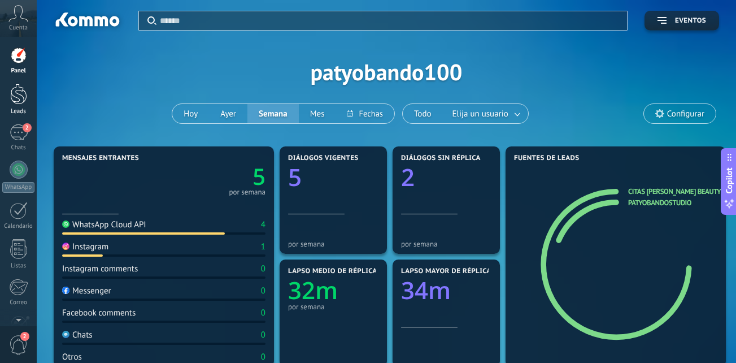
click at [19, 97] on div at bounding box center [18, 94] width 17 height 21
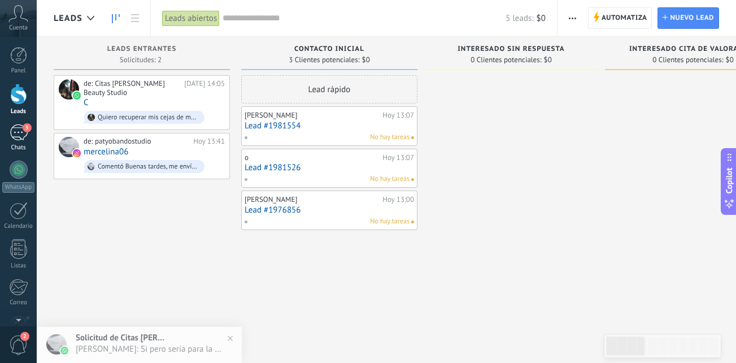
click at [21, 133] on div "3" at bounding box center [19, 132] width 18 height 16
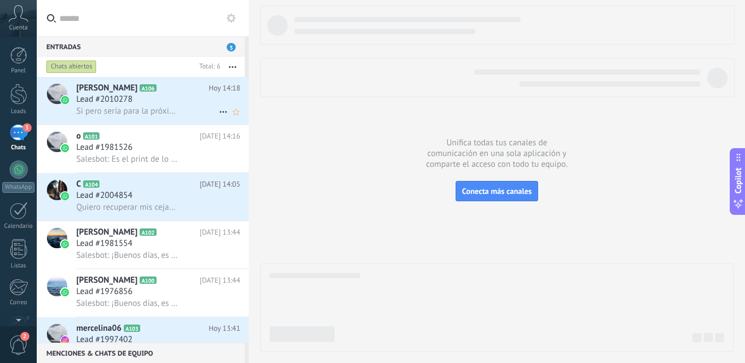
click at [164, 111] on span "Si pero sería para la próxima semana" at bounding box center [127, 111] width 102 height 11
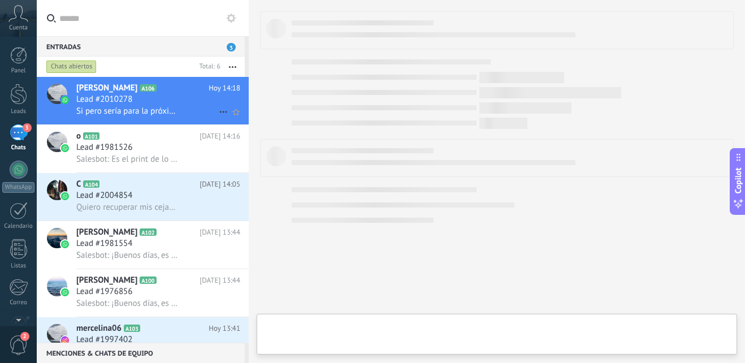
type textarea "**********"
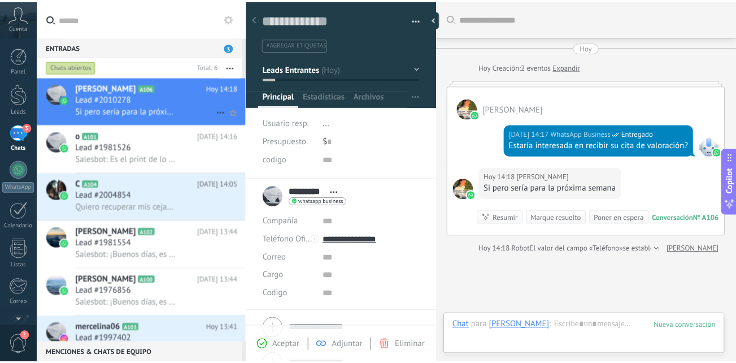
scroll to position [89, 0]
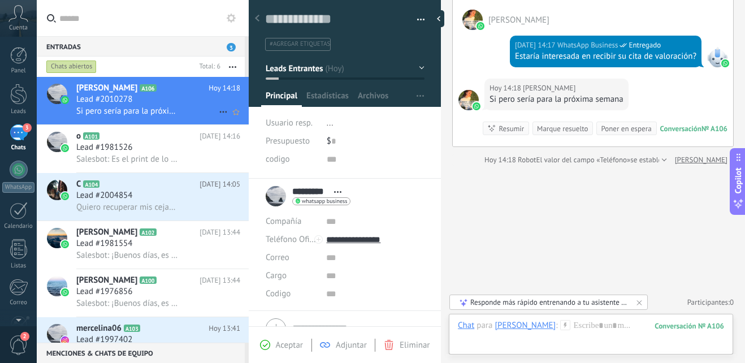
click at [164, 108] on span "Si pero sería para la próxima semana" at bounding box center [127, 111] width 102 height 11
click at [18, 138] on div "3" at bounding box center [19, 132] width 18 height 16
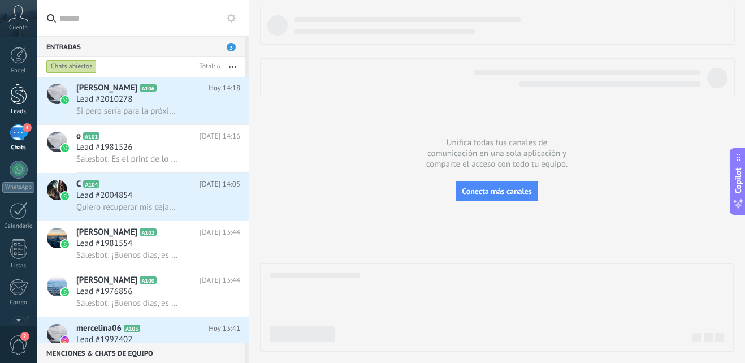
click at [18, 85] on div at bounding box center [18, 94] width 17 height 21
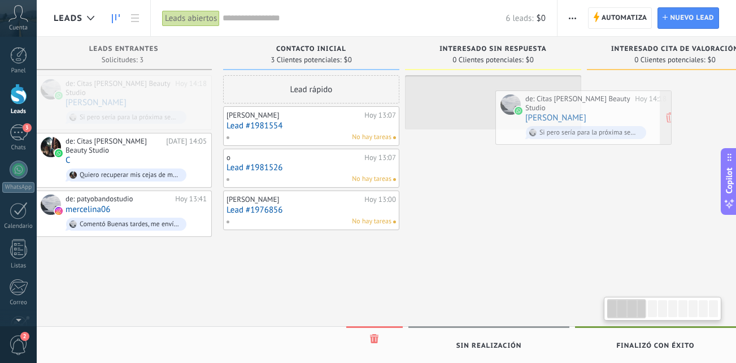
scroll to position [0, 37]
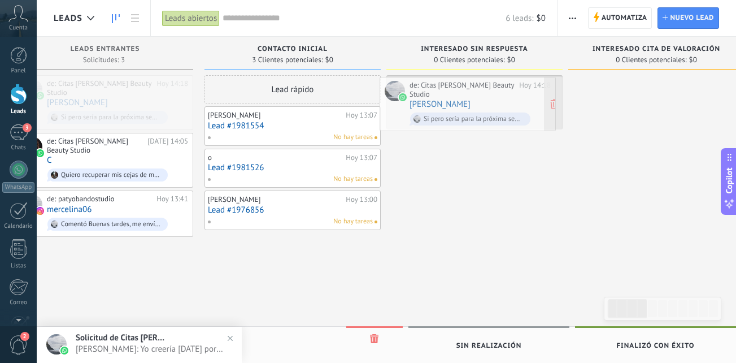
drag, startPoint x: 151, startPoint y: 99, endPoint x: 477, endPoint y: 101, distance: 325.9
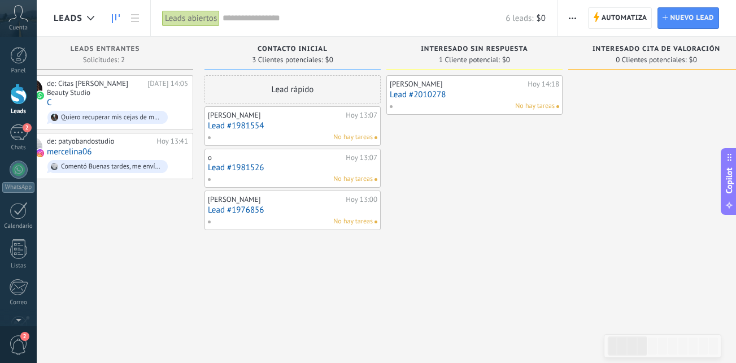
click at [565, 280] on div "Interesado Sin Respuesta 1 Cliente potencial: $0 [PERSON_NAME][DATE] 14:18 Lead…" at bounding box center [477, 164] width 182 height 254
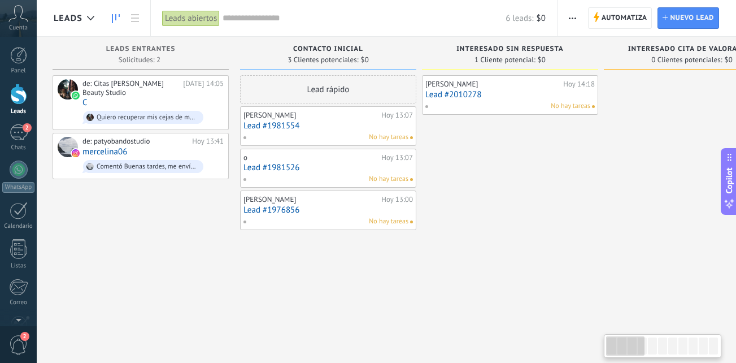
scroll to position [0, 0]
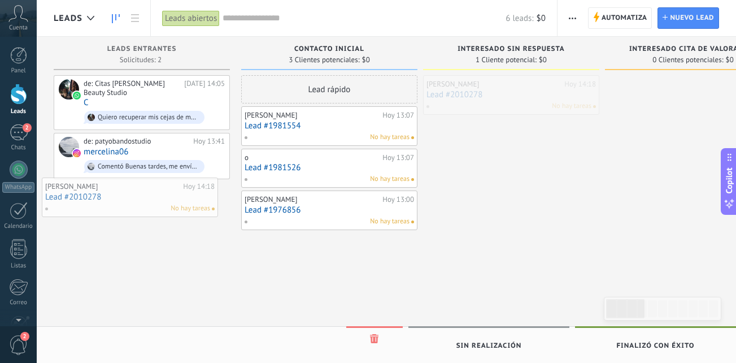
drag, startPoint x: 493, startPoint y: 88, endPoint x: 114, endPoint y: 191, distance: 393.4
drag, startPoint x: 557, startPoint y: 98, endPoint x: 172, endPoint y: 201, distance: 398.3
